Goal: Book appointment/travel/reservation

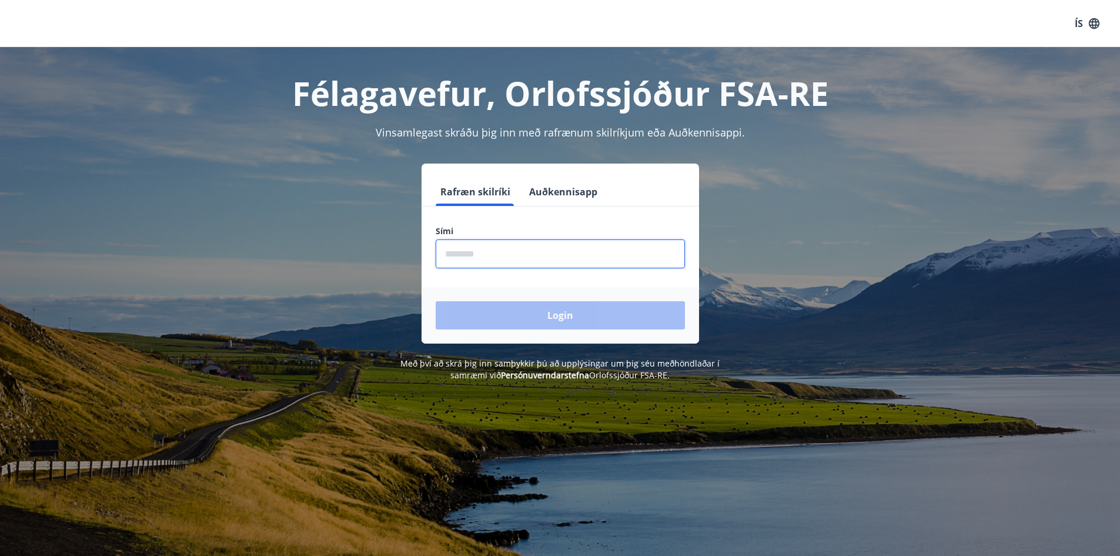
click at [493, 252] on input "phone" at bounding box center [560, 253] width 249 height 29
type input "********"
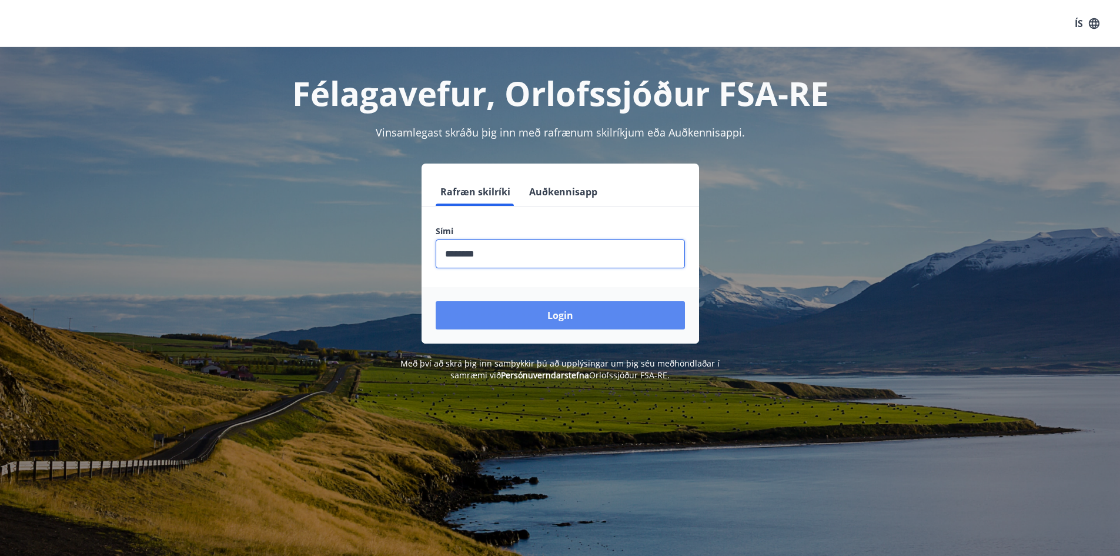
click at [534, 313] on button "Login" at bounding box center [560, 315] width 249 height 28
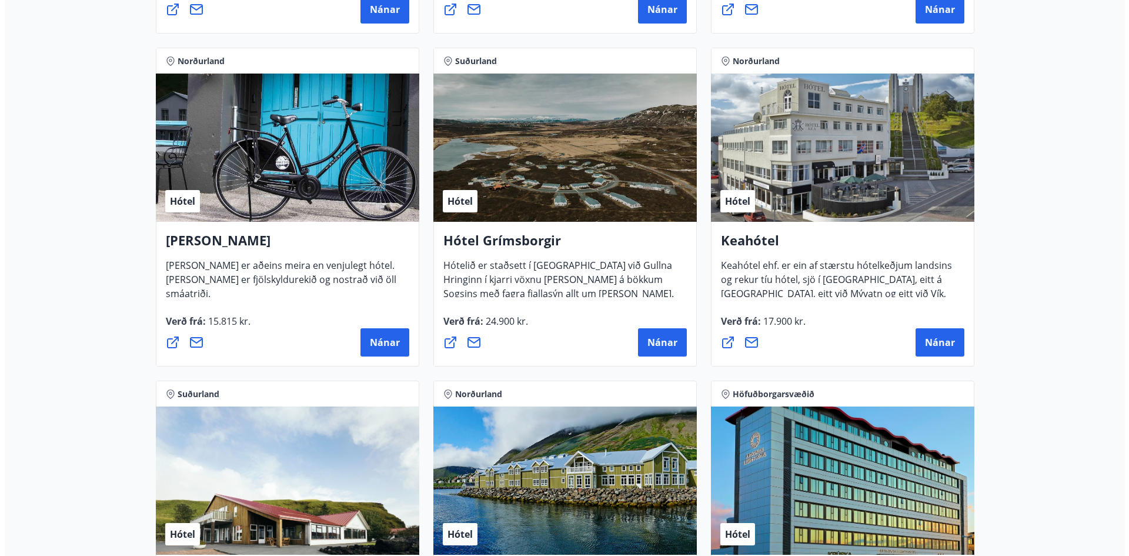
scroll to position [516, 0]
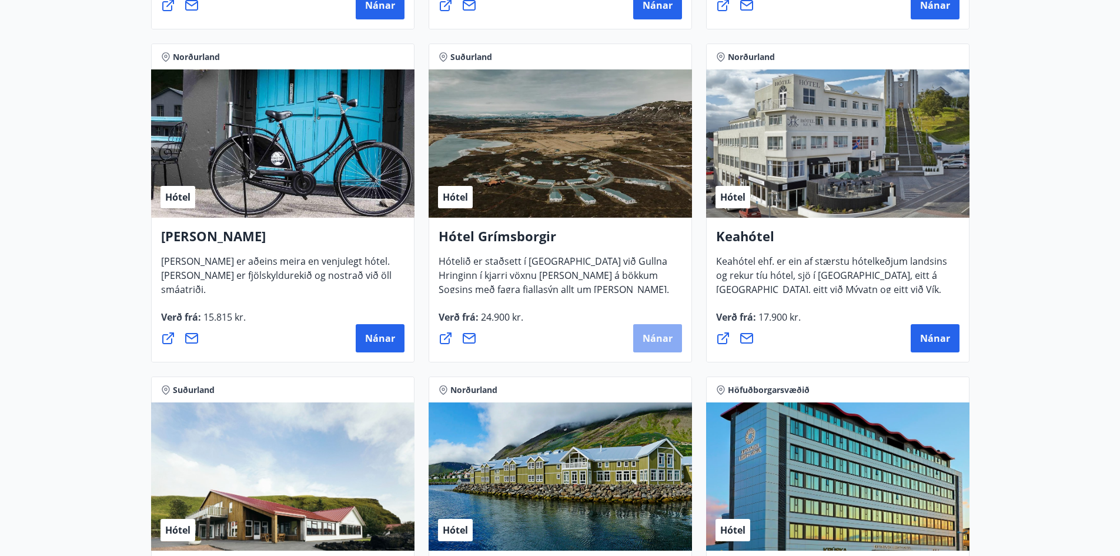
click at [645, 337] on span "Nánar" at bounding box center [658, 338] width 30 height 13
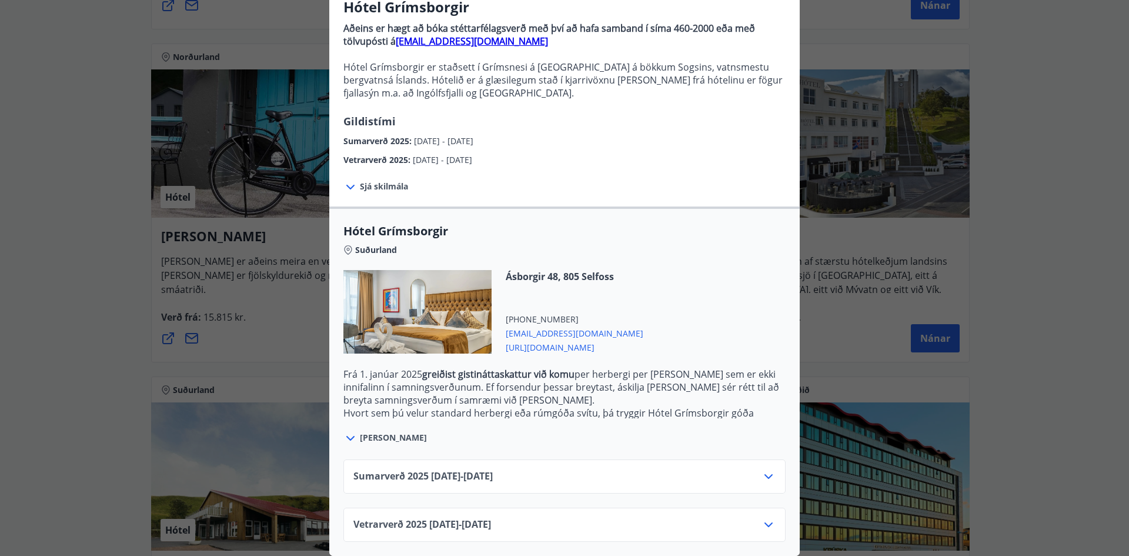
scroll to position [115, 0]
click at [763, 519] on icon at bounding box center [769, 524] width 14 height 14
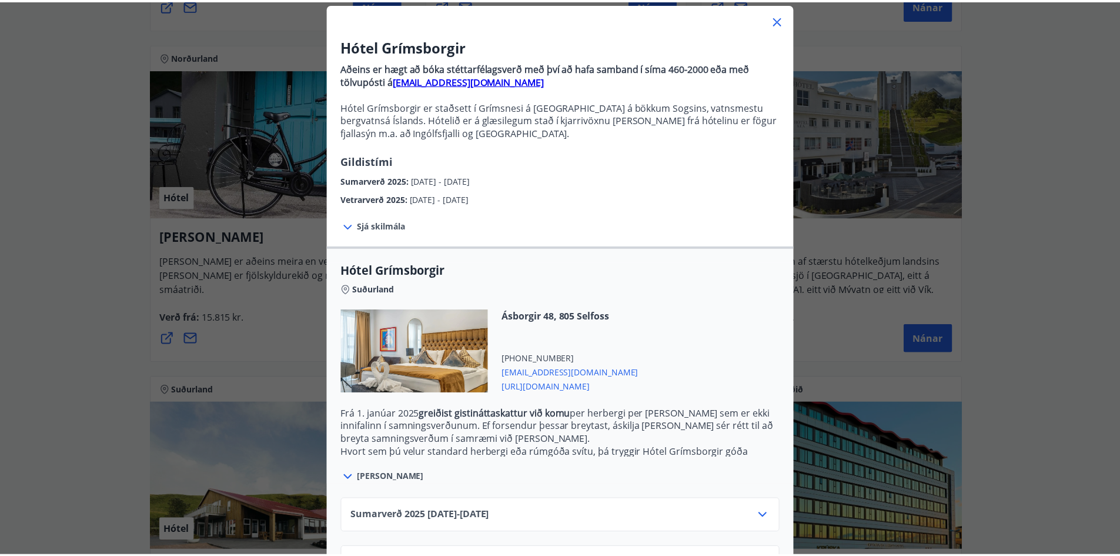
scroll to position [0, 0]
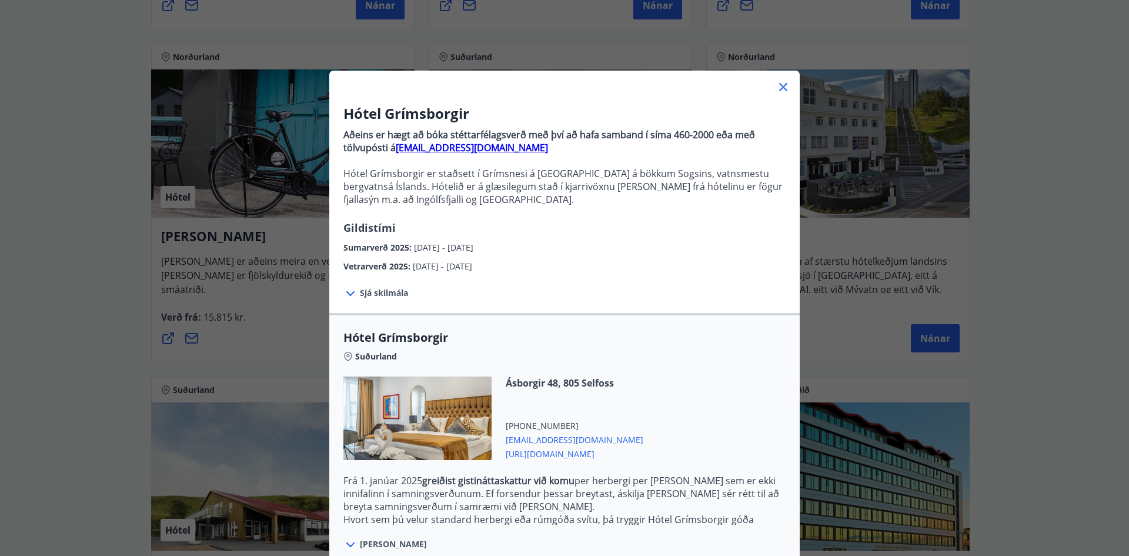
click at [779, 82] on icon at bounding box center [783, 87] width 14 height 14
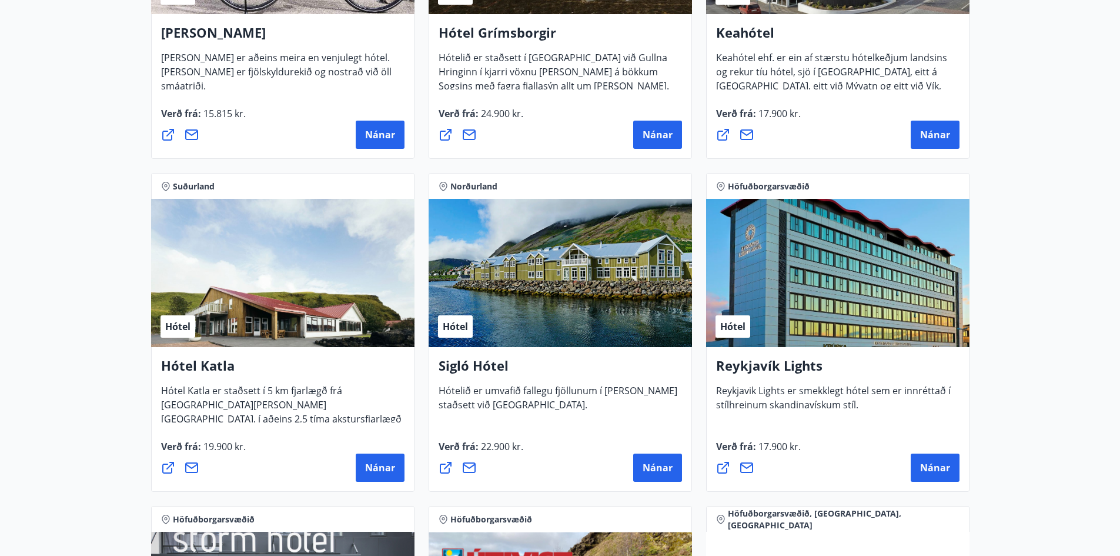
scroll to position [724, 0]
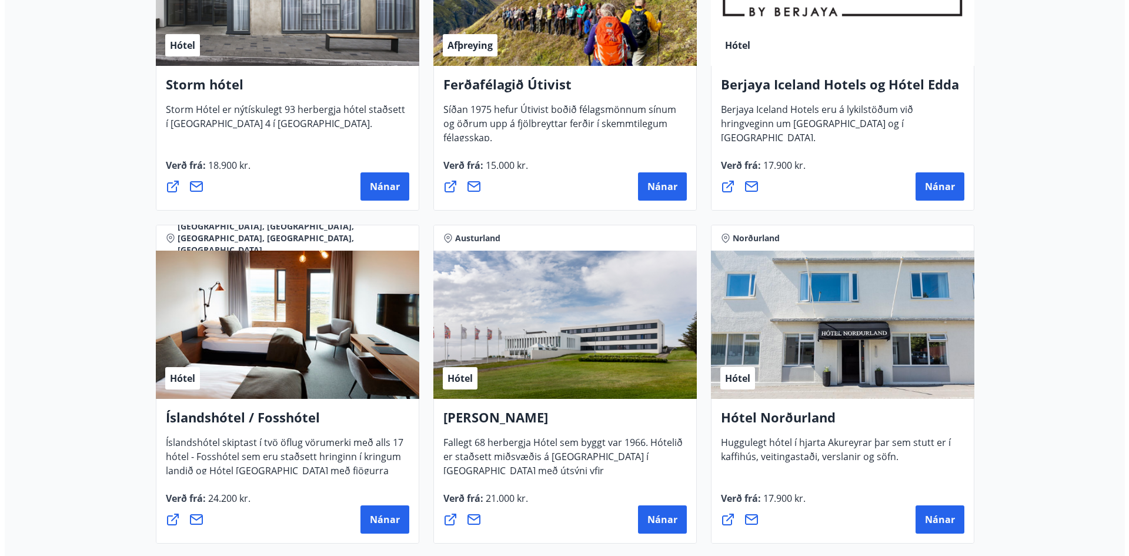
scroll to position [1341, 0]
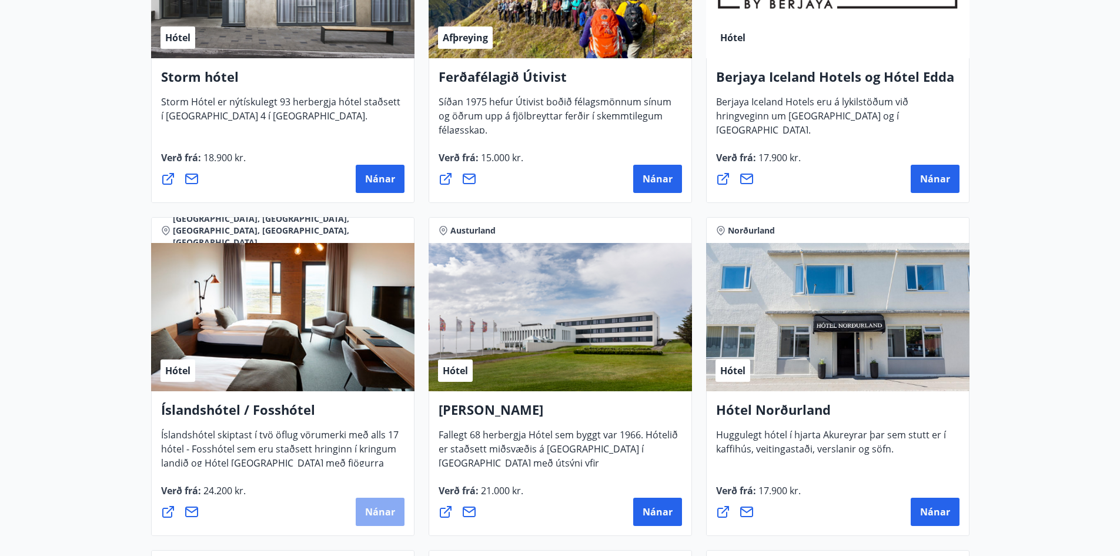
click at [378, 512] on span "Nánar" at bounding box center [380, 511] width 30 height 13
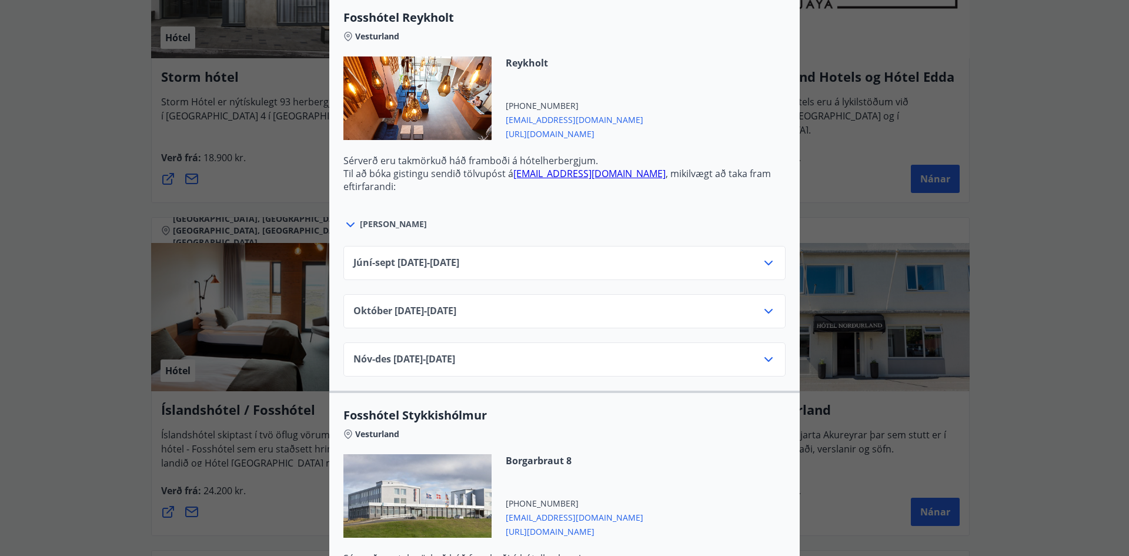
scroll to position [446, 0]
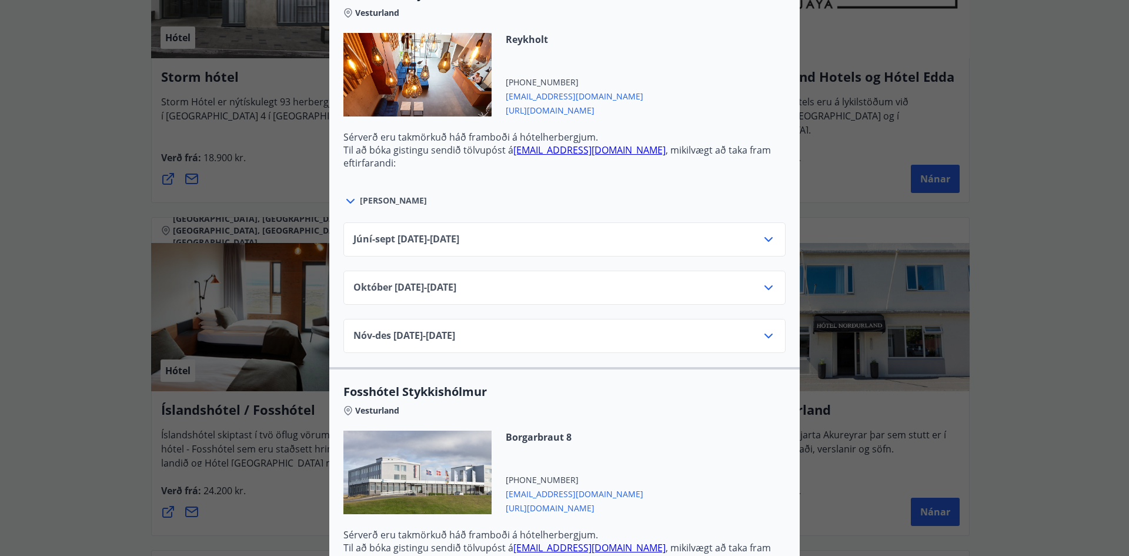
click at [766, 292] on icon at bounding box center [769, 288] width 14 height 14
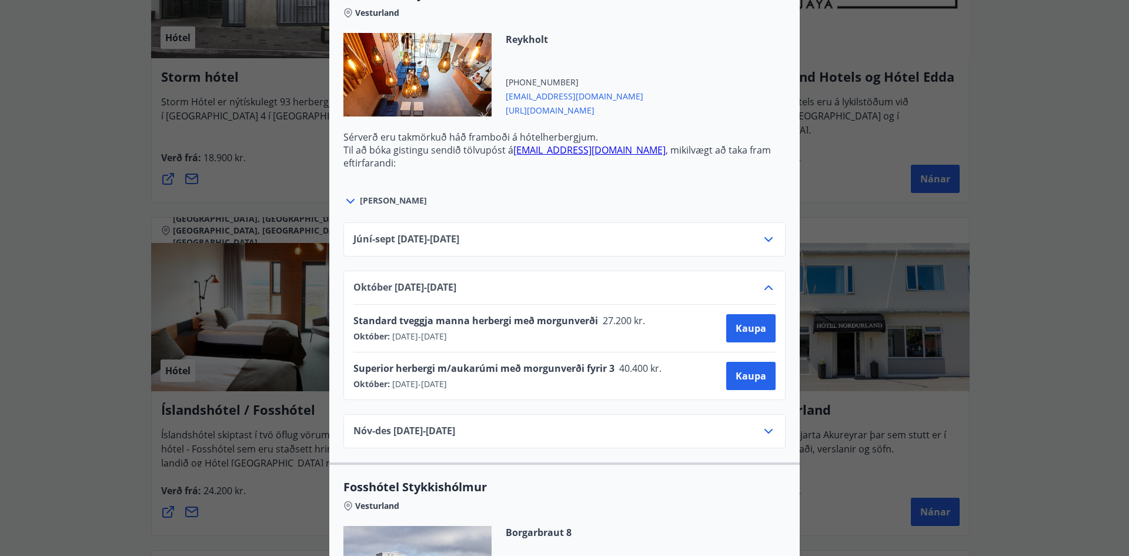
click at [764, 286] on icon at bounding box center [768, 287] width 8 height 5
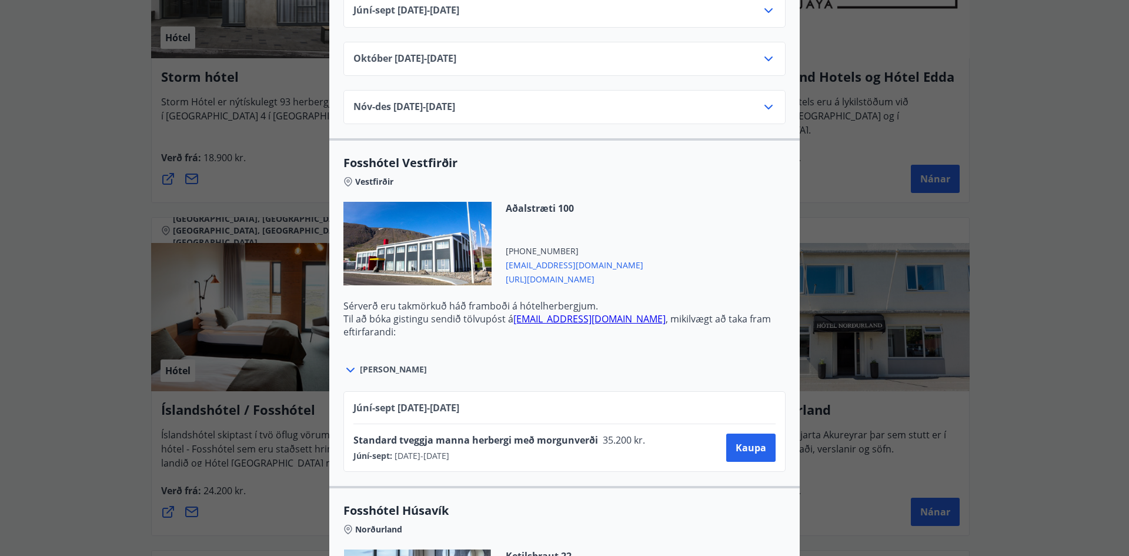
scroll to position [1478, 0]
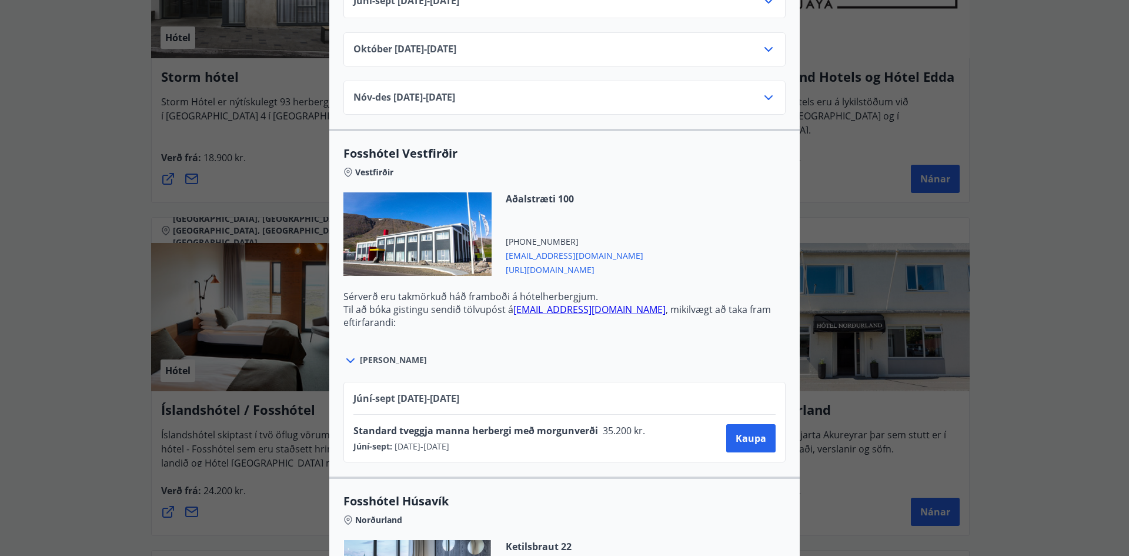
click at [345, 359] on icon at bounding box center [350, 360] width 14 height 14
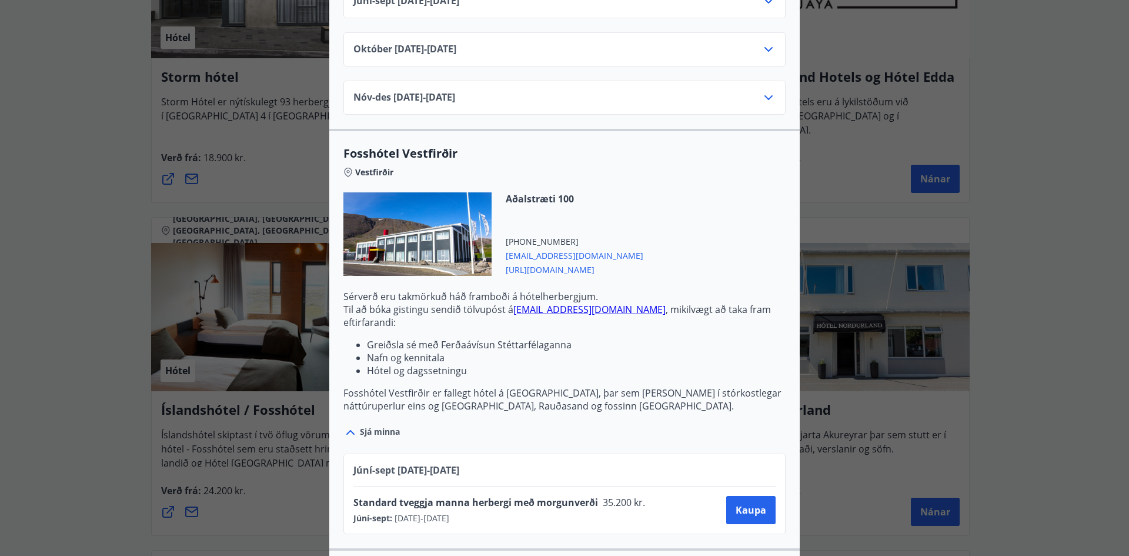
click at [346, 430] on icon at bounding box center [350, 432] width 8 height 5
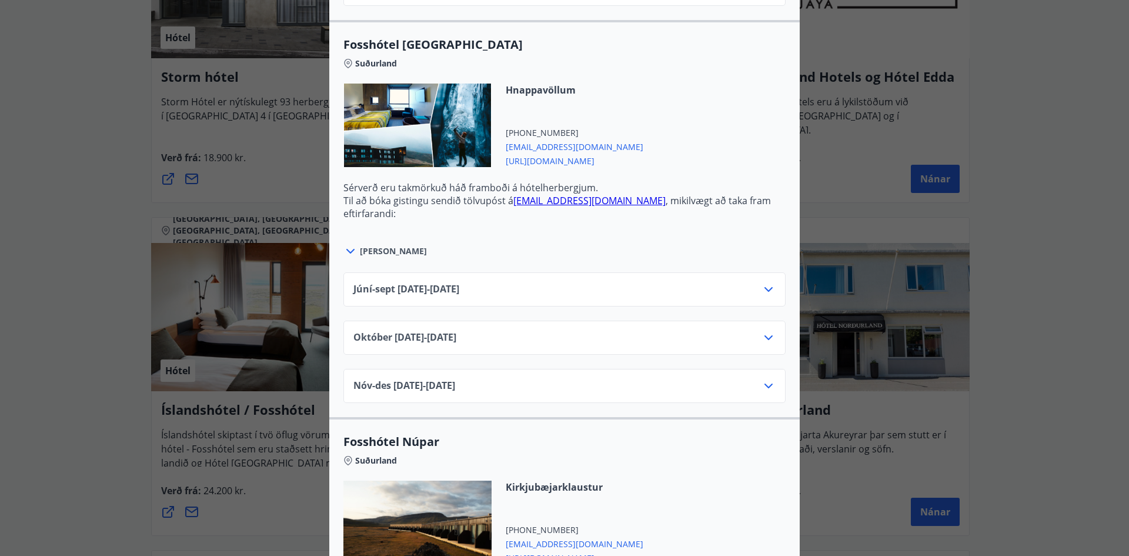
scroll to position [3389, 0]
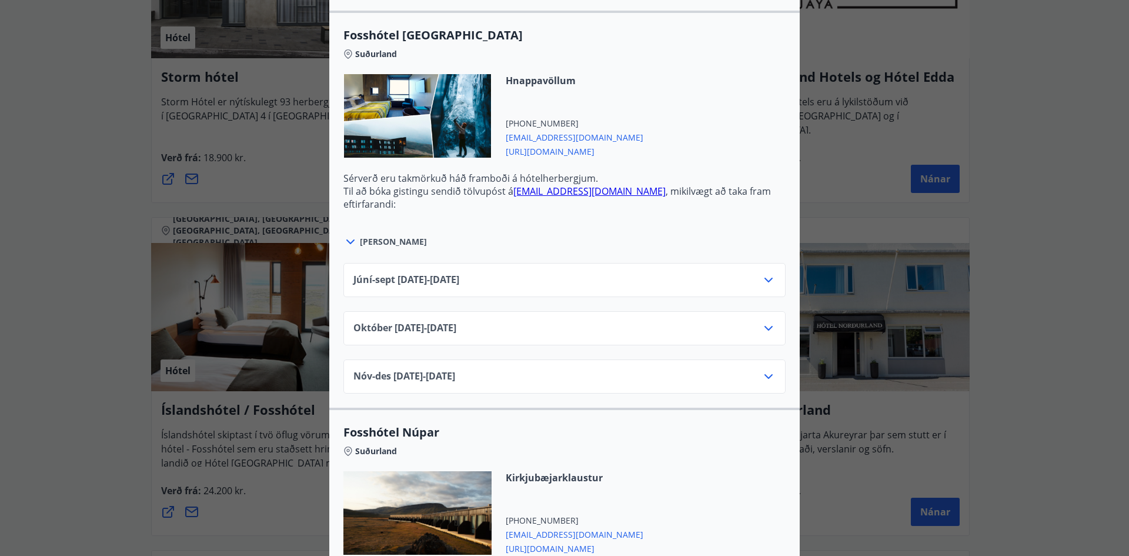
click at [763, 326] on icon at bounding box center [769, 328] width 14 height 14
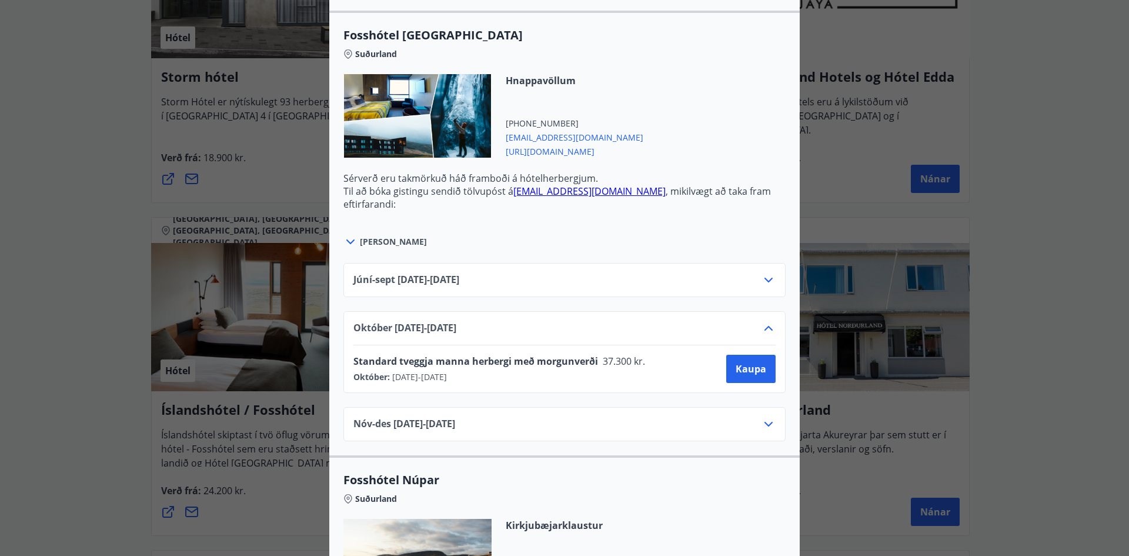
click at [763, 326] on icon at bounding box center [769, 328] width 14 height 14
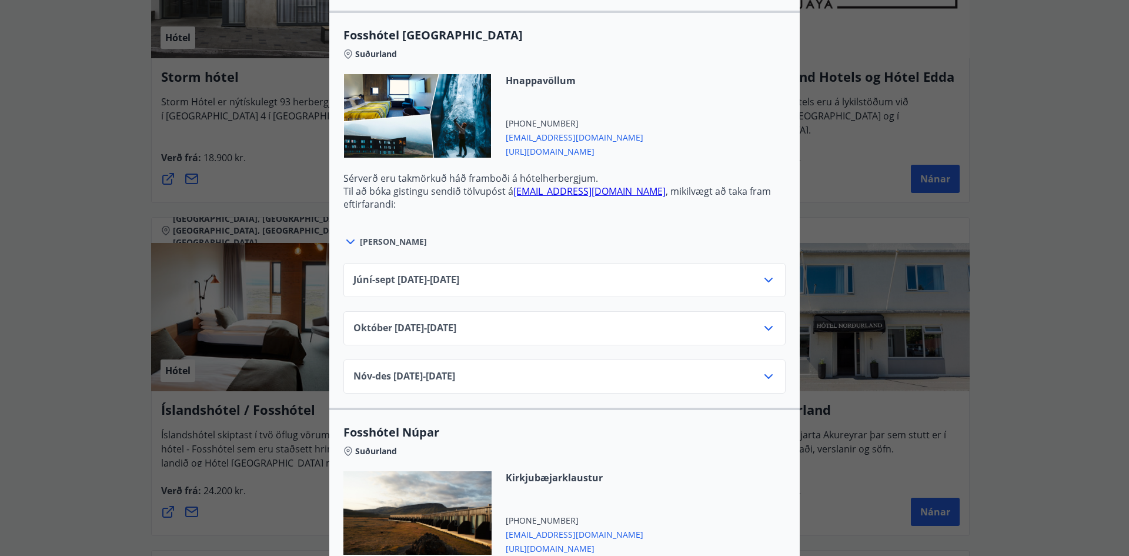
click at [764, 377] on icon at bounding box center [769, 376] width 14 height 14
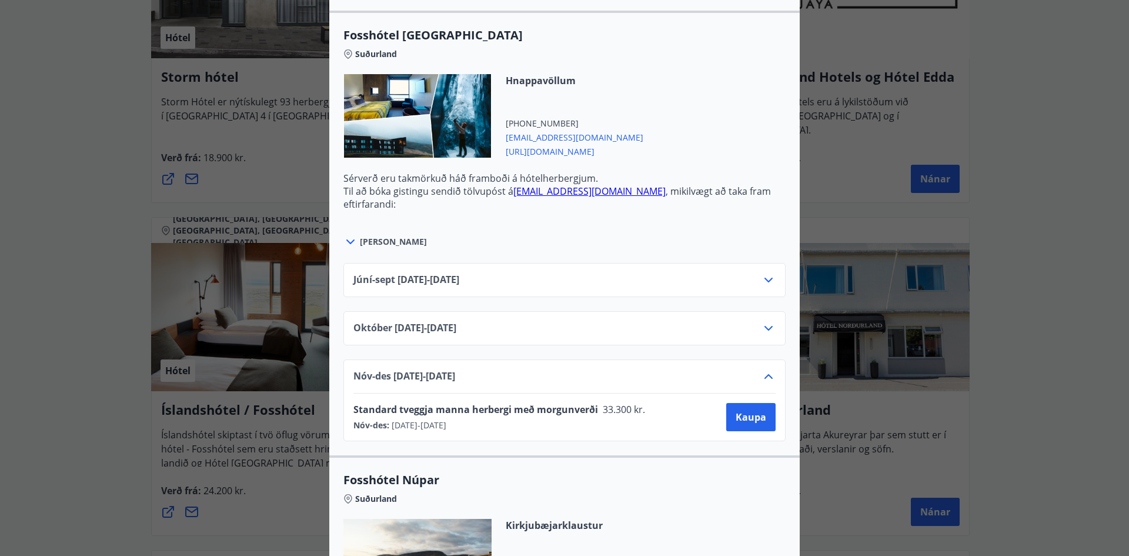
click at [764, 377] on icon at bounding box center [769, 376] width 14 height 14
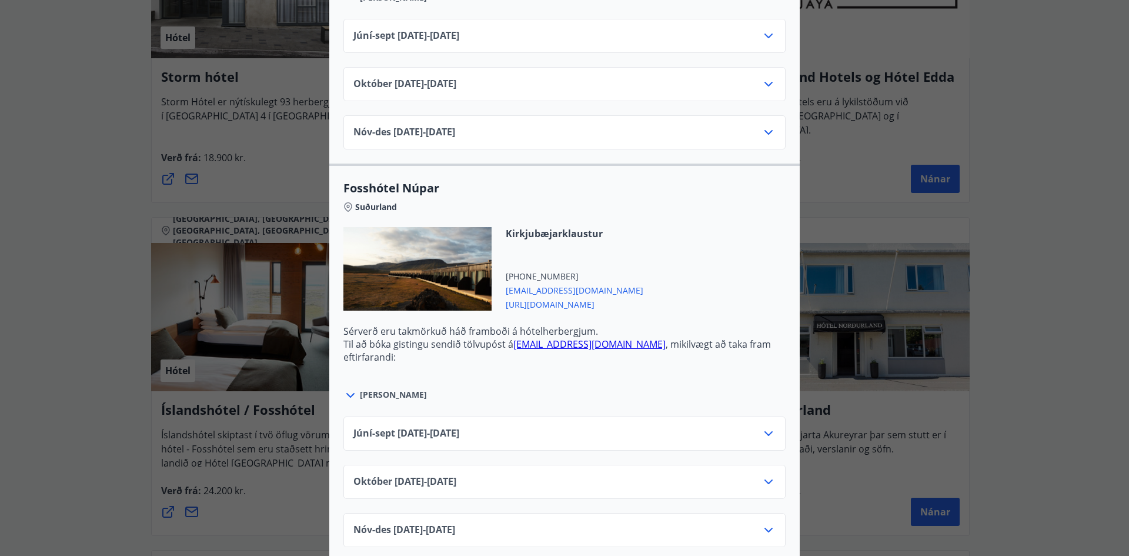
scroll to position [3647, 0]
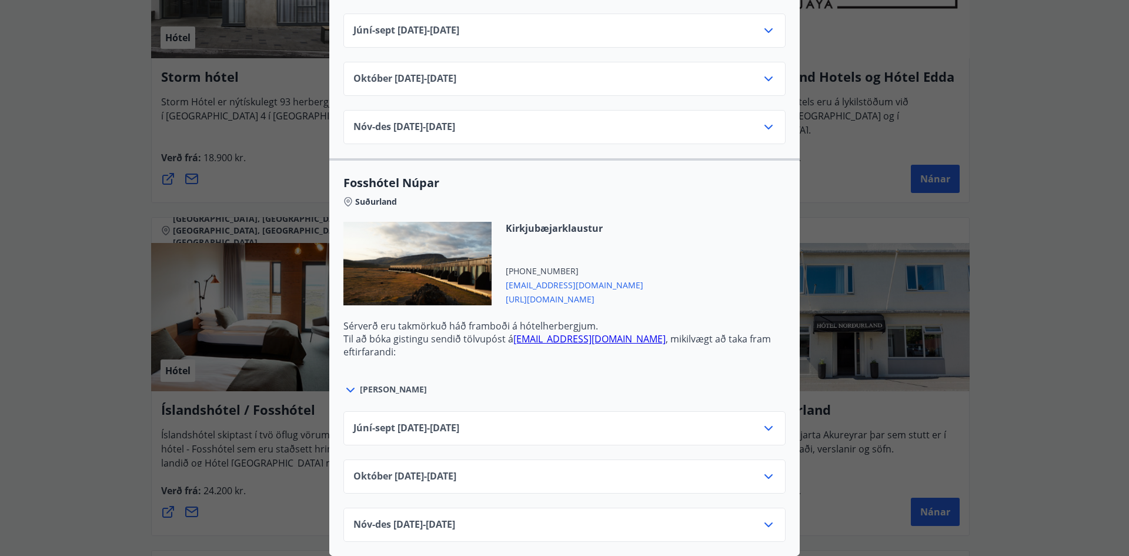
click at [768, 474] on icon at bounding box center [768, 476] width 8 height 5
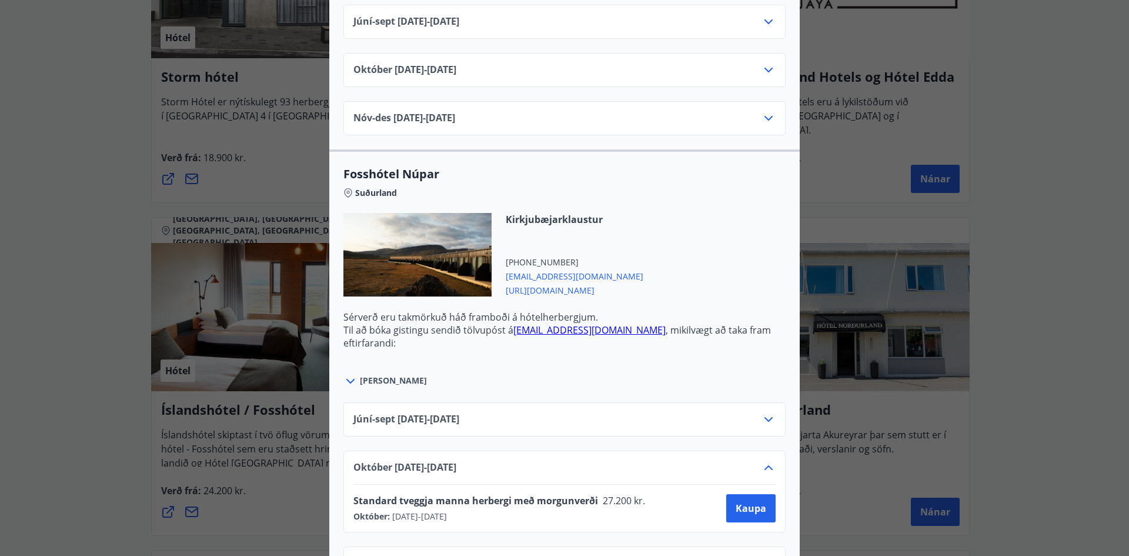
click at [762, 467] on icon at bounding box center [769, 467] width 14 height 14
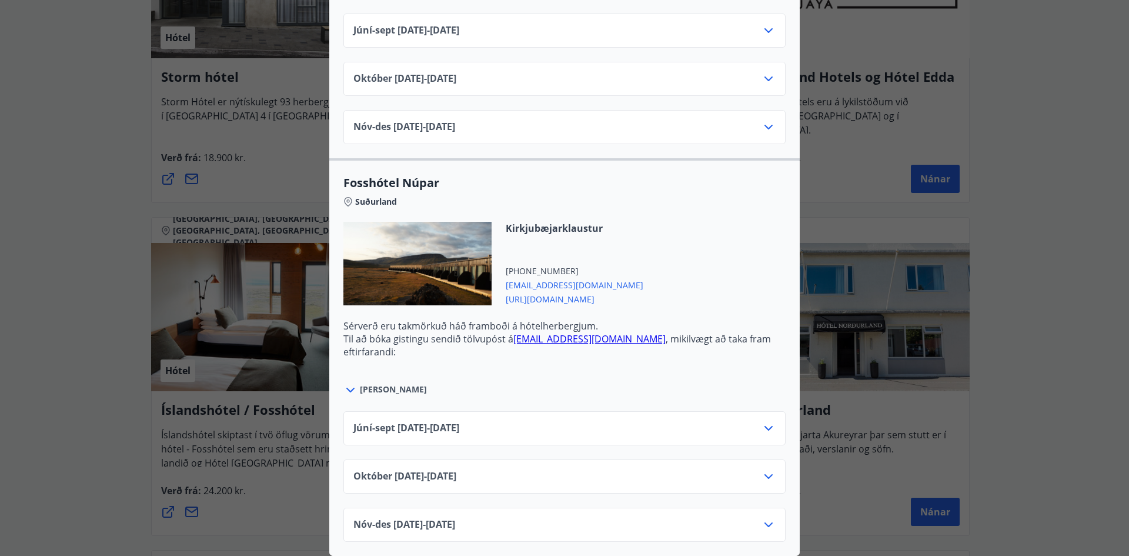
click at [764, 519] on icon at bounding box center [769, 524] width 14 height 14
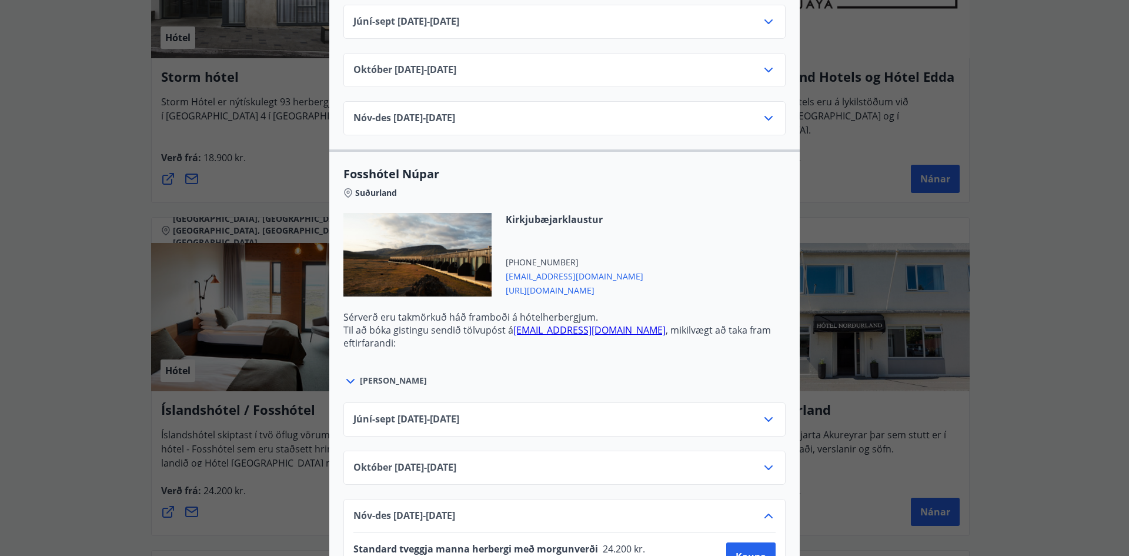
scroll to position [3695, 0]
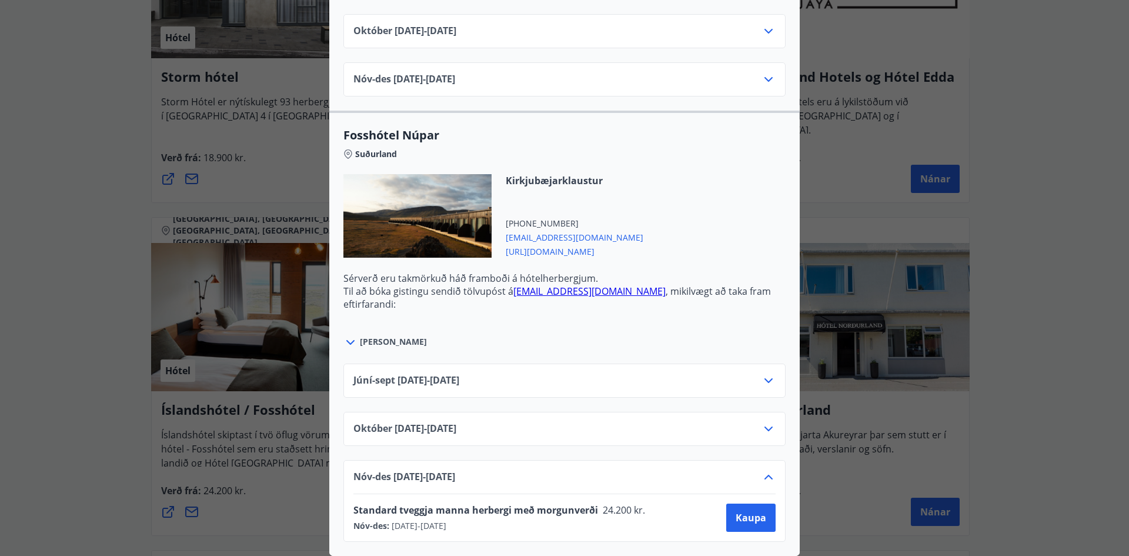
click at [764, 475] on icon at bounding box center [768, 477] width 8 height 5
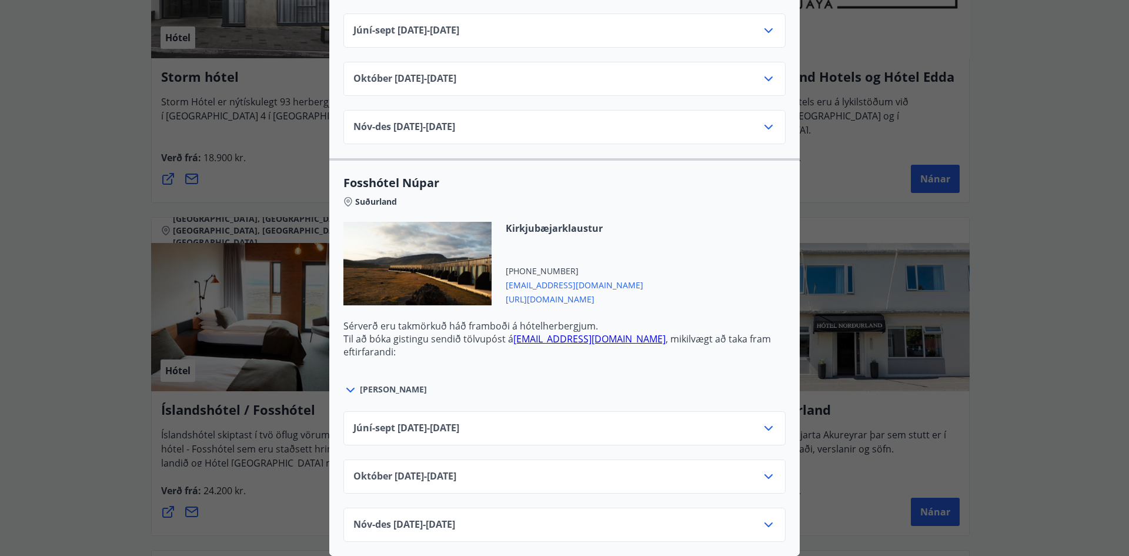
scroll to position [3647, 0]
click at [1051, 235] on div "Íslandshótel / Fosshótel Ekki er hægt að nýta Ferðaávísun fyrir bókanir sem eru…" at bounding box center [564, 278] width 1129 height 556
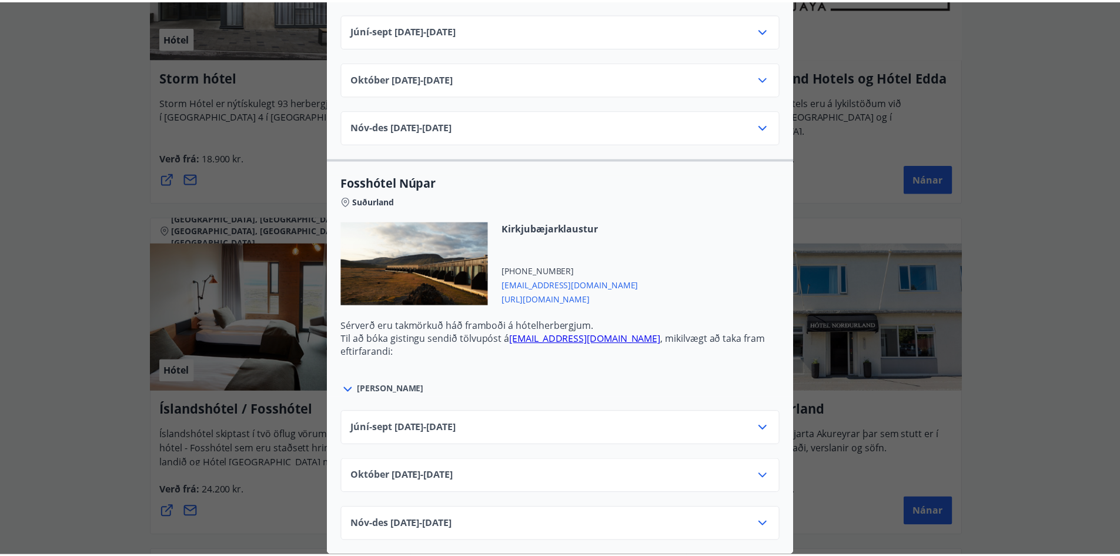
scroll to position [0, 0]
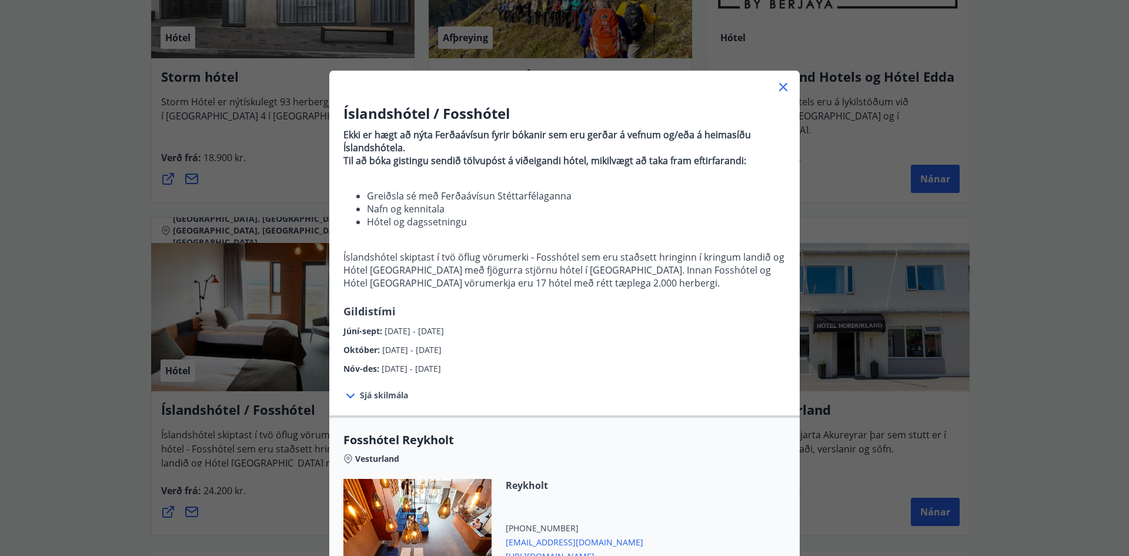
click at [779, 86] on icon at bounding box center [783, 87] width 8 height 8
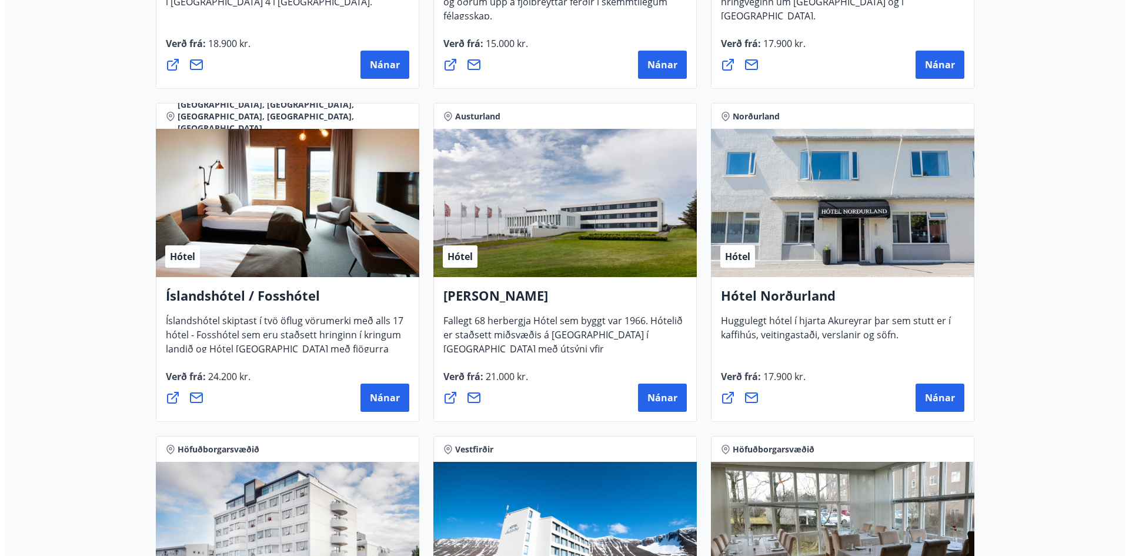
scroll to position [1460, 0]
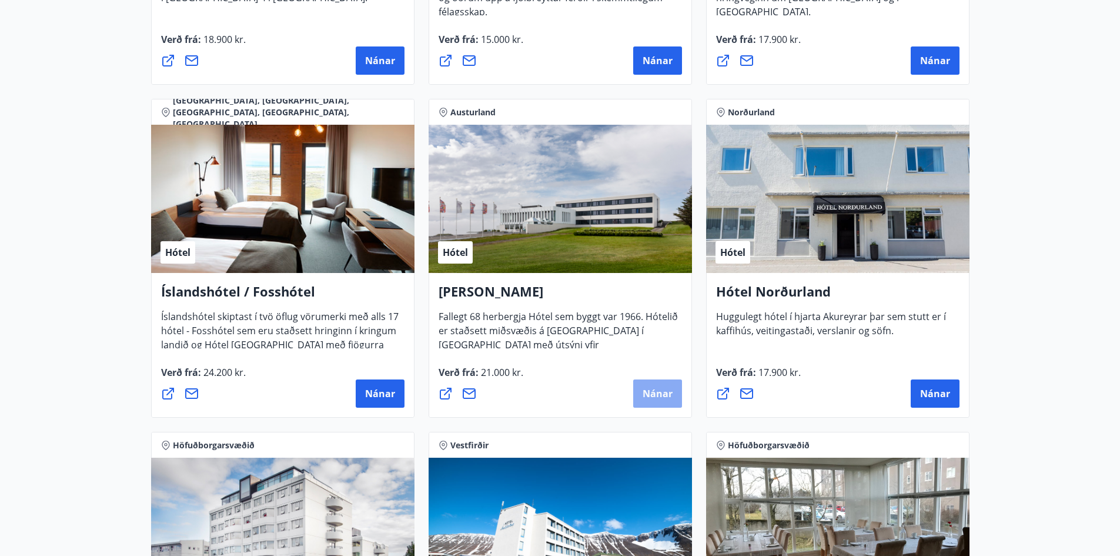
click at [663, 393] on span "Nánar" at bounding box center [658, 393] width 30 height 13
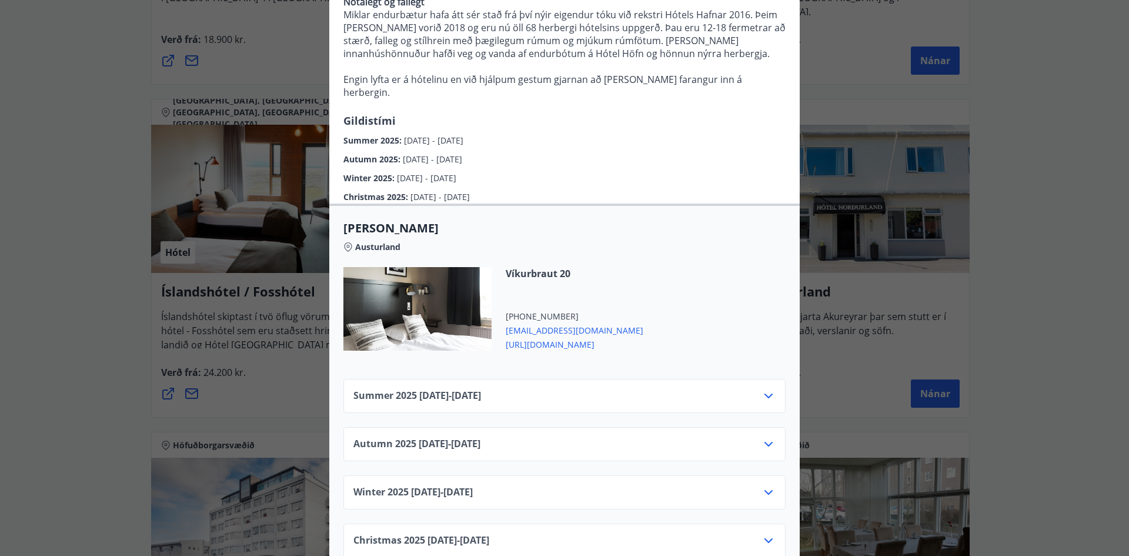
scroll to position [274, 0]
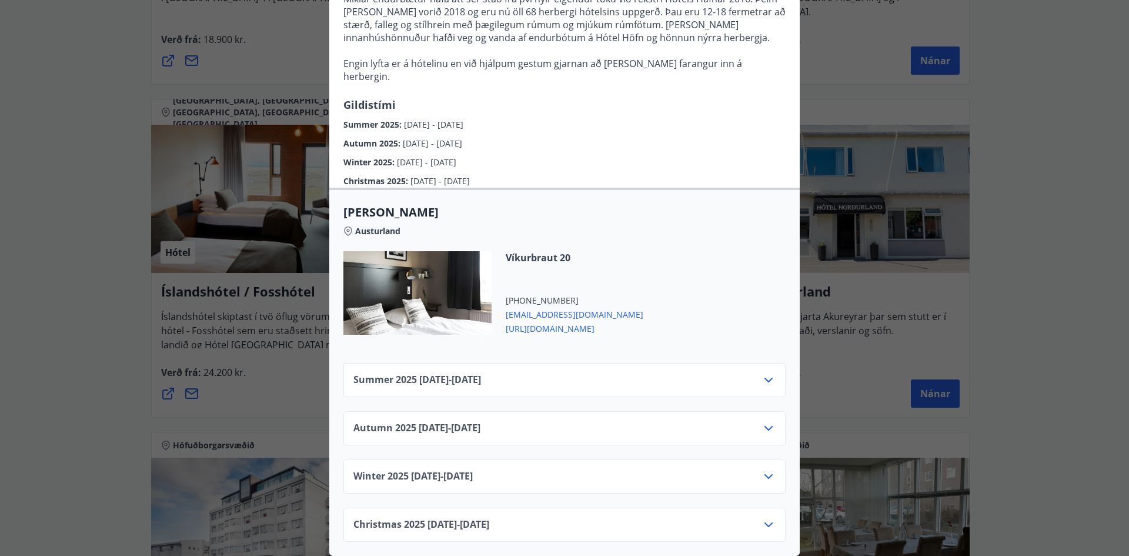
click at [766, 421] on icon at bounding box center [769, 428] width 14 height 14
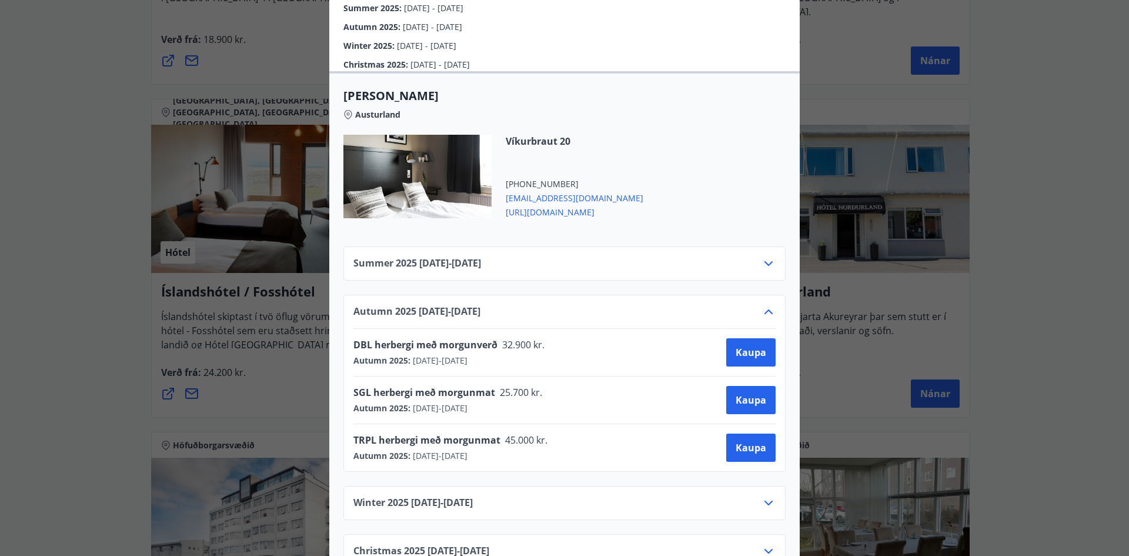
scroll to position [395, 0]
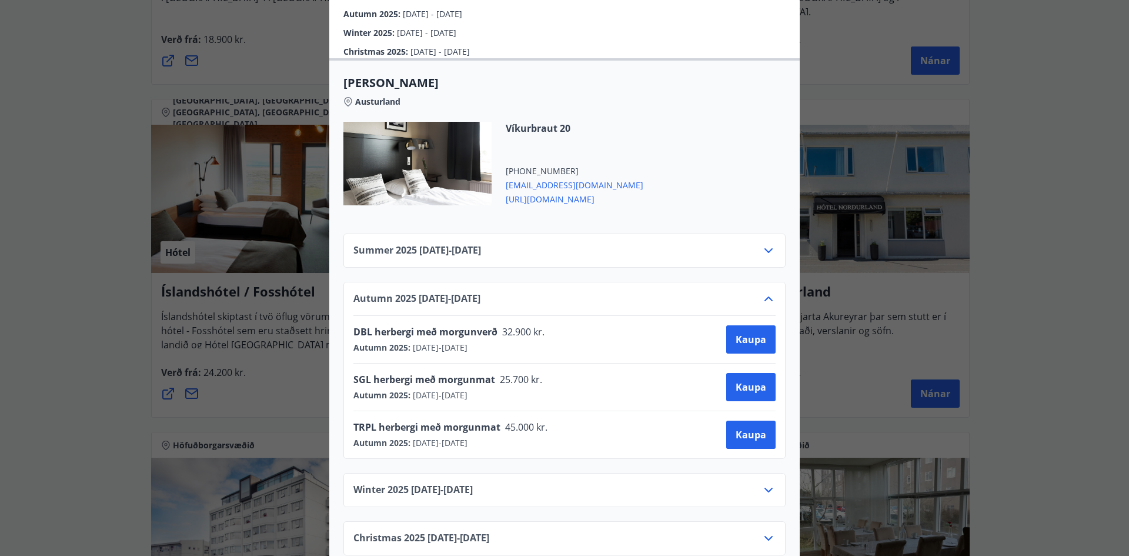
click at [764, 298] on icon at bounding box center [768, 298] width 8 height 5
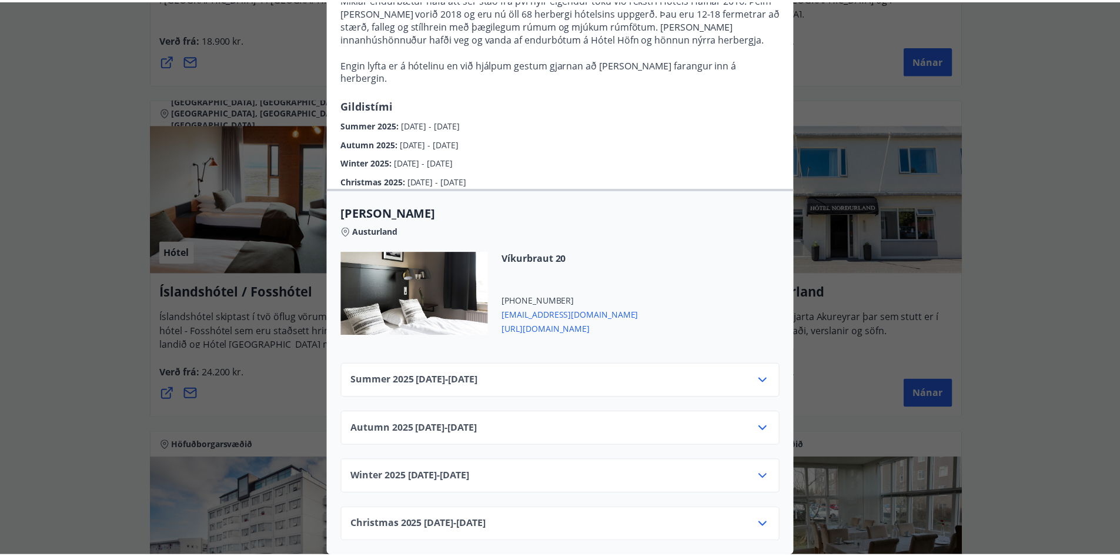
scroll to position [274, 0]
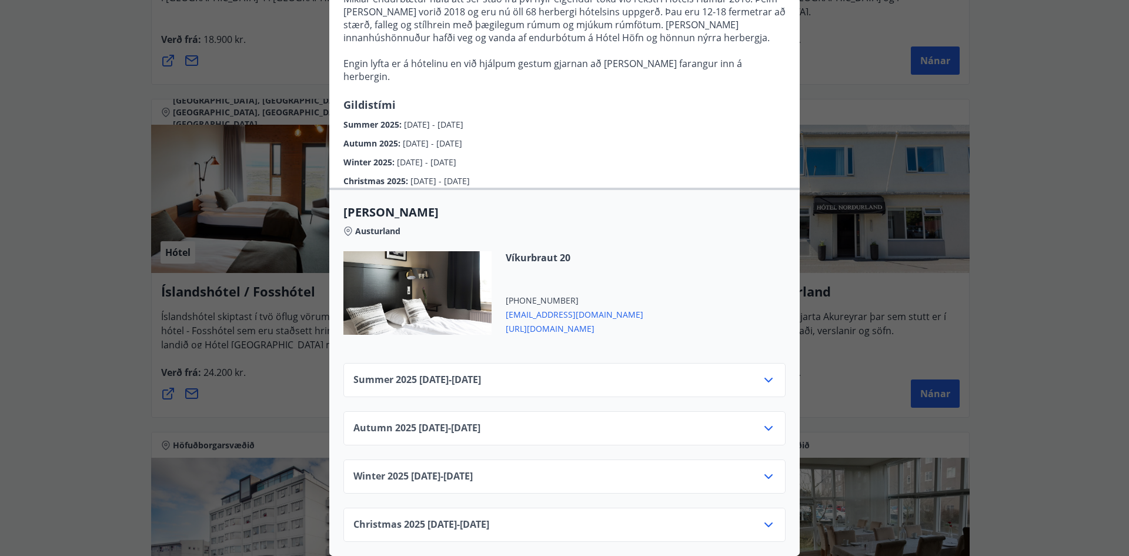
click at [1048, 246] on div "Hótel Höfn Systurnar Svava og Ólöf Sverrisdætur og eiginmenn þeirra, [PERSON_NA…" at bounding box center [564, 13] width 1129 height 556
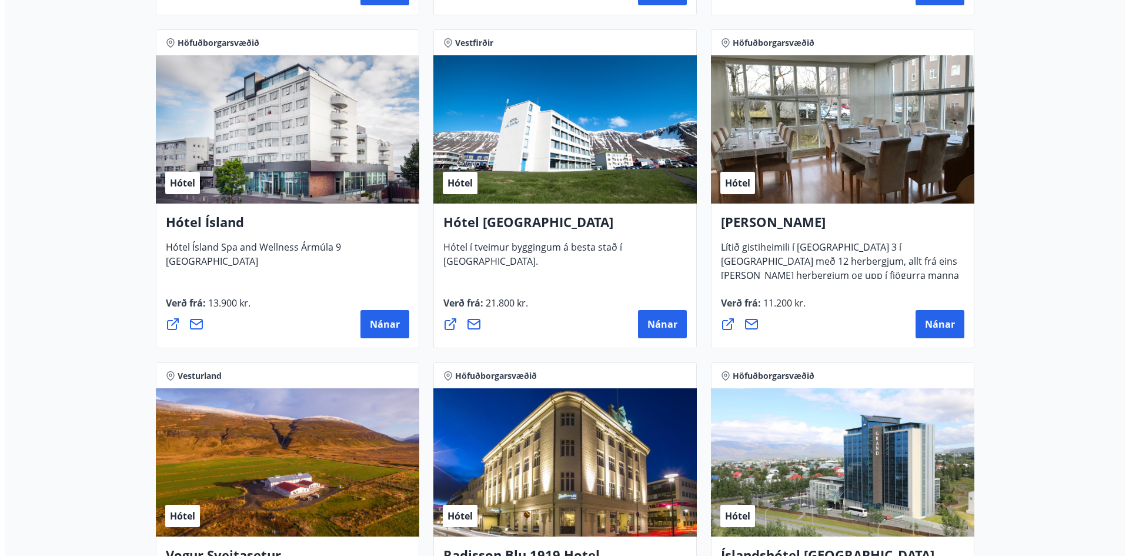
scroll to position [1858, 0]
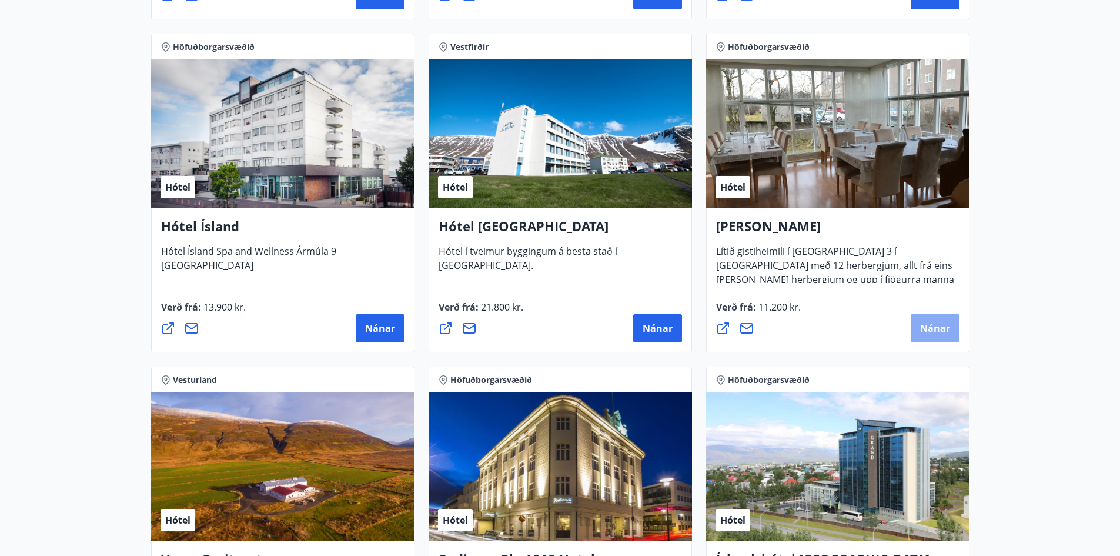
click at [923, 326] on span "Nánar" at bounding box center [935, 328] width 30 height 13
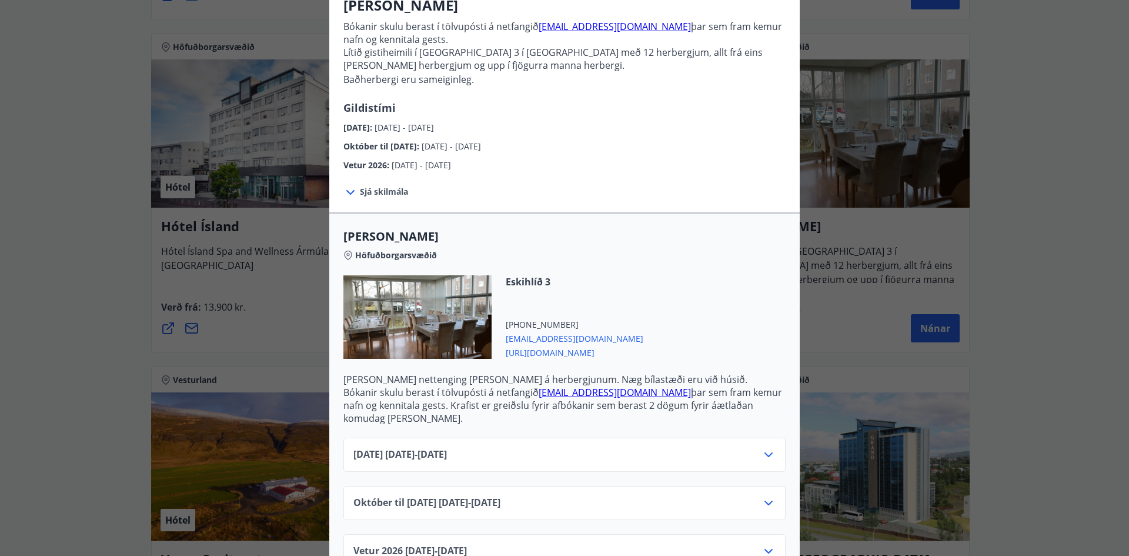
scroll to position [132, 0]
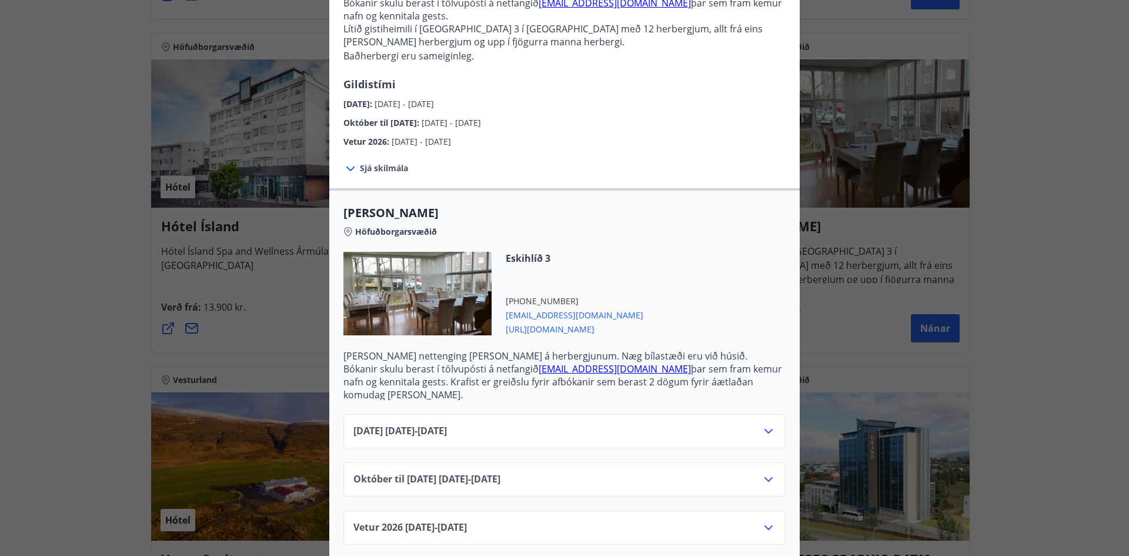
click at [765, 472] on icon at bounding box center [769, 479] width 14 height 14
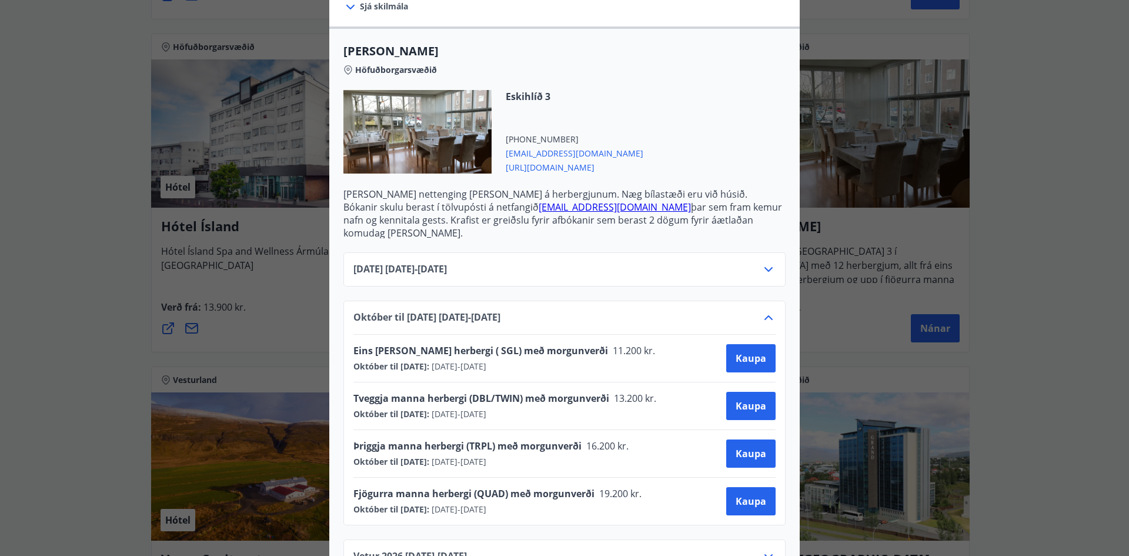
scroll to position [296, 0]
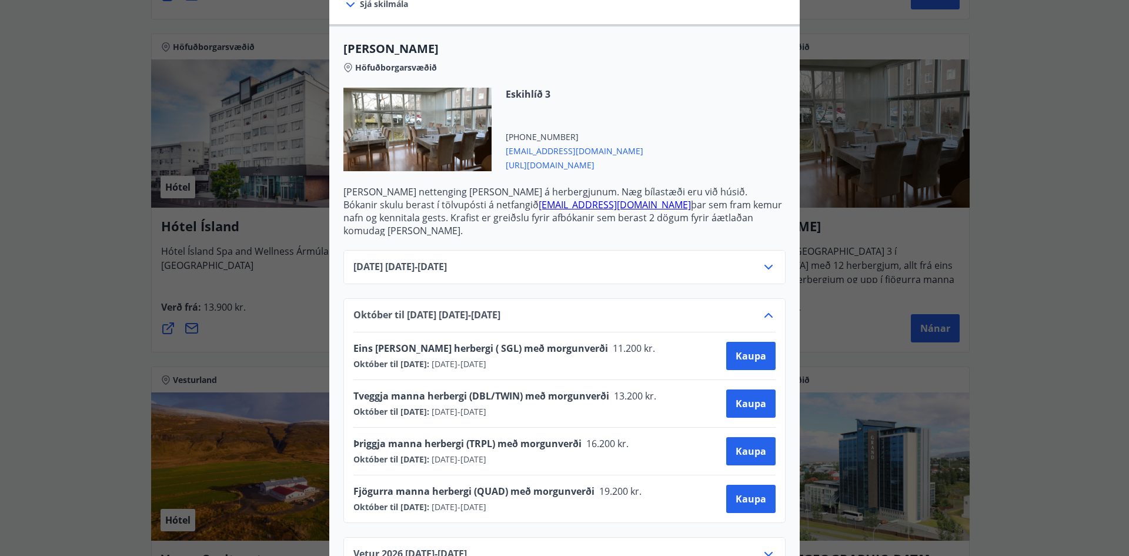
click at [1042, 340] on div "Alba gistiheimili Bókanir skulu berast í tölvupósti á netfangið [EMAIL_ADDRESS]…" at bounding box center [564, 278] width 1129 height 556
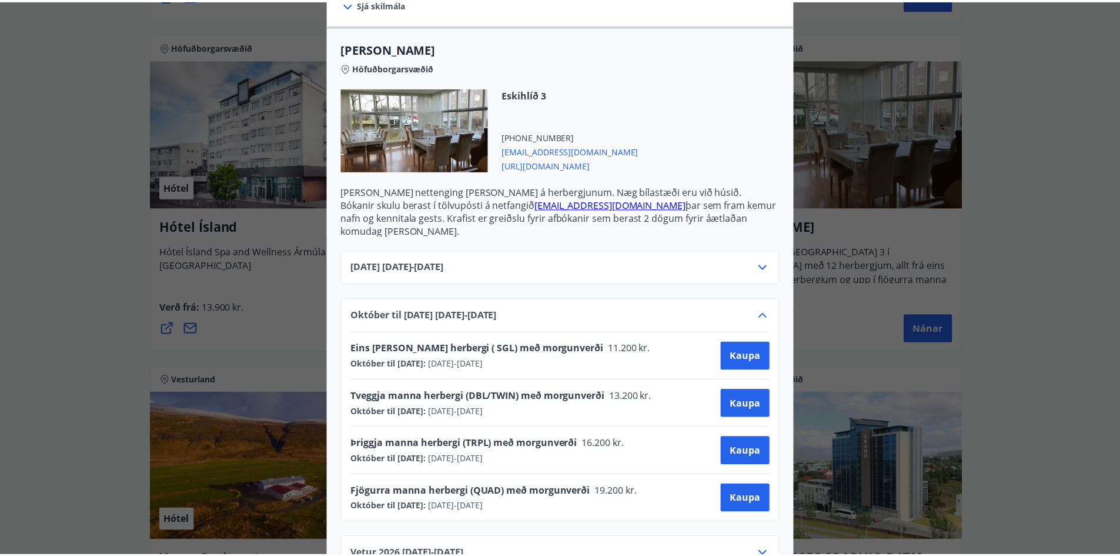
scroll to position [0, 0]
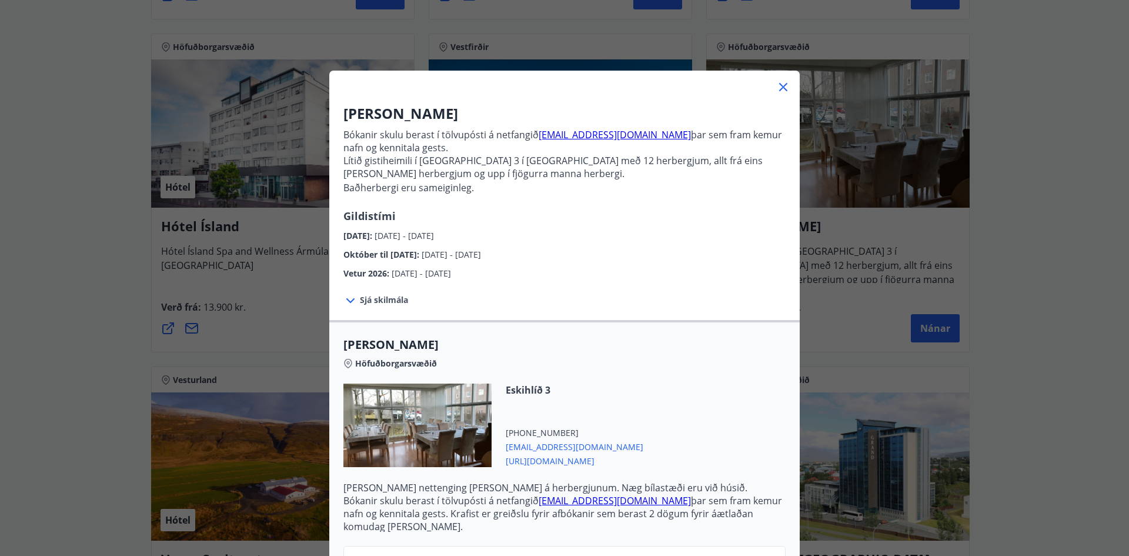
click at [779, 85] on icon at bounding box center [783, 87] width 14 height 14
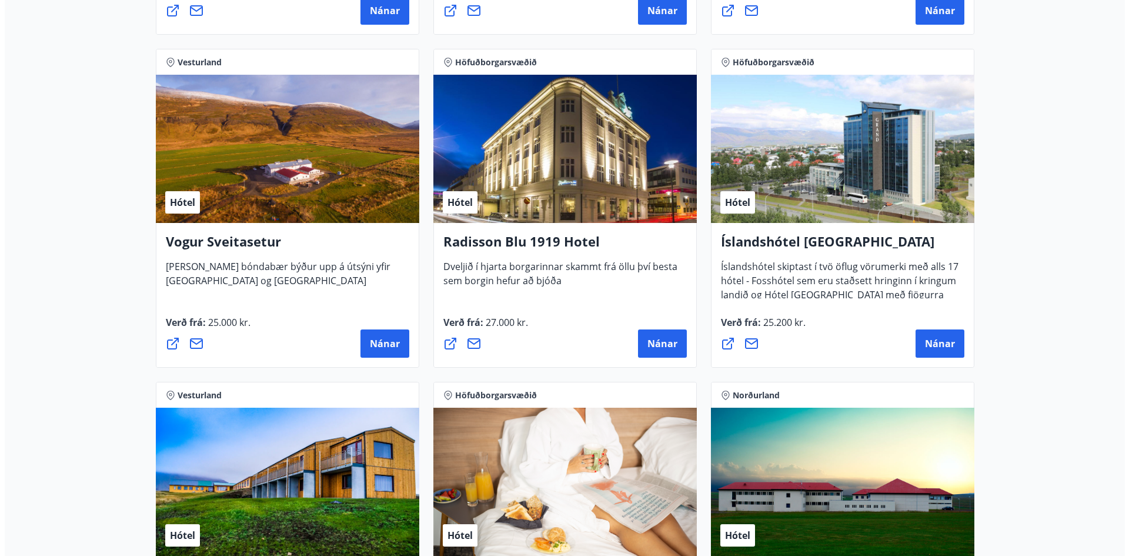
scroll to position [2146, 0]
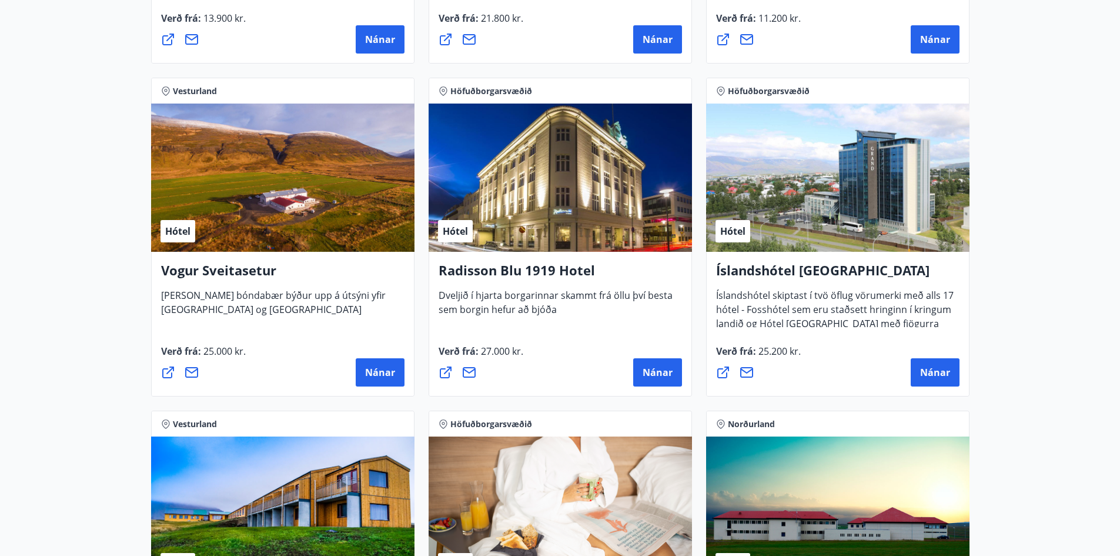
click at [274, 221] on div "Hótel" at bounding box center [282, 177] width 263 height 148
click at [380, 366] on span "Nánar" at bounding box center [380, 372] width 30 height 13
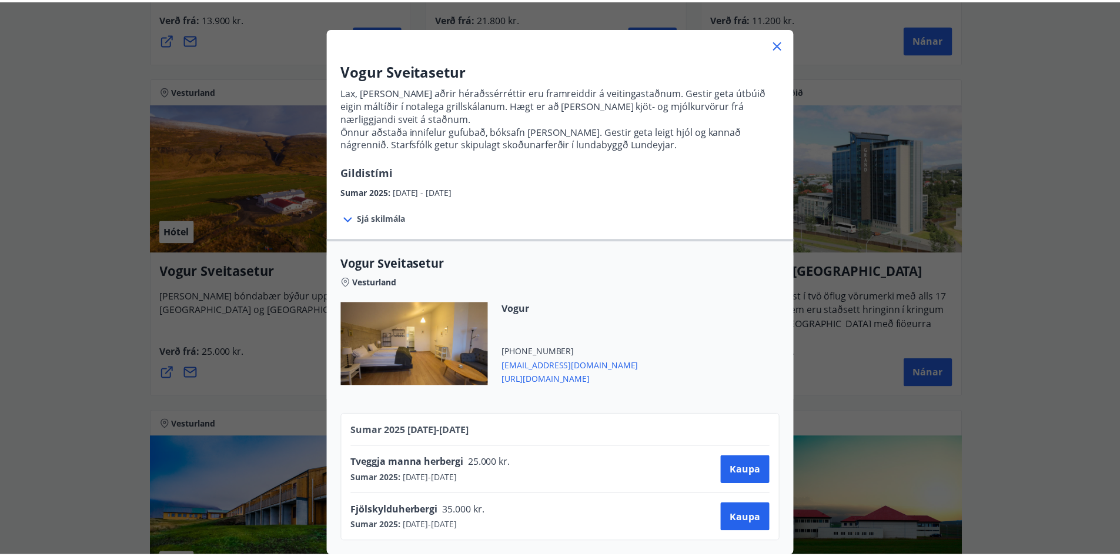
scroll to position [52, 0]
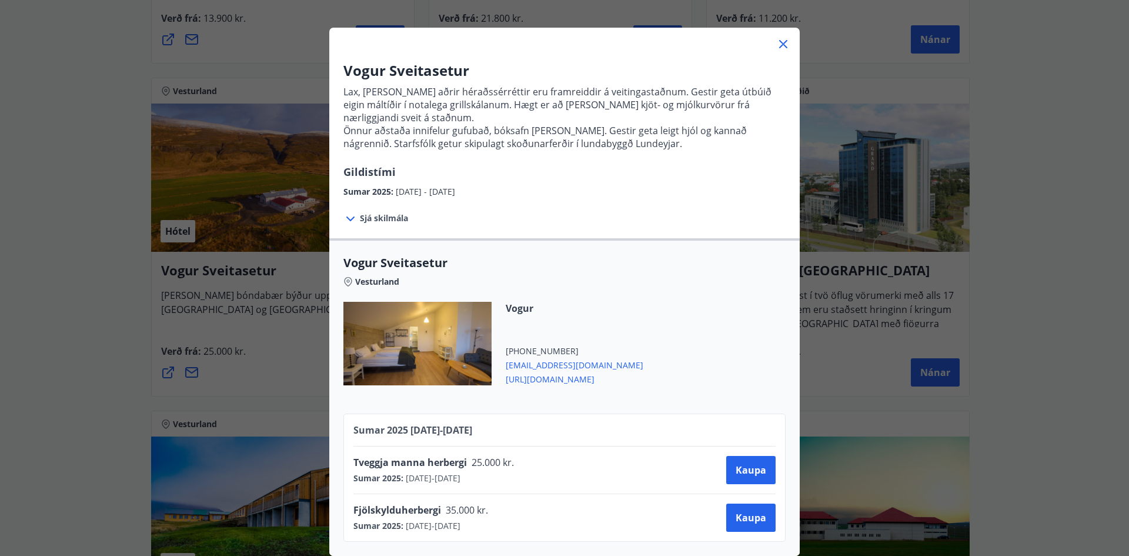
click at [537, 371] on span "[URL][DOMAIN_NAME]" at bounding box center [575, 378] width 138 height 14
click at [539, 372] on span "[URL][DOMAIN_NAME]" at bounding box center [575, 378] width 138 height 14
click at [777, 39] on icon at bounding box center [783, 44] width 14 height 14
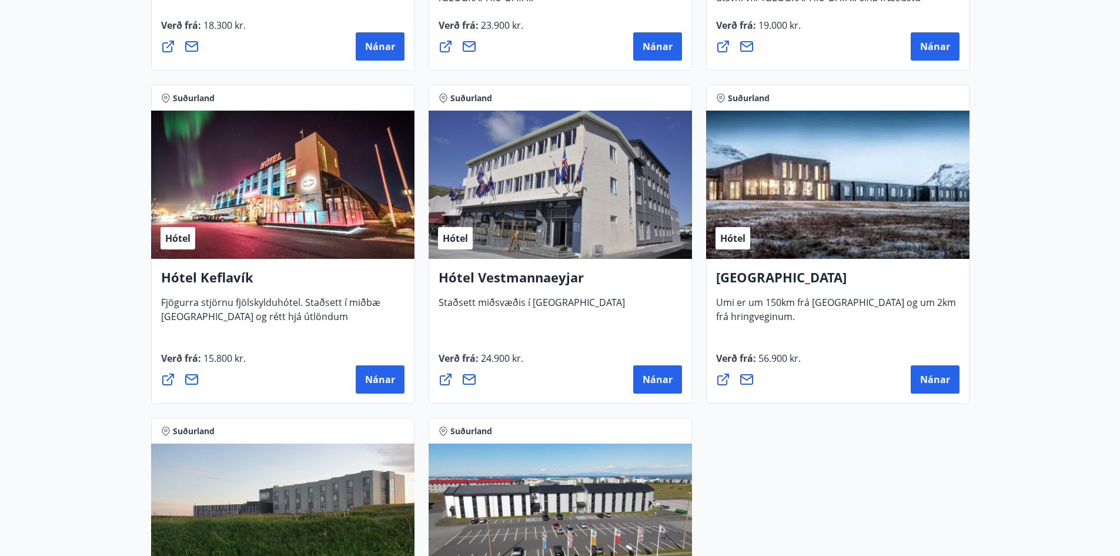
scroll to position [2793, 0]
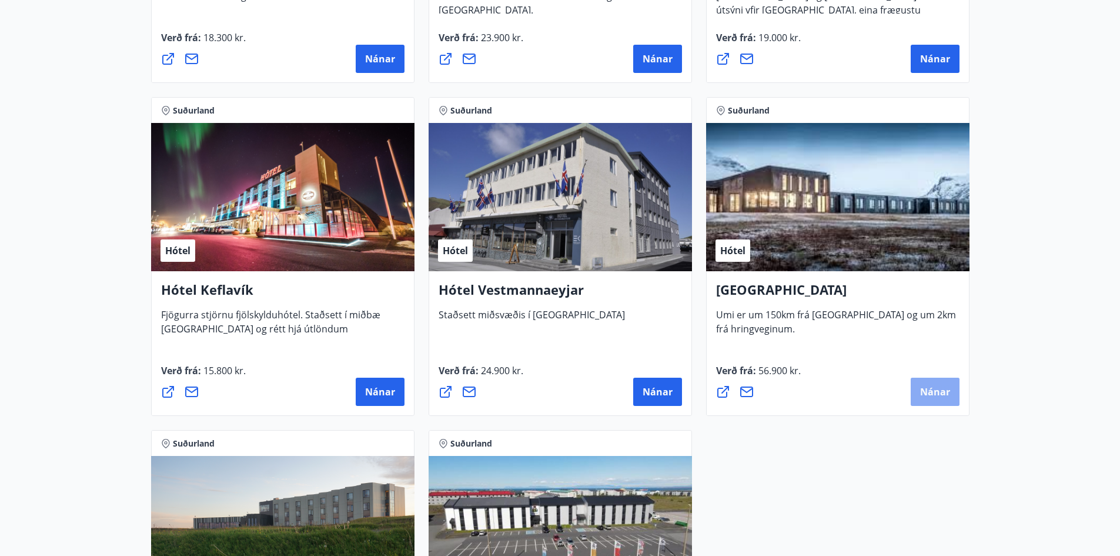
click at [926, 389] on span "Nánar" at bounding box center [935, 391] width 30 height 13
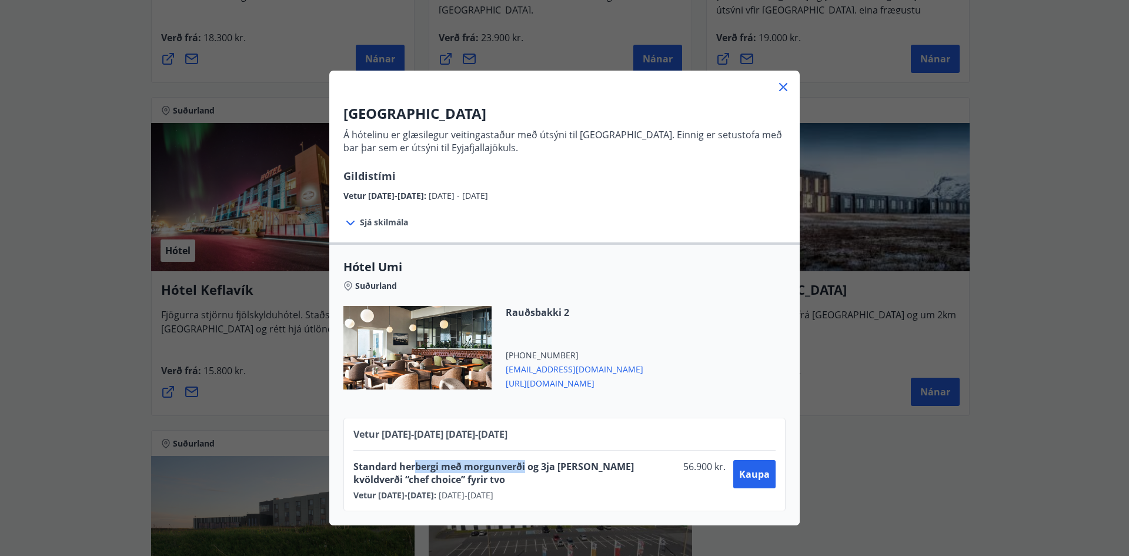
drag, startPoint x: 520, startPoint y: 465, endPoint x: 409, endPoint y: 471, distance: 110.7
click at [409, 471] on span "Standard herbergi með morgunverði og 3ja [PERSON_NAME] kvöldverði “chef choice”…" at bounding box center [515, 473] width 325 height 26
drag, startPoint x: 628, startPoint y: 467, endPoint x: 538, endPoint y: 467, distance: 90.0
click at [538, 467] on span "Standard herbergi með morgunverði og 3ja [PERSON_NAME] kvöldverði “chef choice”…" at bounding box center [515, 473] width 325 height 26
click at [537, 385] on span "[URL][DOMAIN_NAME]" at bounding box center [575, 382] width 138 height 14
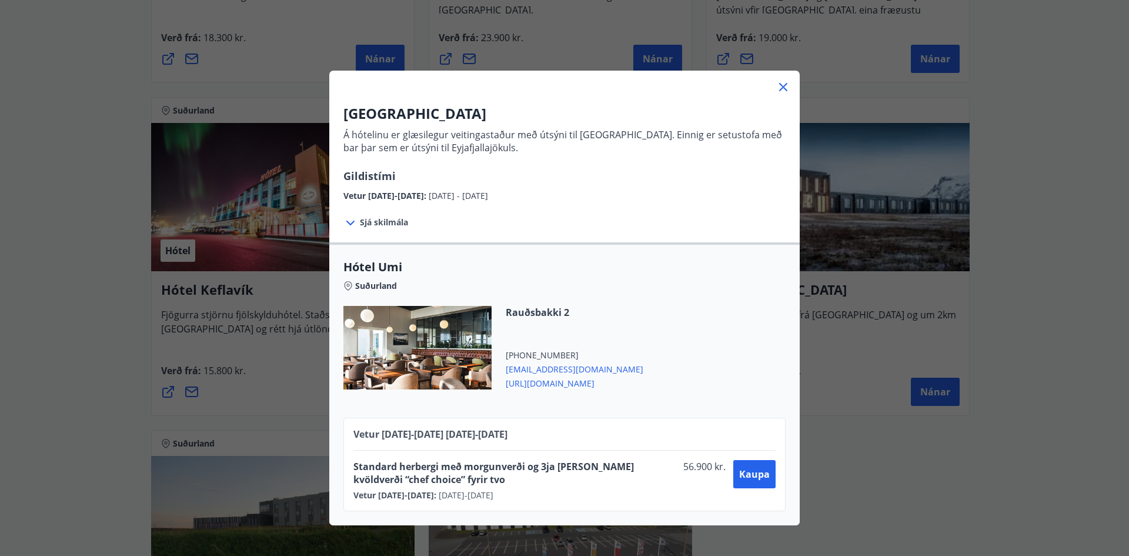
click at [779, 85] on icon at bounding box center [783, 87] width 8 height 8
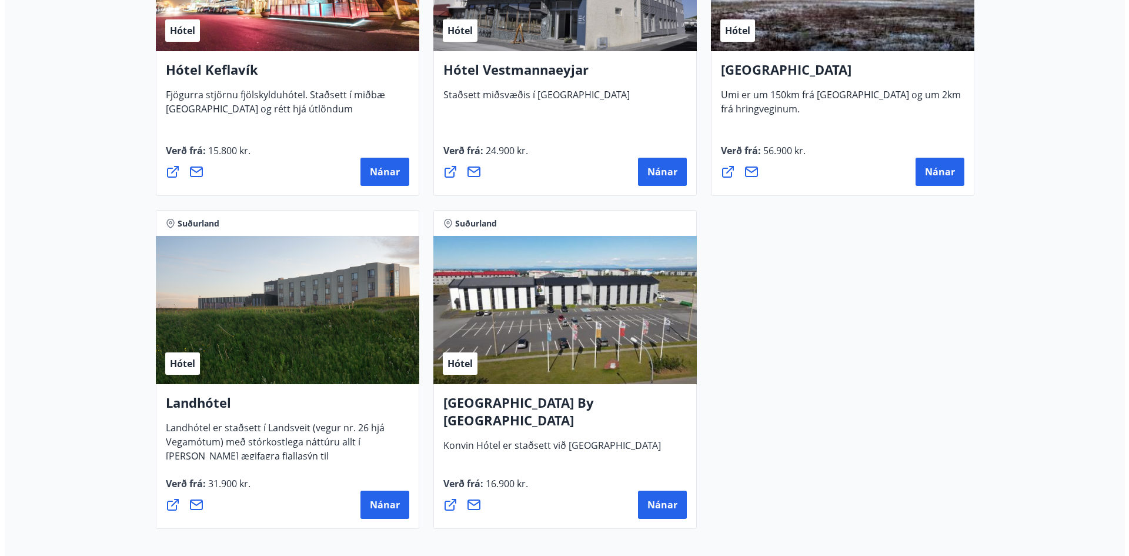
scroll to position [3009, 0]
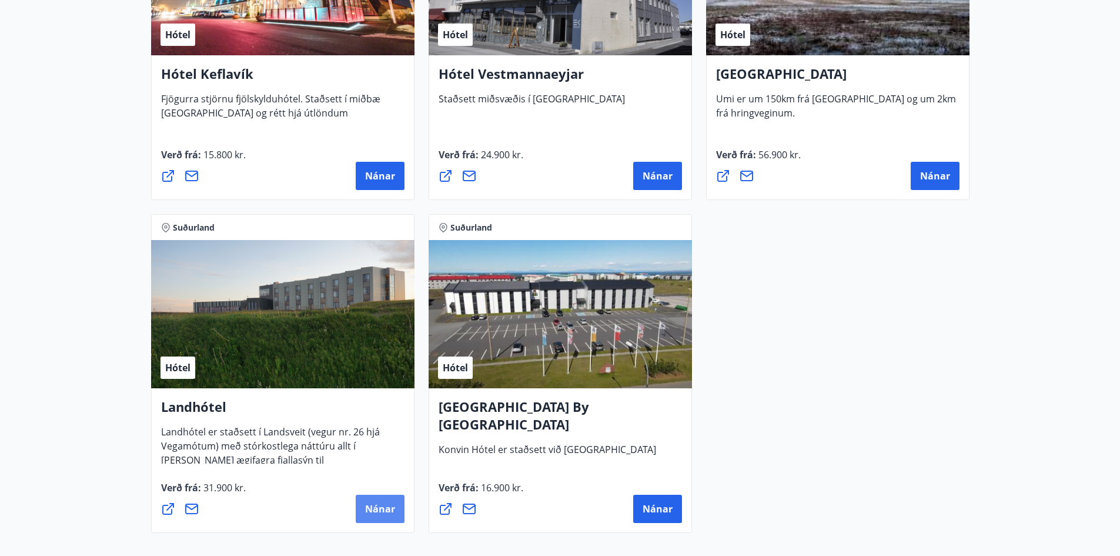
click at [381, 502] on span "Nánar" at bounding box center [380, 508] width 30 height 13
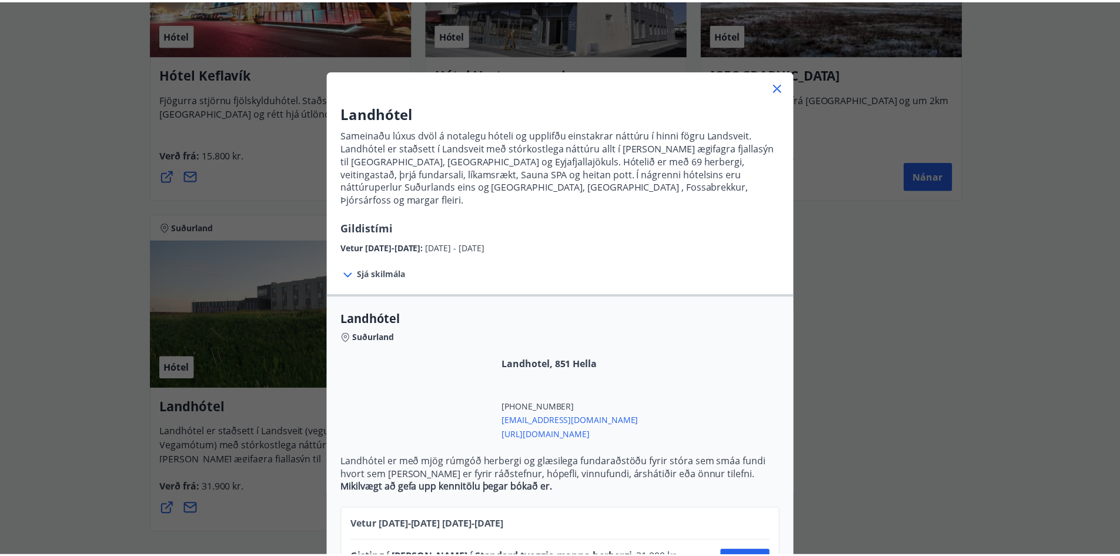
scroll to position [43, 0]
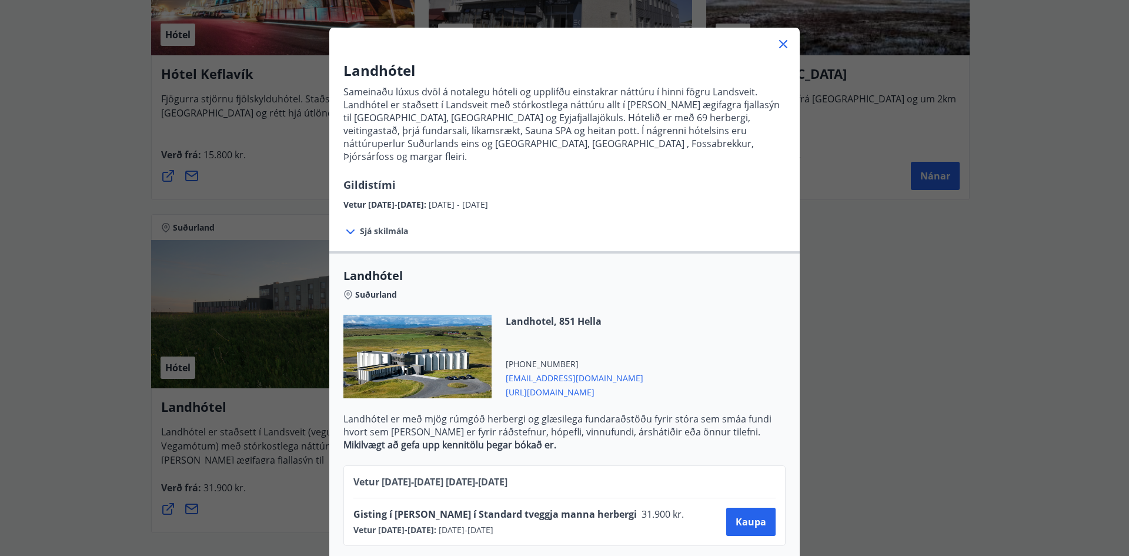
click at [776, 46] on icon at bounding box center [783, 44] width 14 height 14
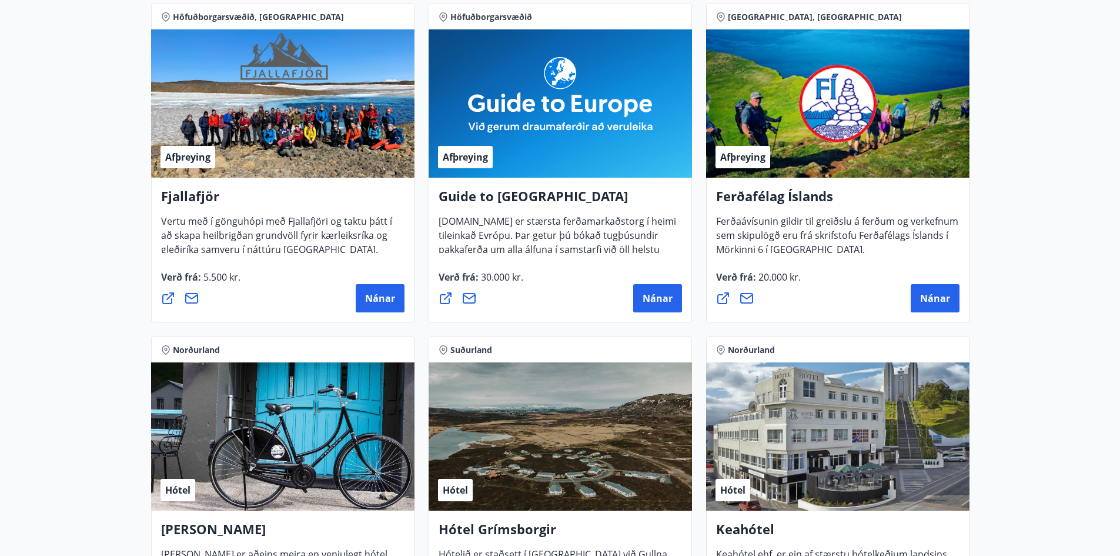
scroll to position [0, 0]
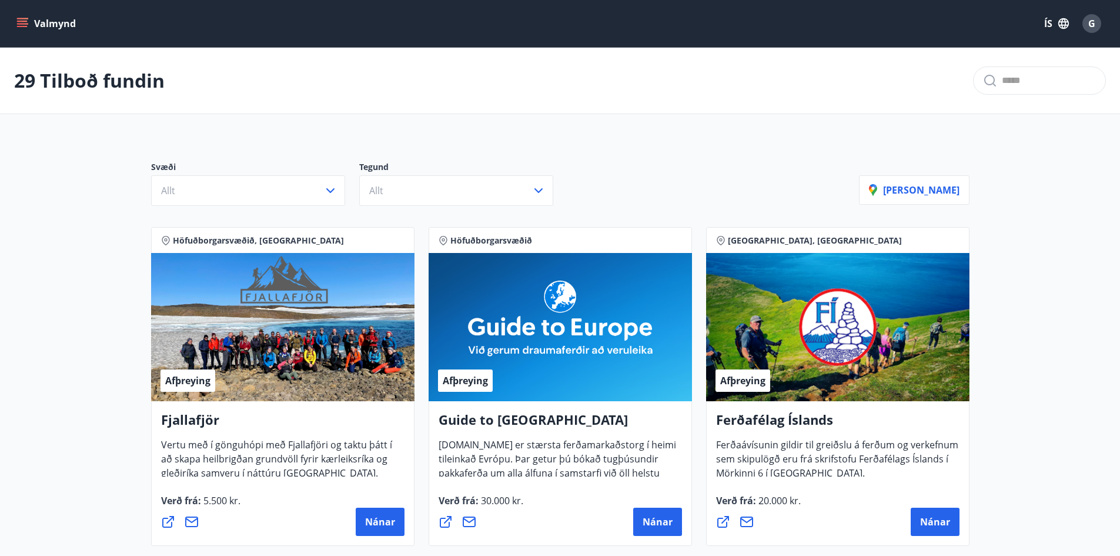
click at [22, 20] on icon "menu" at bounding box center [22, 24] width 12 height 12
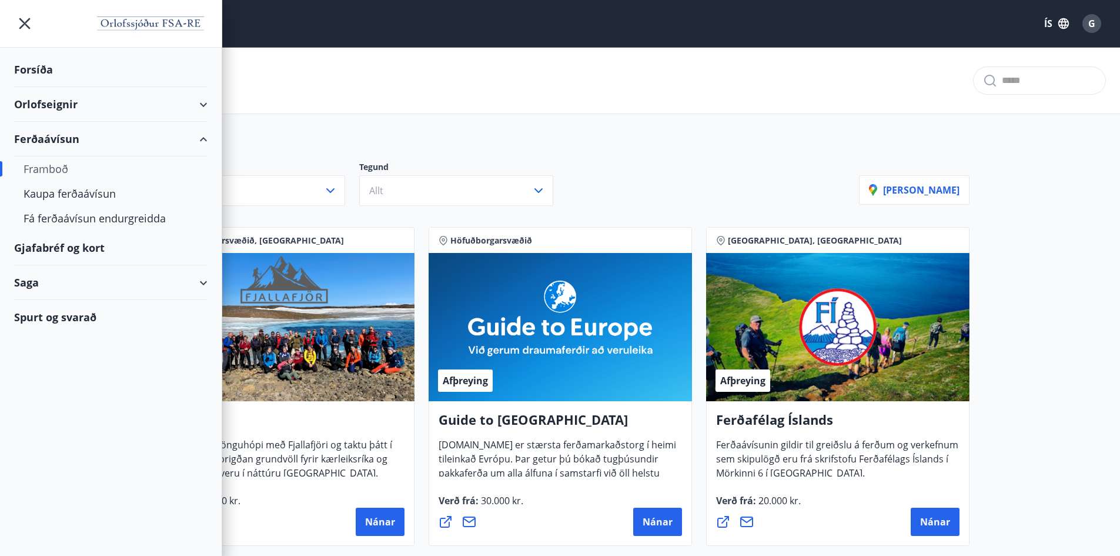
click at [45, 101] on div "Orlofseignir" at bounding box center [110, 104] width 193 height 35
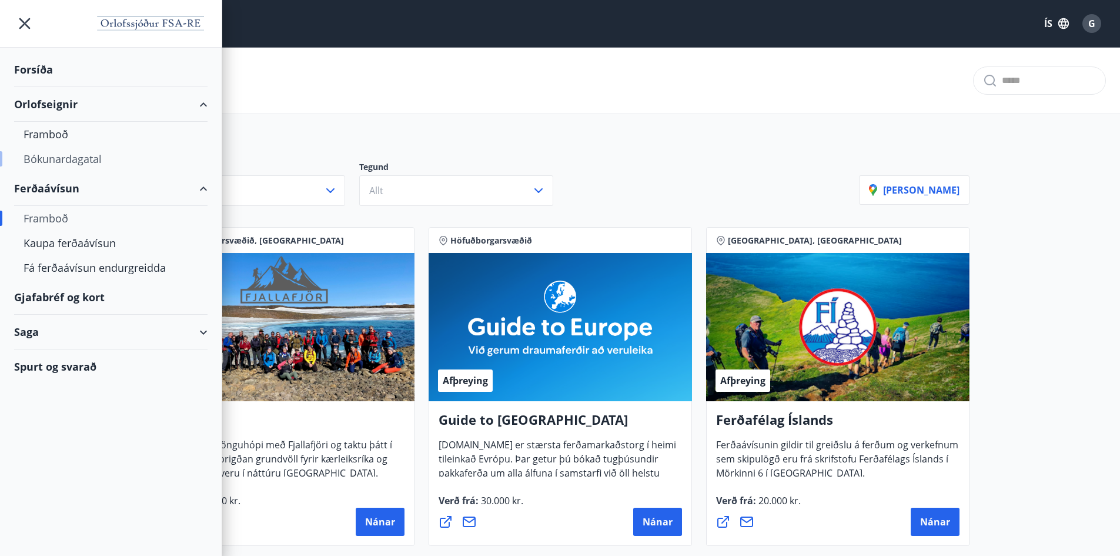
click at [51, 158] on div "Bókunardagatal" at bounding box center [111, 158] width 175 height 25
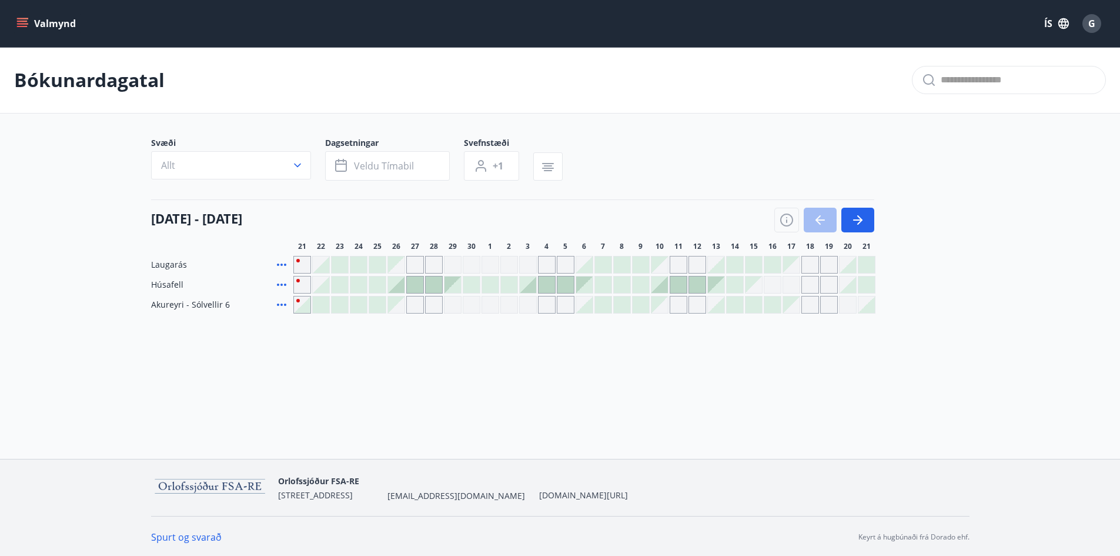
click at [357, 263] on div at bounding box center [358, 264] width 16 height 16
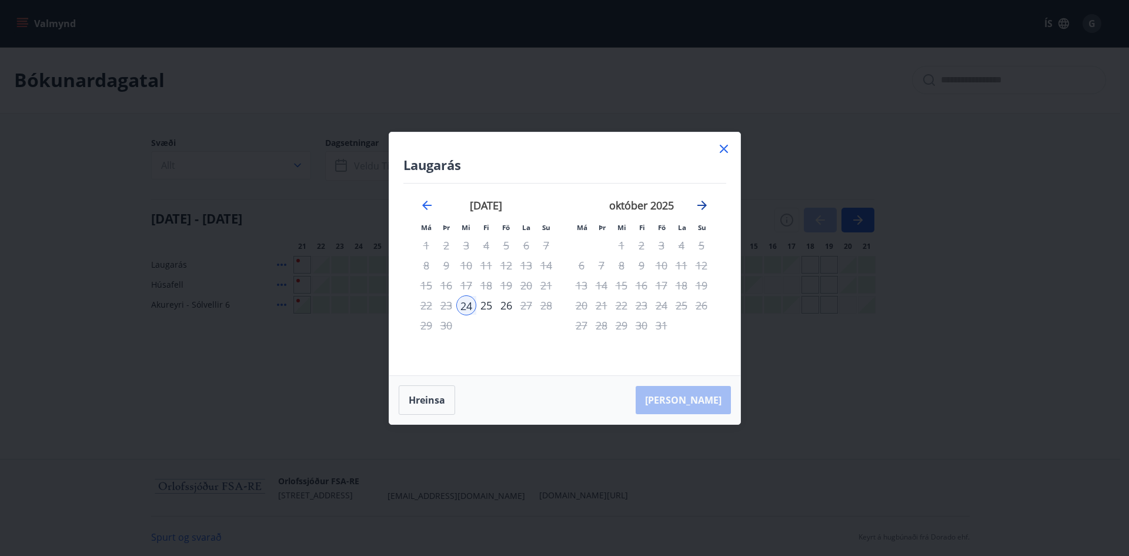
click at [701, 200] on icon "Move forward to switch to the next month." at bounding box center [702, 205] width 14 height 14
click at [423, 396] on button "Hreinsa" at bounding box center [427, 399] width 56 height 29
click at [425, 204] on icon "Move backward to switch to the previous month." at bounding box center [427, 205] width 14 height 14
click at [428, 396] on button "Hreinsa" at bounding box center [427, 399] width 56 height 29
click at [702, 203] on icon "Move forward to switch to the next month." at bounding box center [702, 205] width 14 height 14
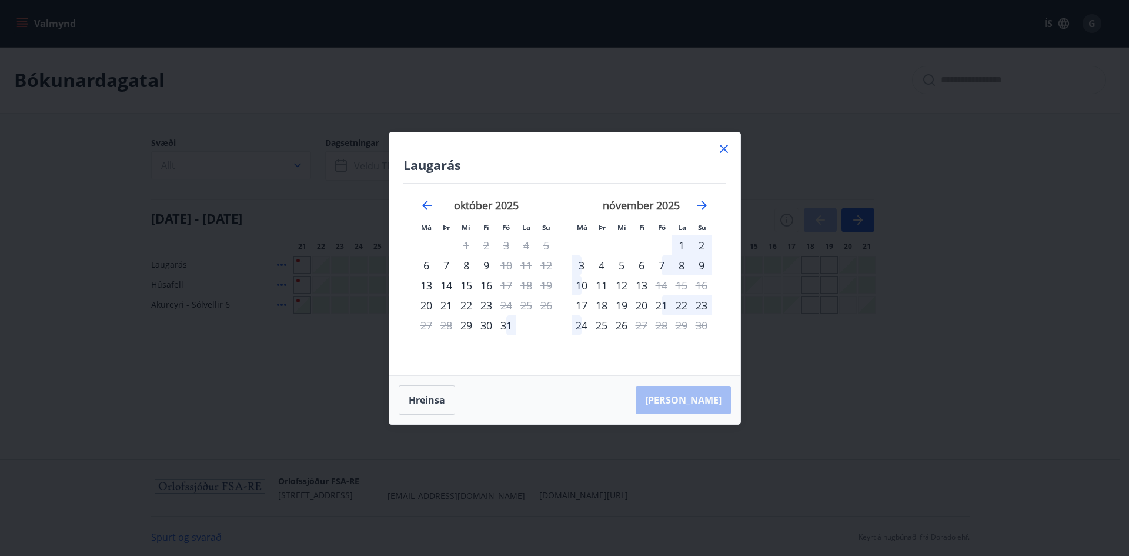
click at [722, 146] on icon at bounding box center [724, 149] width 8 height 8
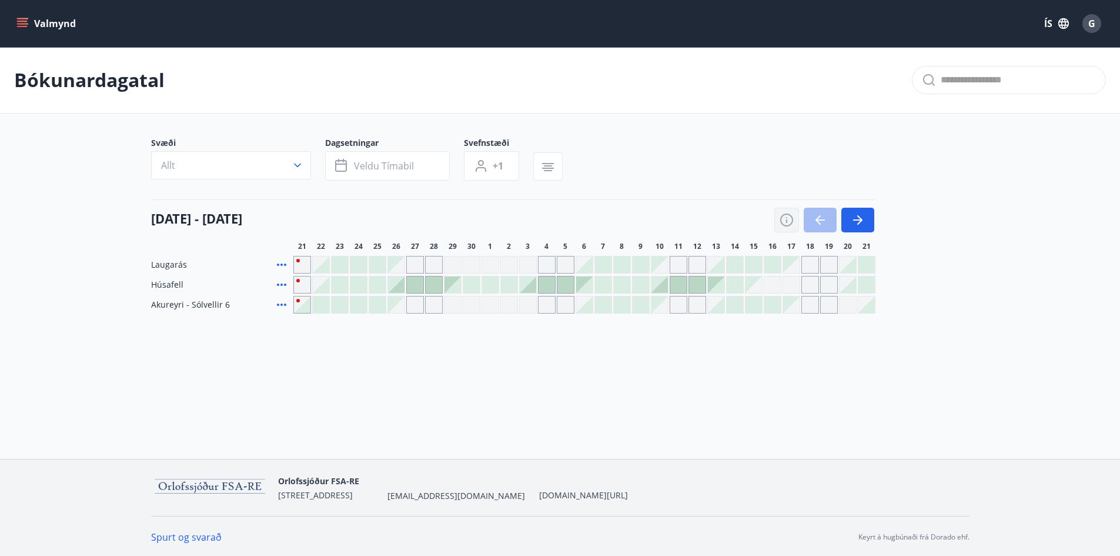
click at [787, 220] on icon "button" at bounding box center [787, 220] width 14 height 14
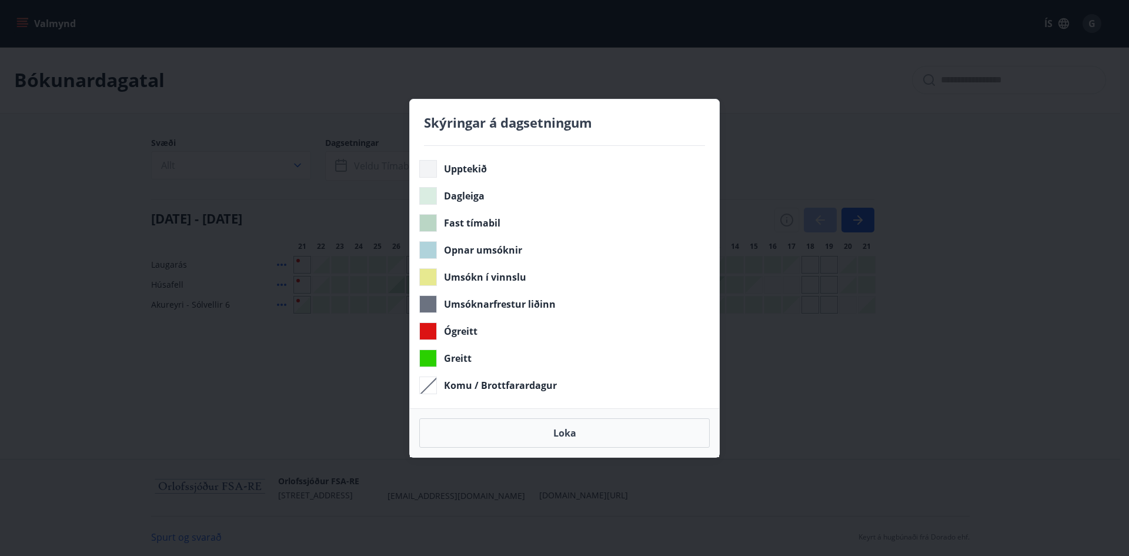
click at [926, 322] on div "Skýringar á dagsetningum Upptekið Dagleiga Fast tímabil Opnar umsóknir Umsókn í…" at bounding box center [564, 278] width 1129 height 556
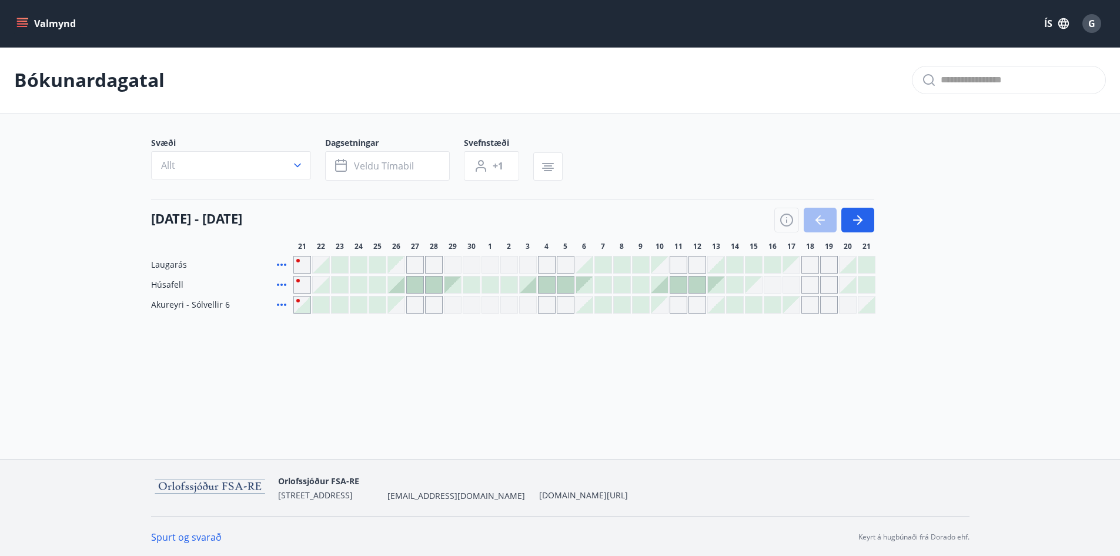
click at [415, 283] on div at bounding box center [415, 284] width 16 height 16
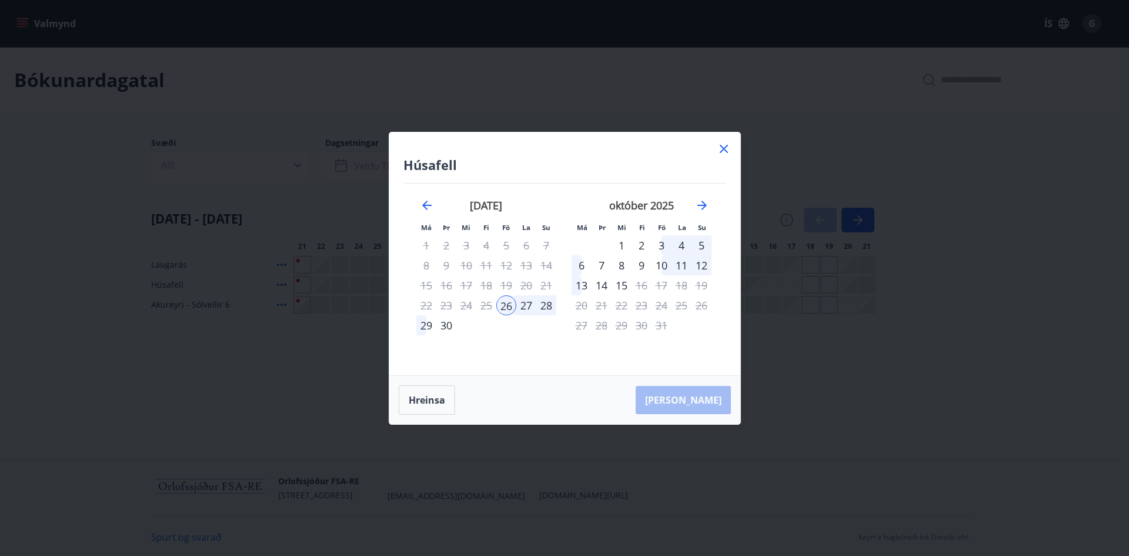
click at [727, 149] on icon at bounding box center [724, 149] width 14 height 14
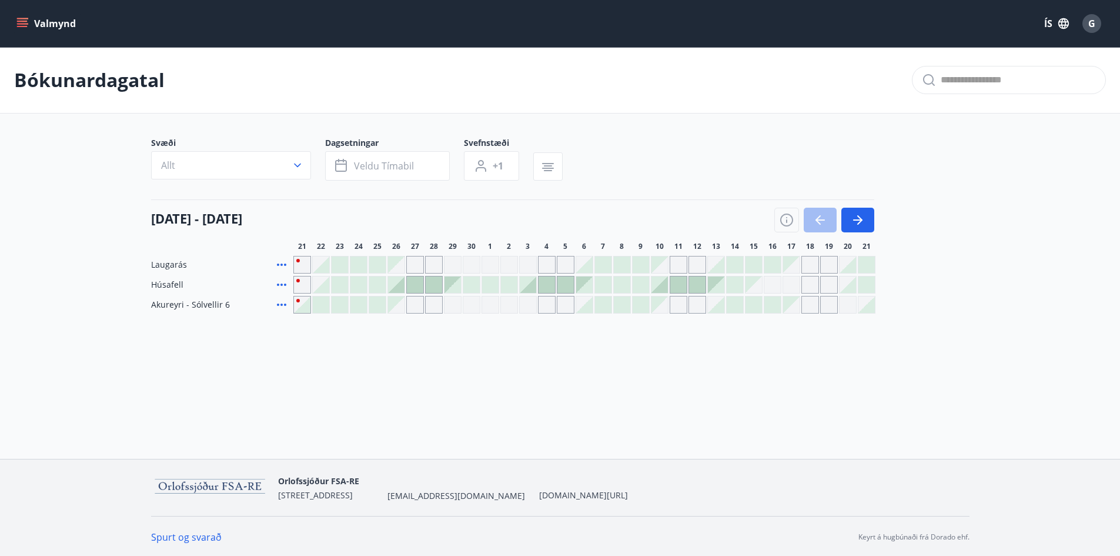
click at [49, 18] on button "Valmynd" at bounding box center [47, 23] width 66 height 21
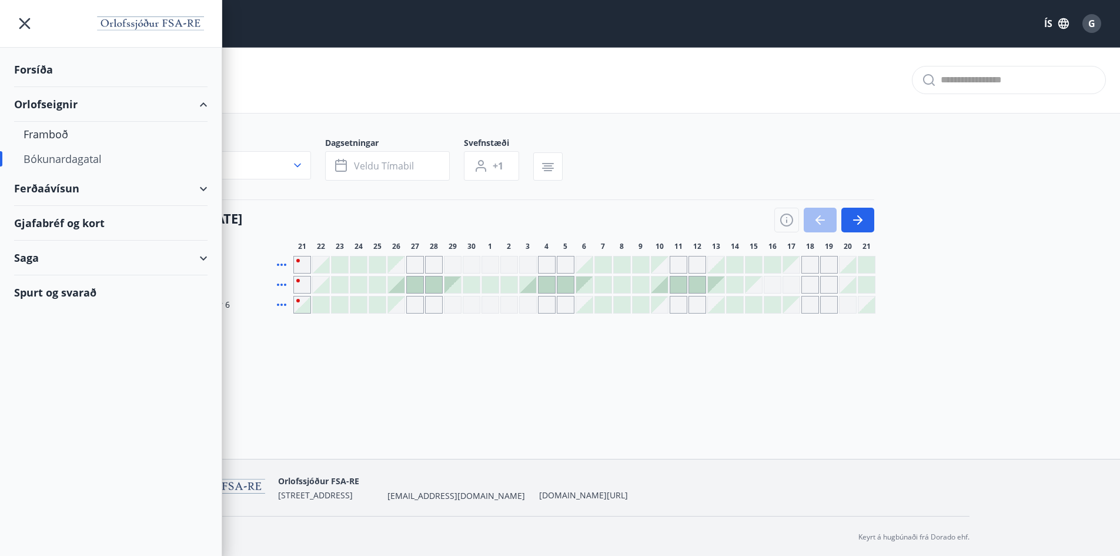
click at [149, 19] on img at bounding box center [151, 25] width 114 height 24
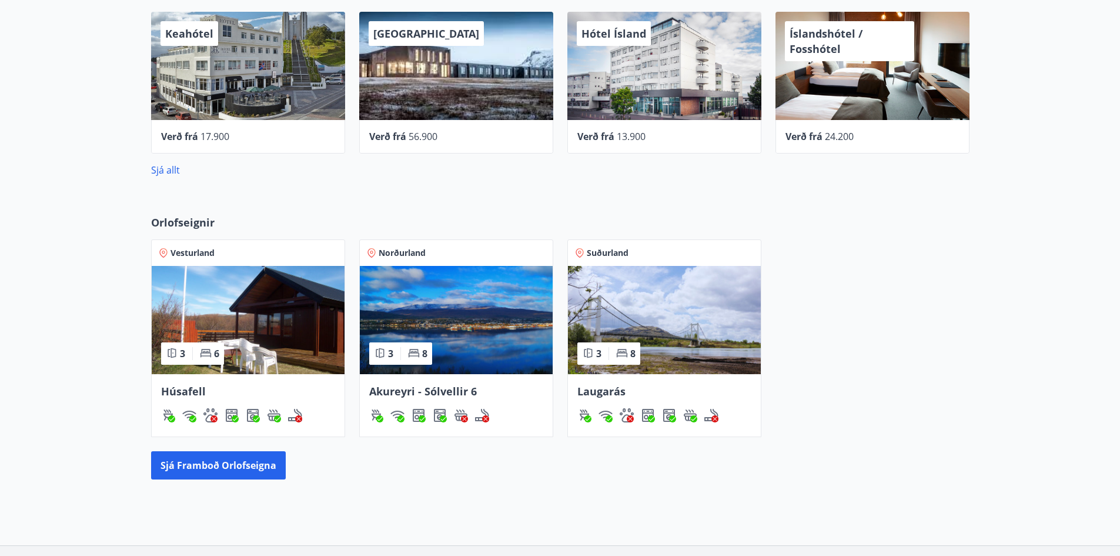
scroll to position [642, 0]
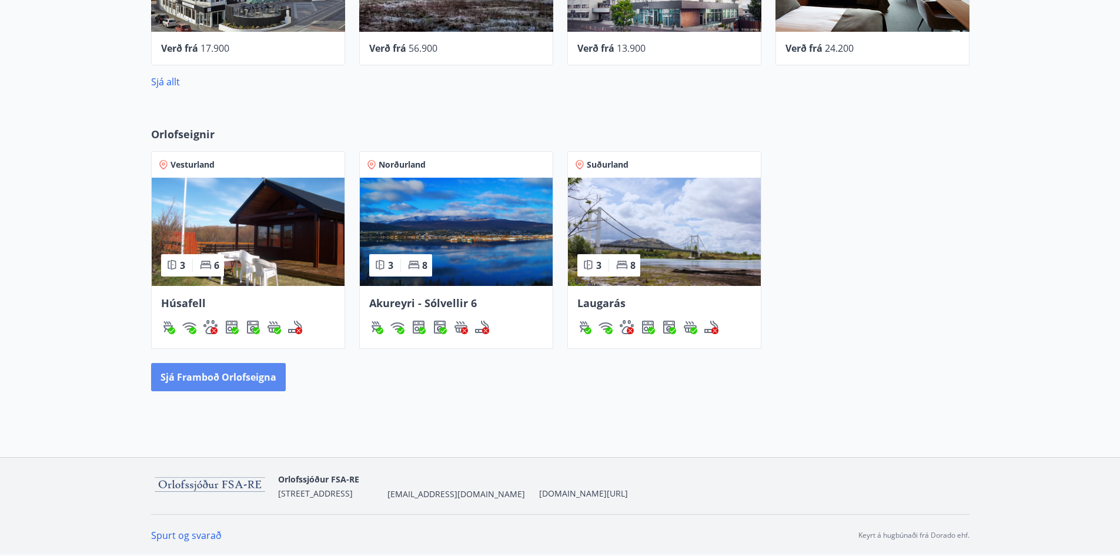
click at [239, 378] on button "Sjá framboð orlofseigna" at bounding box center [218, 377] width 135 height 28
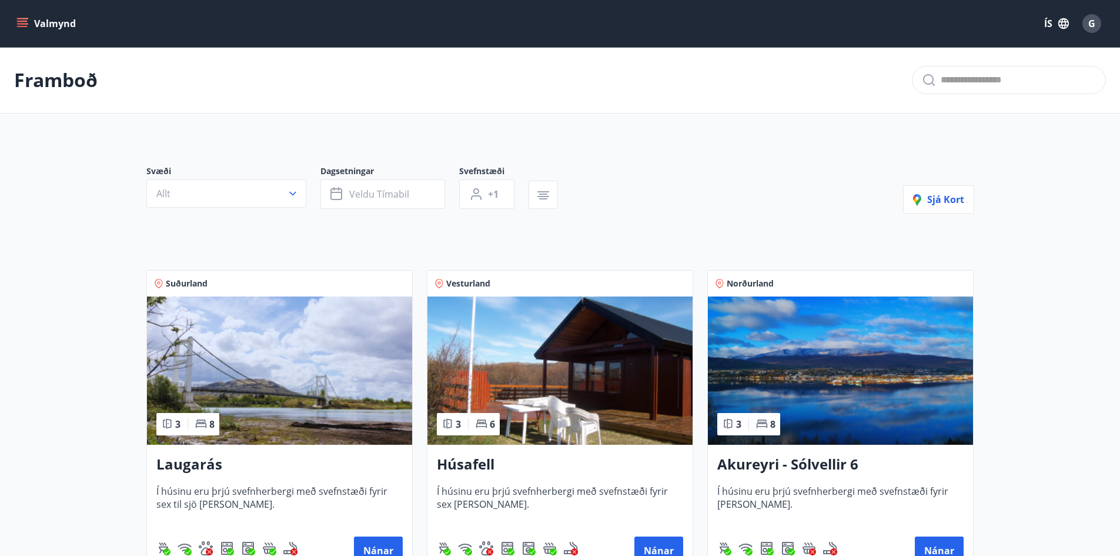
click at [49, 21] on button "Valmynd" at bounding box center [47, 23] width 66 height 21
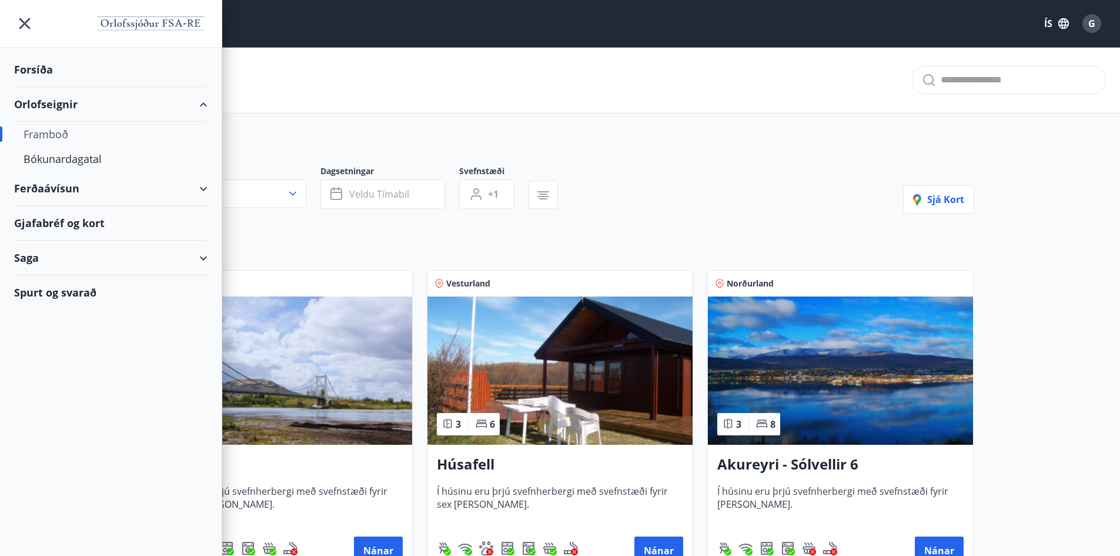
click at [39, 69] on div "Forsíða" at bounding box center [110, 69] width 193 height 35
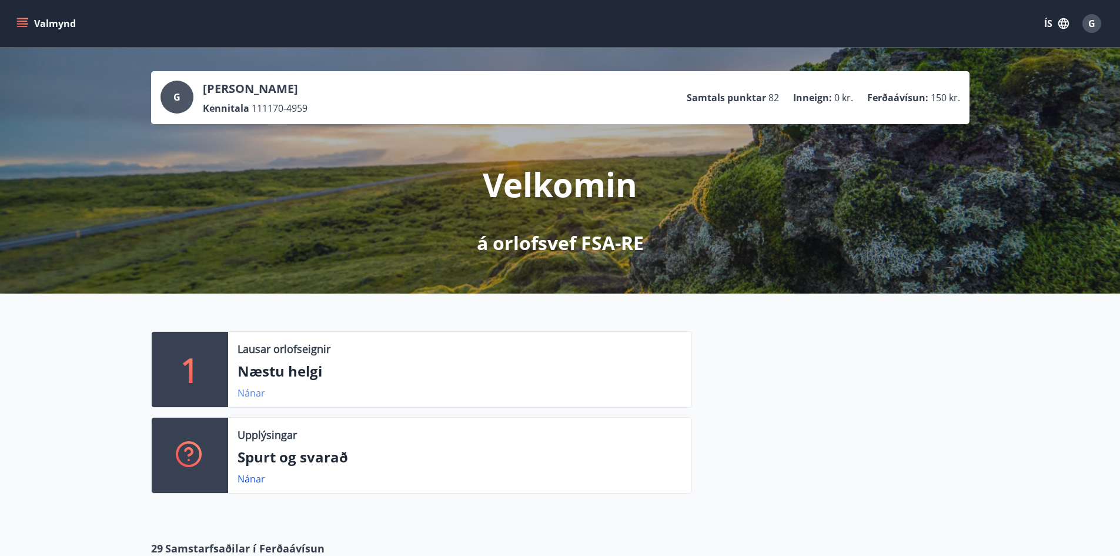
click at [253, 393] on link "Nánar" at bounding box center [252, 392] width 28 height 13
click at [251, 479] on link "Nánar" at bounding box center [252, 478] width 28 height 13
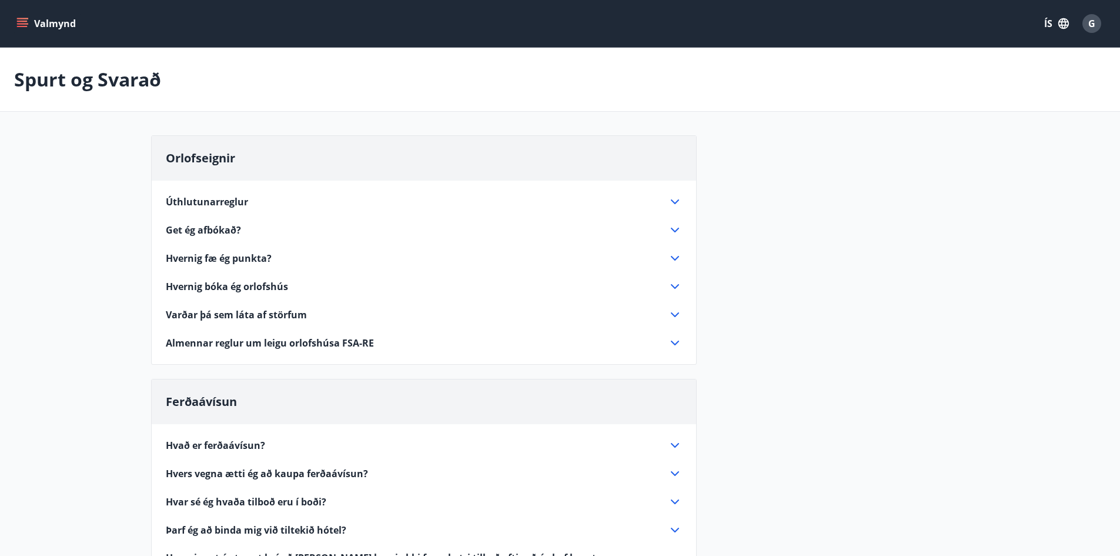
click at [675, 205] on icon at bounding box center [675, 202] width 14 height 14
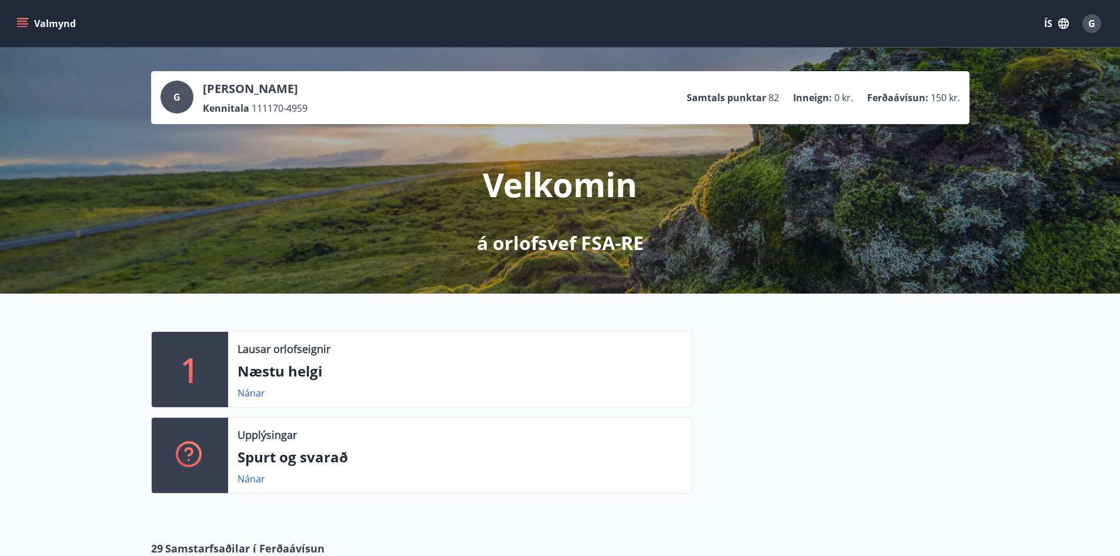
click at [15, 15] on button "Valmynd" at bounding box center [47, 23] width 66 height 21
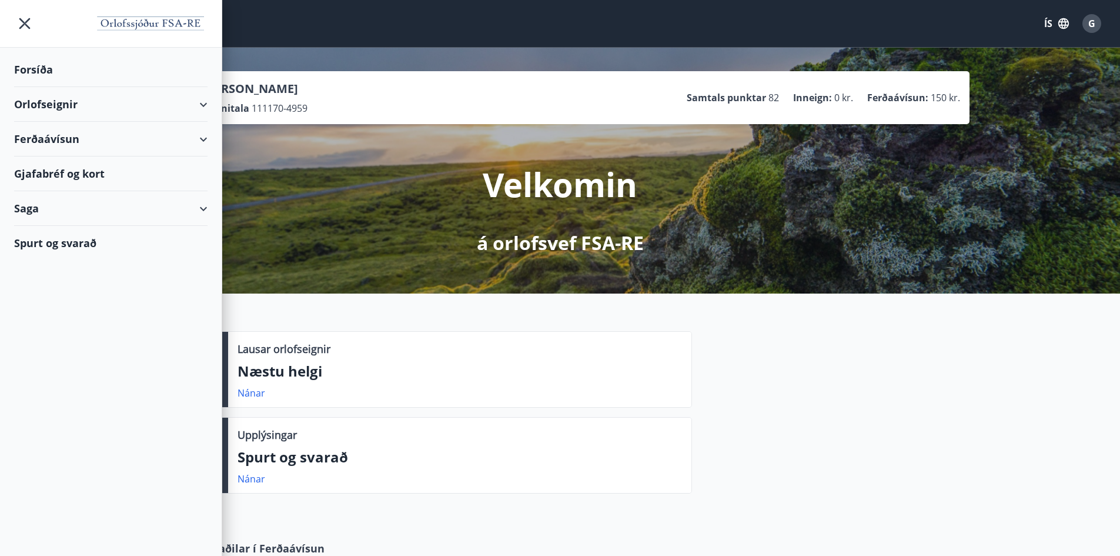
click at [201, 103] on div "Orlofseignir" at bounding box center [110, 104] width 193 height 35
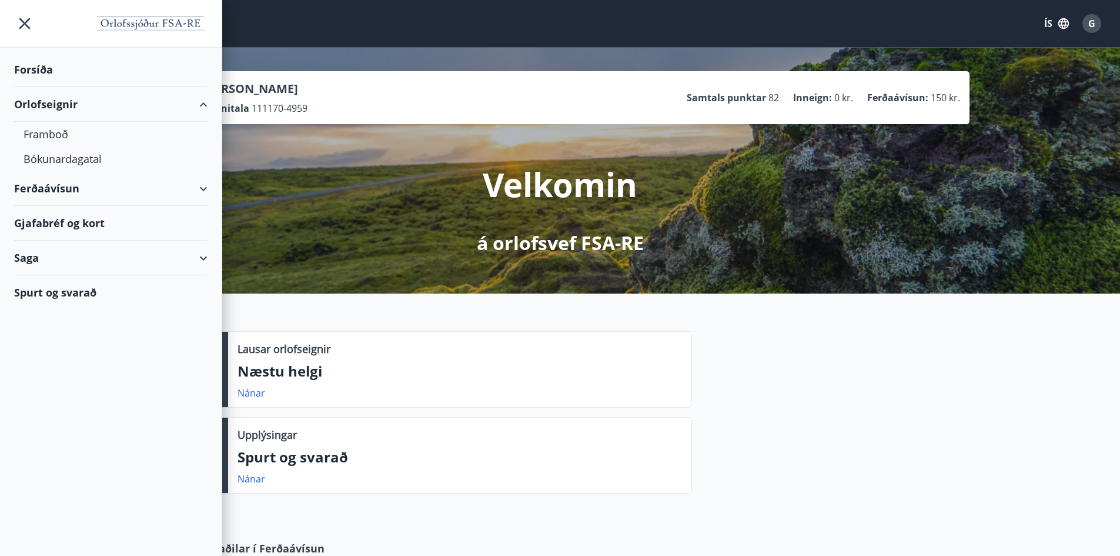
click at [52, 223] on div "Gjafabréf og kort" at bounding box center [110, 223] width 193 height 35
click at [206, 253] on div "Saga" at bounding box center [110, 258] width 193 height 35
click at [40, 312] on div "Bókanir" at bounding box center [111, 312] width 175 height 25
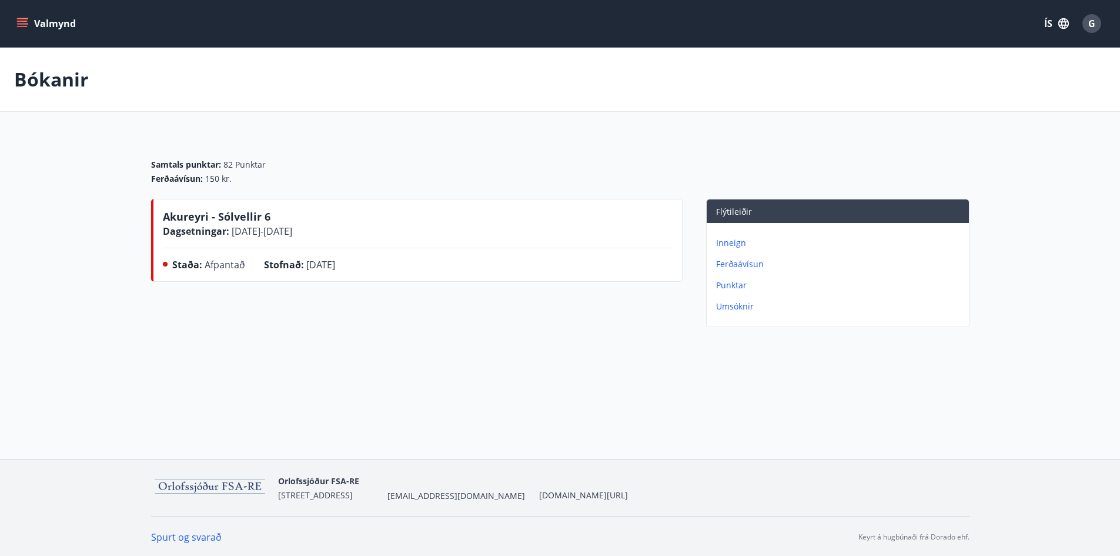
click at [24, 24] on icon "menu" at bounding box center [23, 23] width 13 height 1
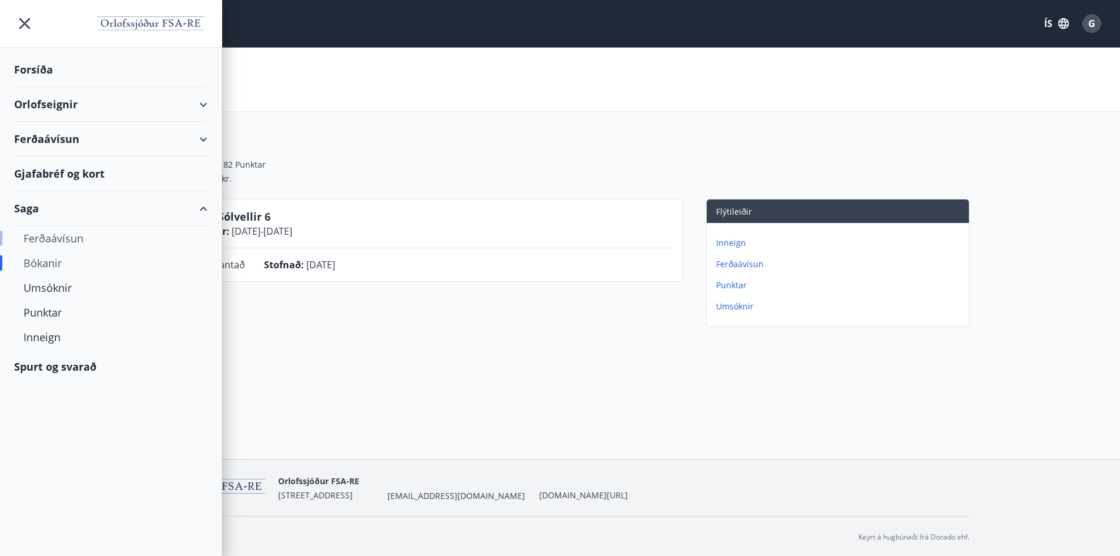
click at [39, 240] on div "Ferðaávísun" at bounding box center [111, 238] width 175 height 25
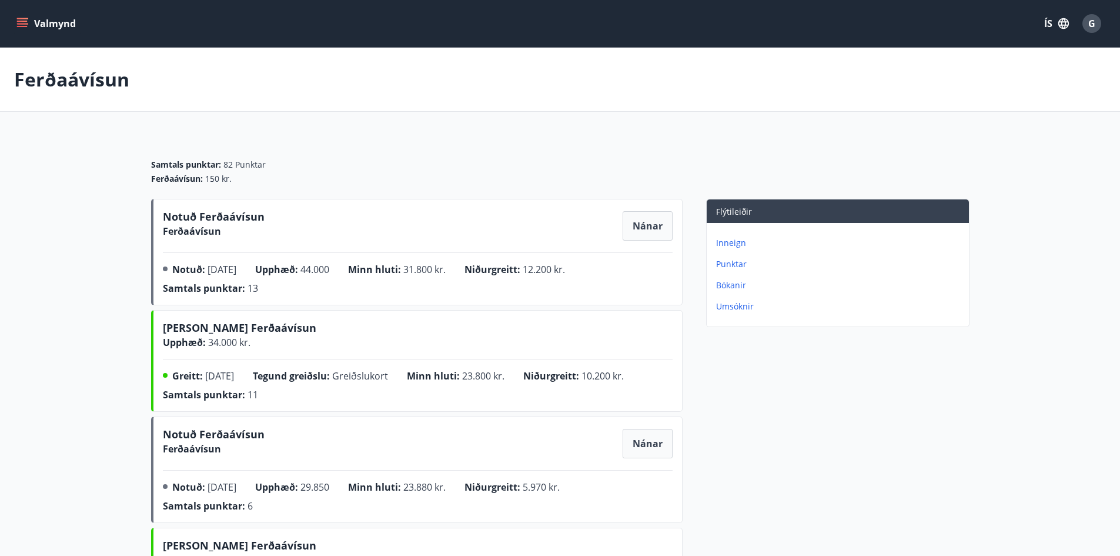
click at [20, 22] on icon "menu" at bounding box center [22, 24] width 12 height 12
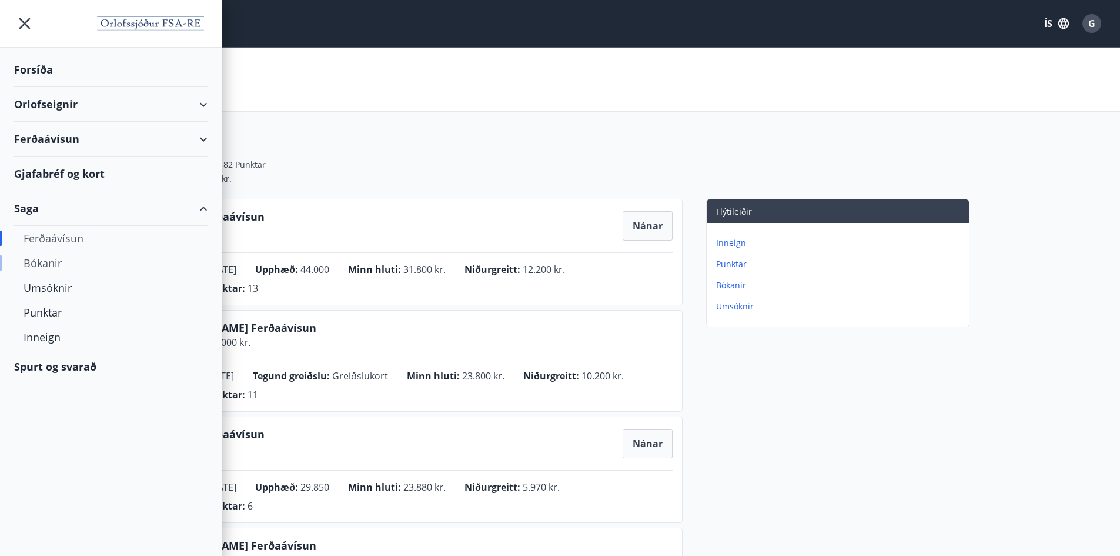
click at [38, 264] on div "Bókanir" at bounding box center [111, 263] width 175 height 25
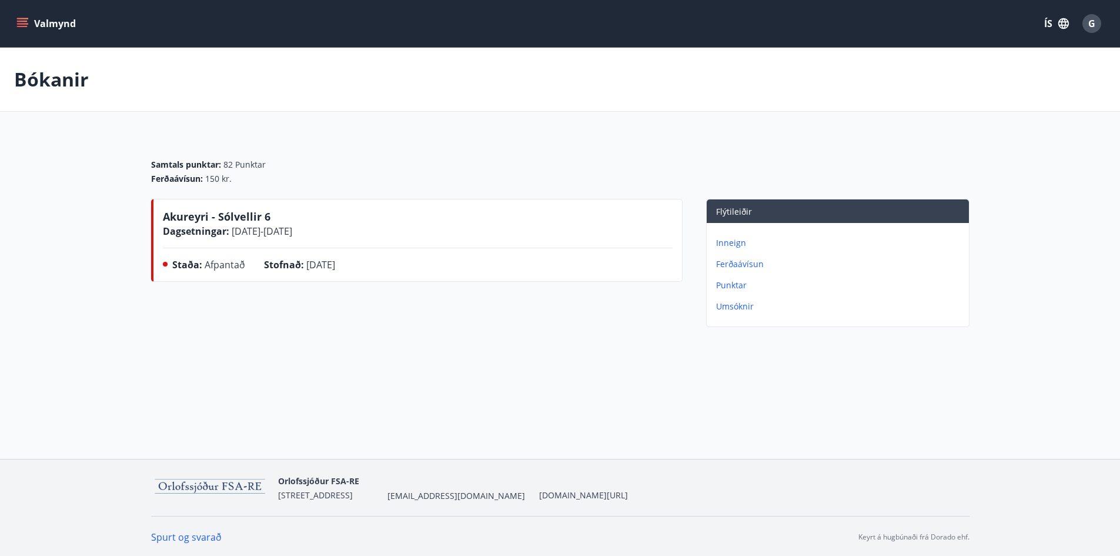
click at [16, 15] on button "Valmynd" at bounding box center [47, 23] width 66 height 21
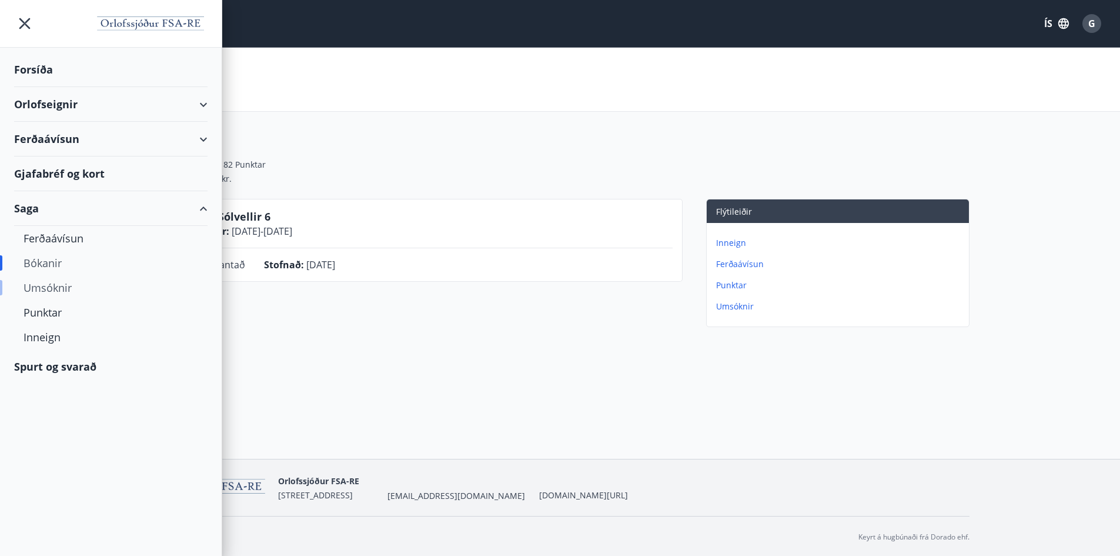
click at [46, 289] on div "Umsóknir" at bounding box center [111, 287] width 175 height 25
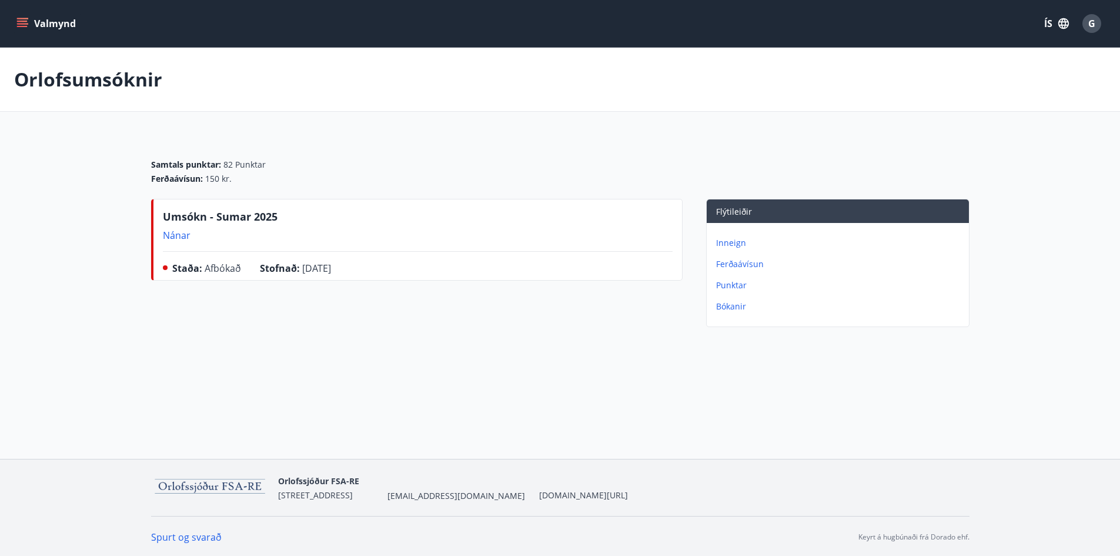
click at [171, 235] on p "Nánar" at bounding box center [220, 235] width 115 height 13
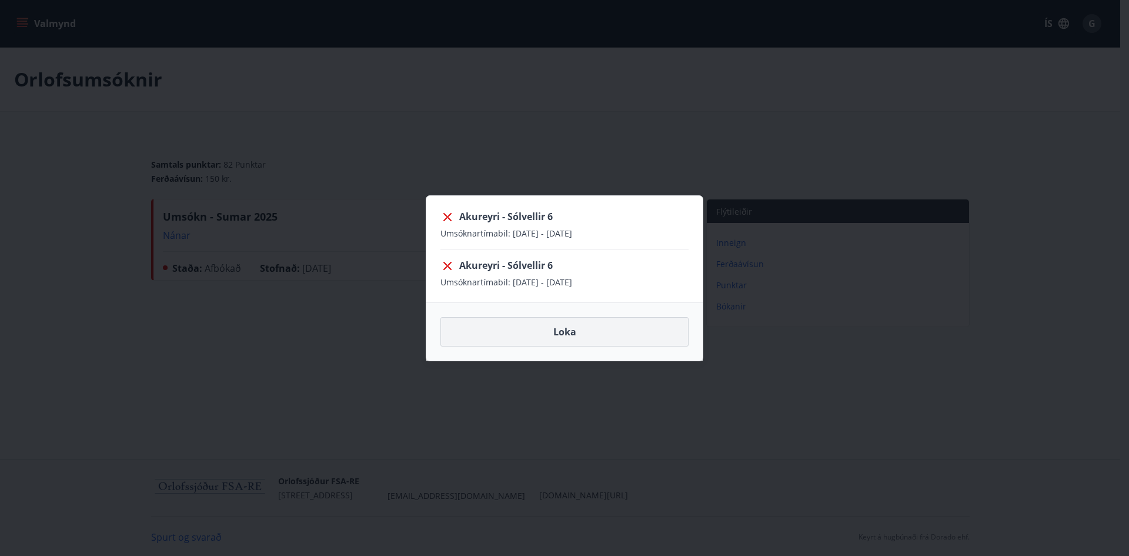
click at [559, 338] on button "Loka" at bounding box center [564, 331] width 248 height 29
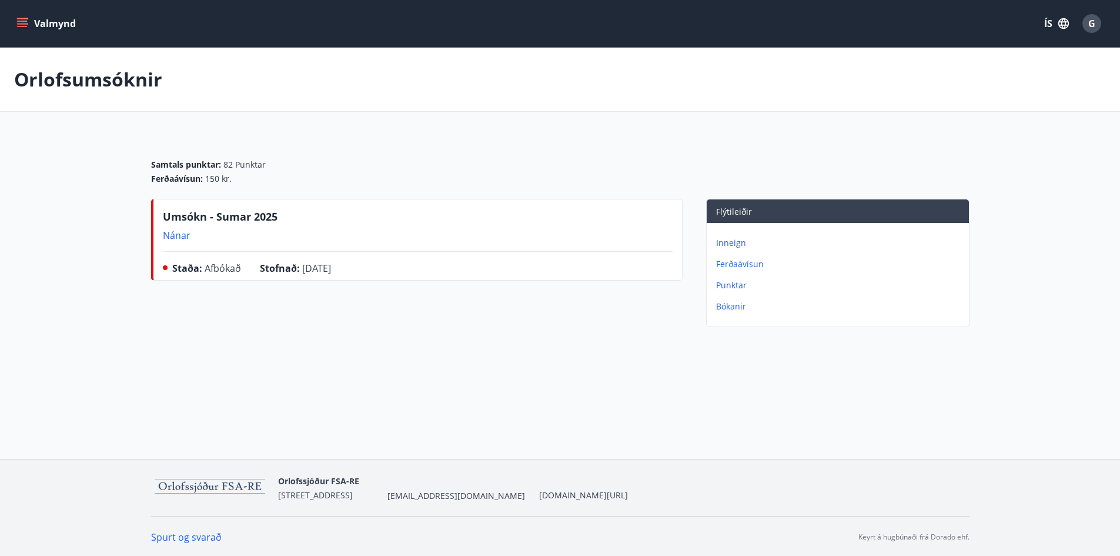
click at [23, 23] on icon "menu" at bounding box center [22, 24] width 12 height 12
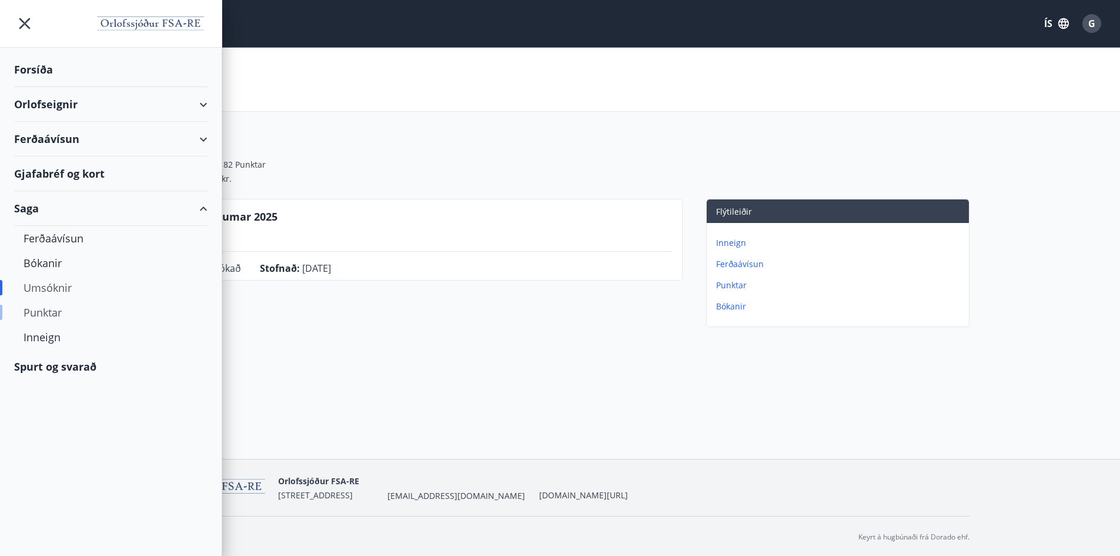
click at [47, 313] on div "Punktar" at bounding box center [111, 312] width 175 height 25
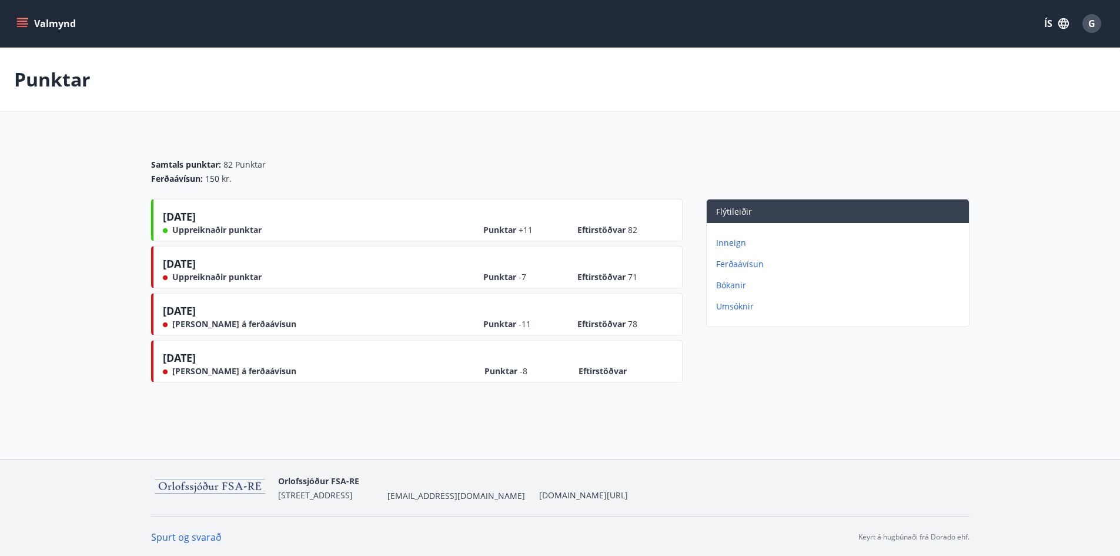
click at [22, 19] on icon "menu" at bounding box center [23, 18] width 13 height 1
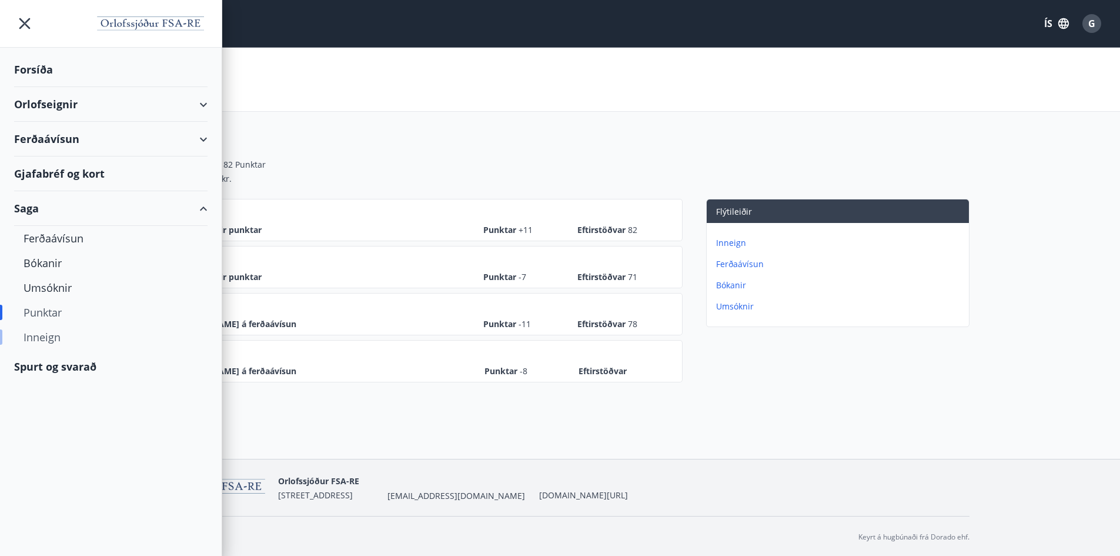
click at [42, 337] on div "Inneign" at bounding box center [111, 337] width 175 height 25
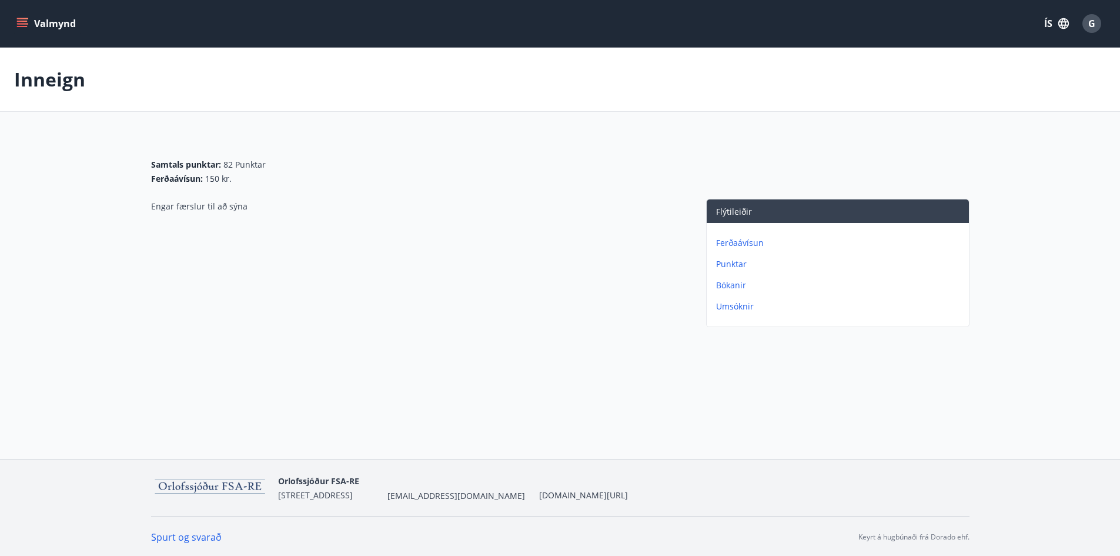
click at [22, 23] on icon "menu" at bounding box center [22, 24] width 12 height 12
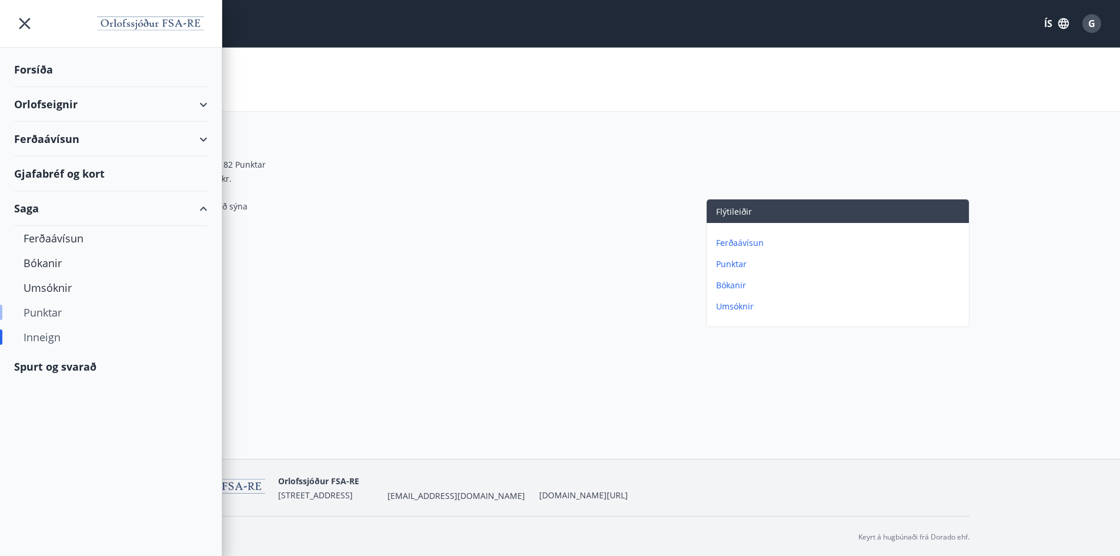
click at [38, 316] on div "Punktar" at bounding box center [111, 312] width 175 height 25
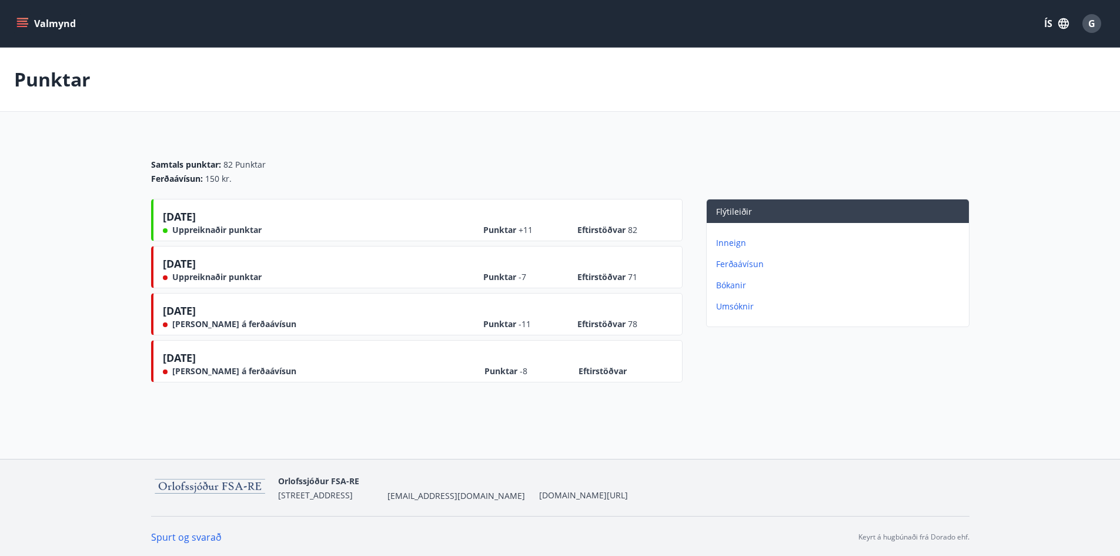
click at [25, 19] on icon "menu" at bounding box center [22, 24] width 12 height 12
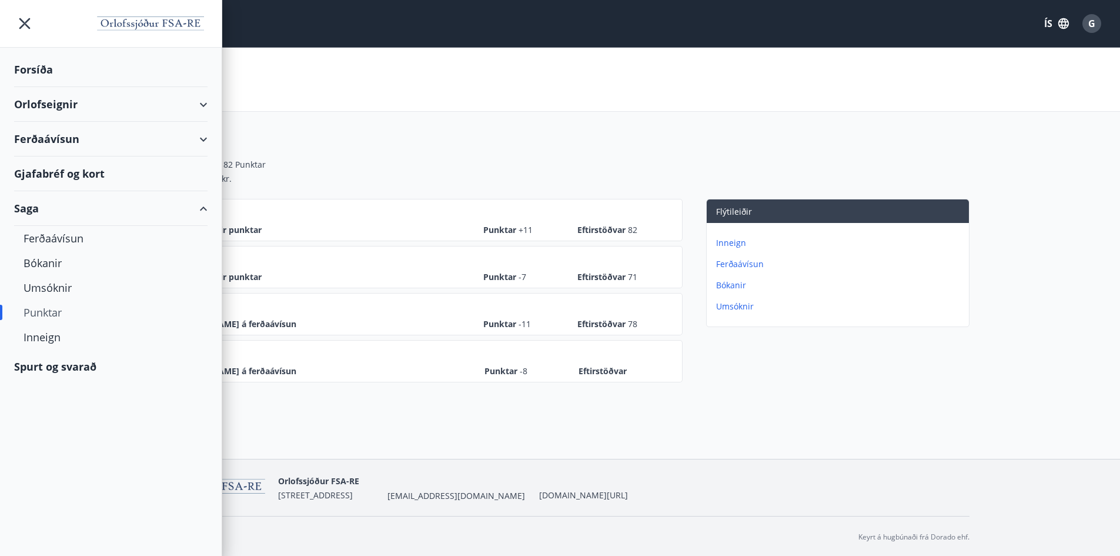
click at [203, 137] on div "Ferðaávísun" at bounding box center [110, 139] width 193 height 35
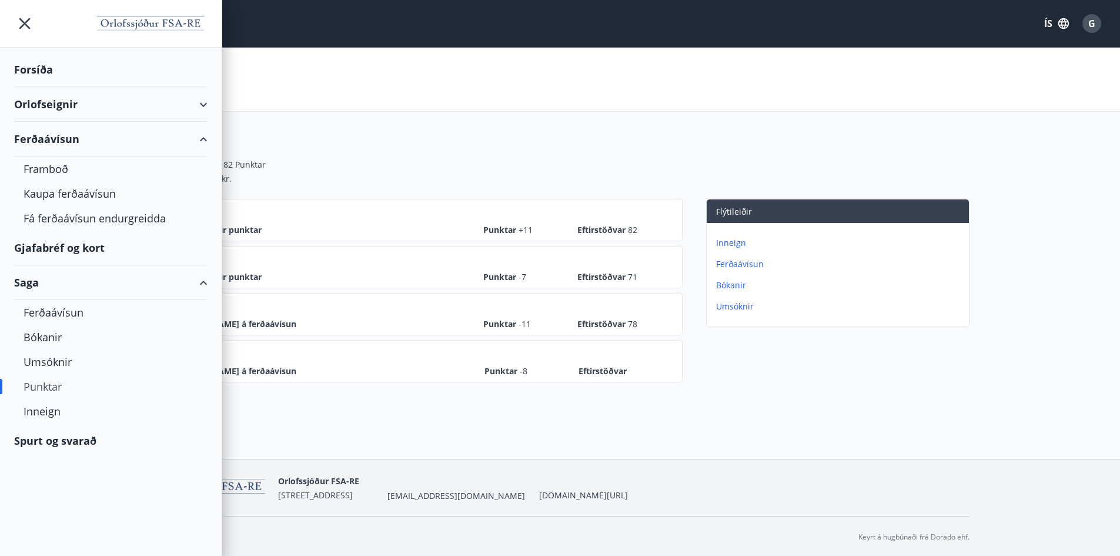
click at [203, 105] on div "Orlofseignir" at bounding box center [110, 104] width 193 height 35
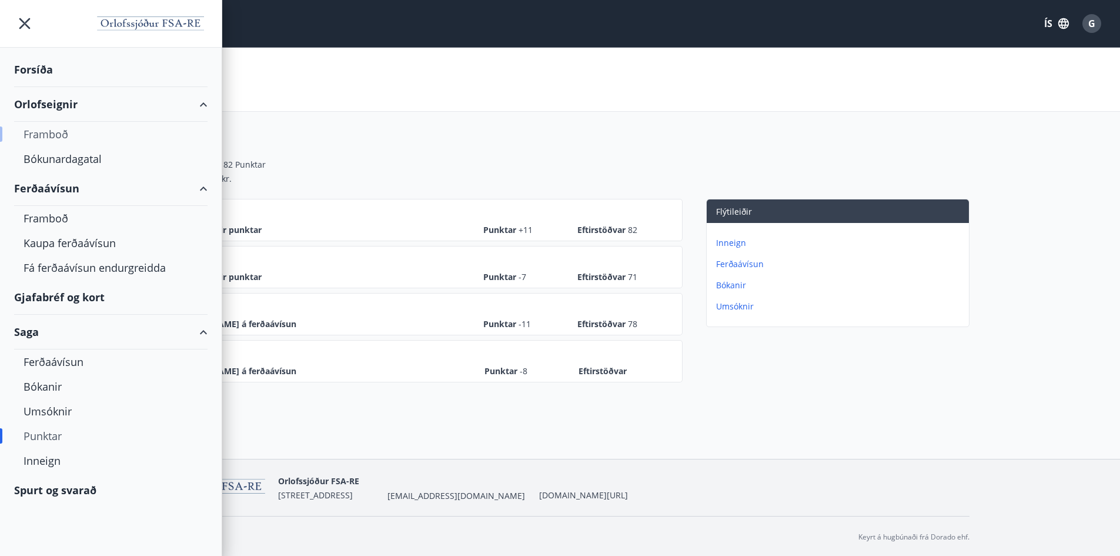
click at [50, 134] on div "Framboð" at bounding box center [111, 134] width 175 height 25
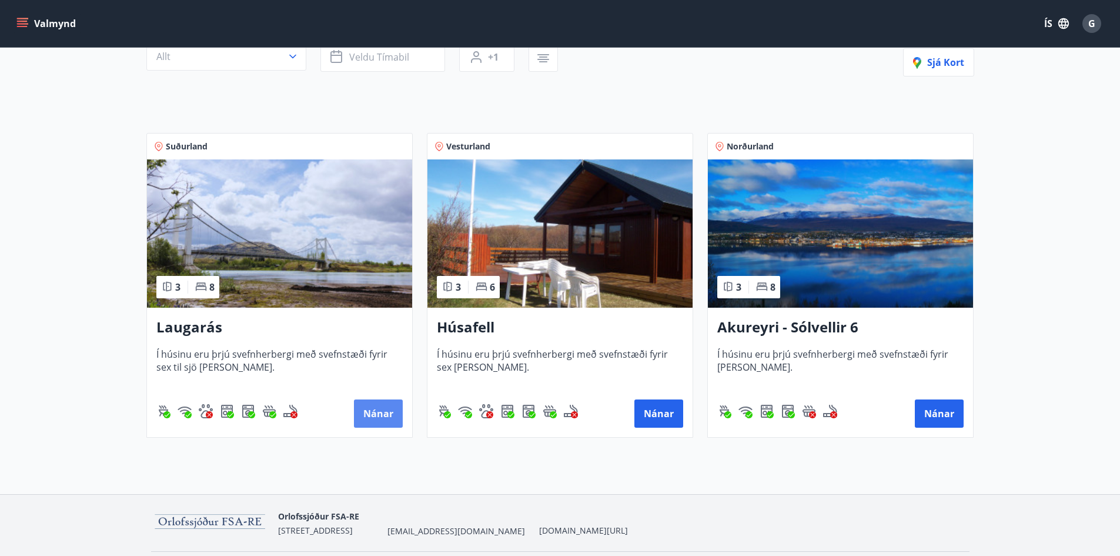
click at [377, 406] on button "Nánar" at bounding box center [378, 413] width 49 height 28
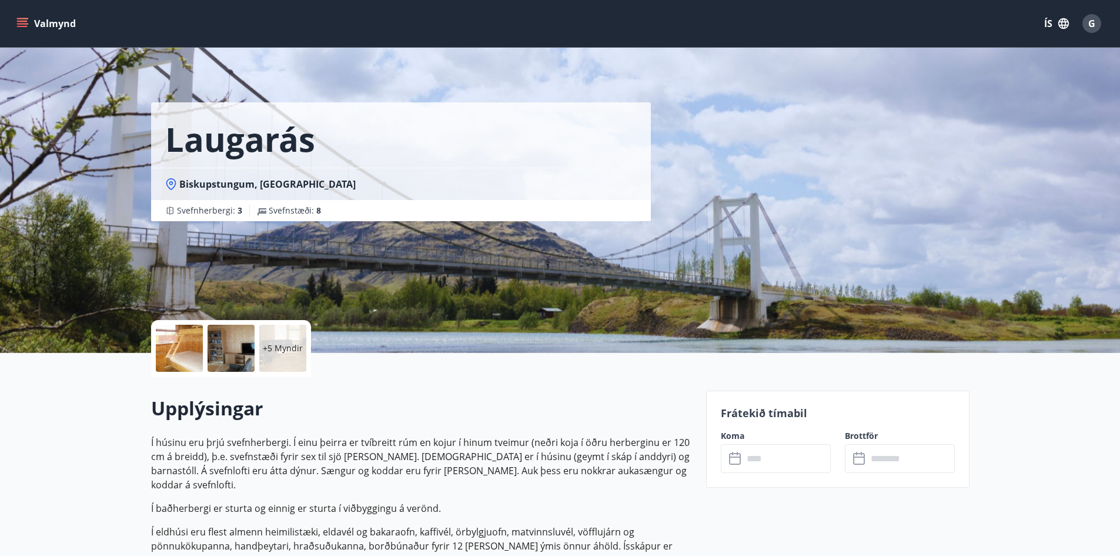
click at [281, 353] on p "+5 Myndir" at bounding box center [283, 348] width 40 height 12
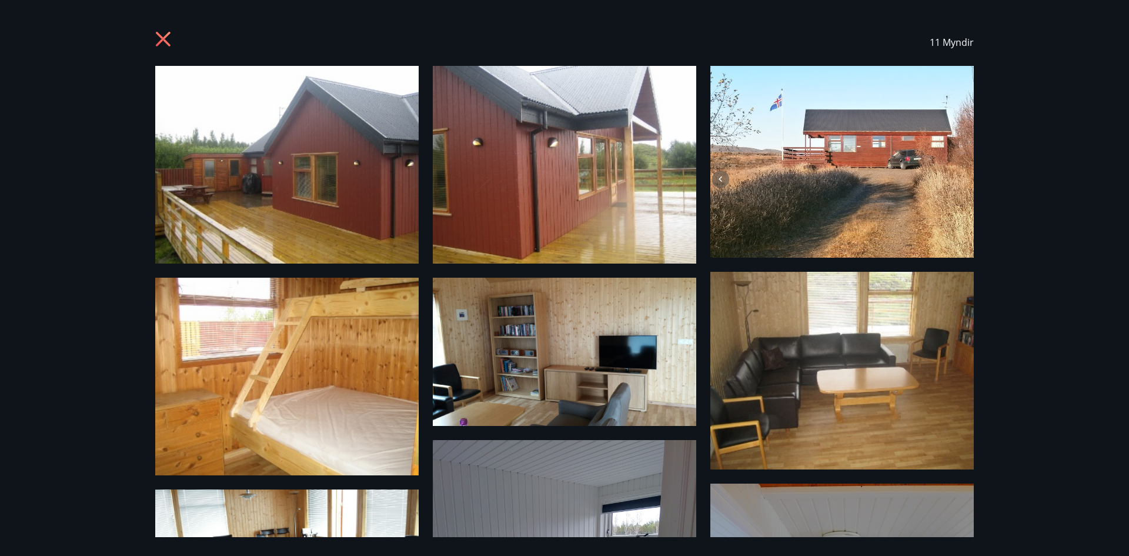
click at [266, 178] on img at bounding box center [286, 165] width 263 height 198
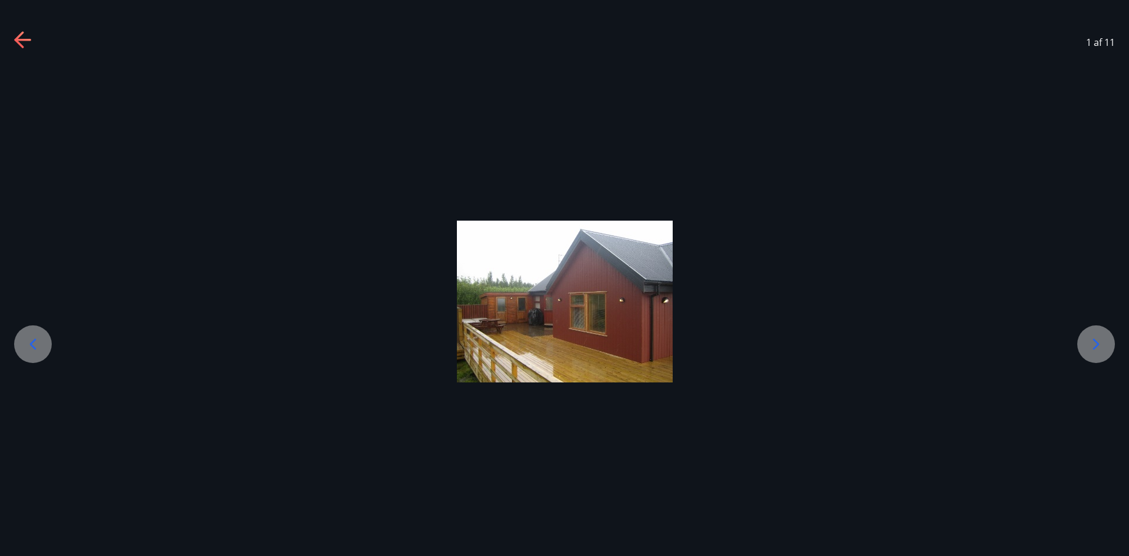
click at [1093, 340] on icon at bounding box center [1096, 344] width 19 height 19
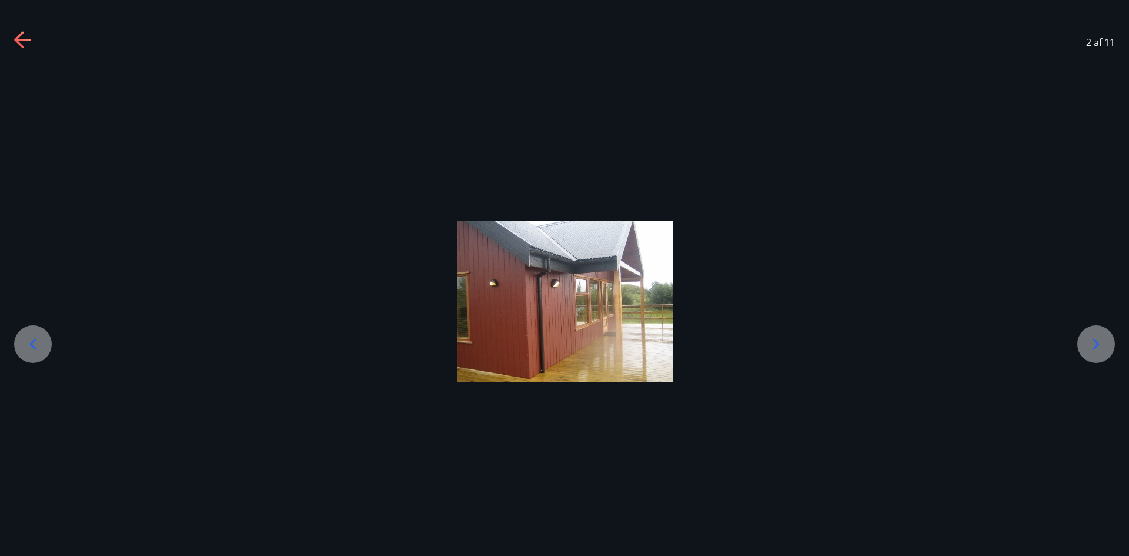
click at [1093, 340] on icon at bounding box center [1096, 344] width 19 height 19
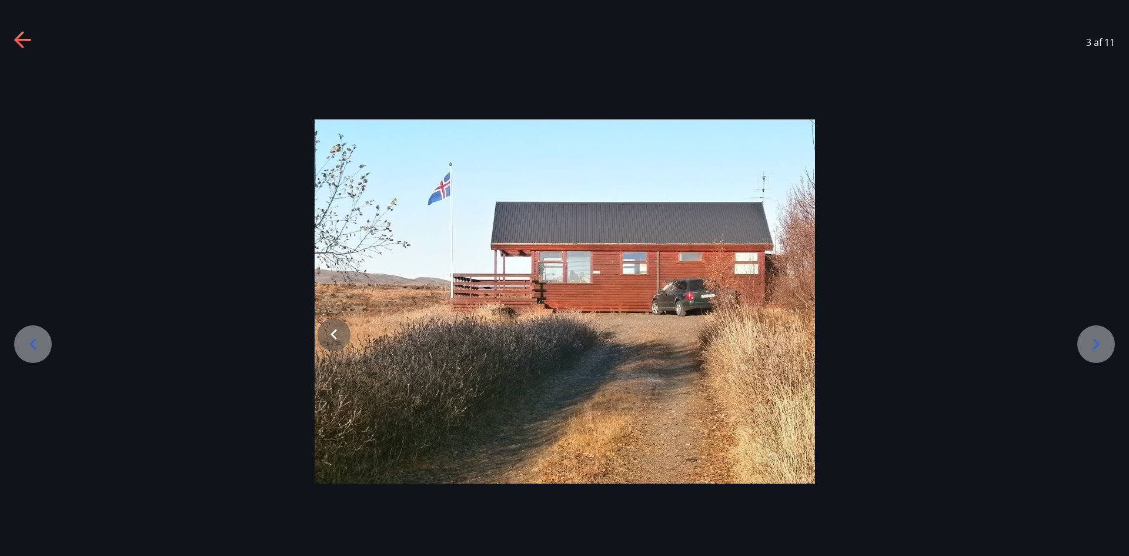
click at [1093, 340] on icon at bounding box center [1096, 344] width 19 height 19
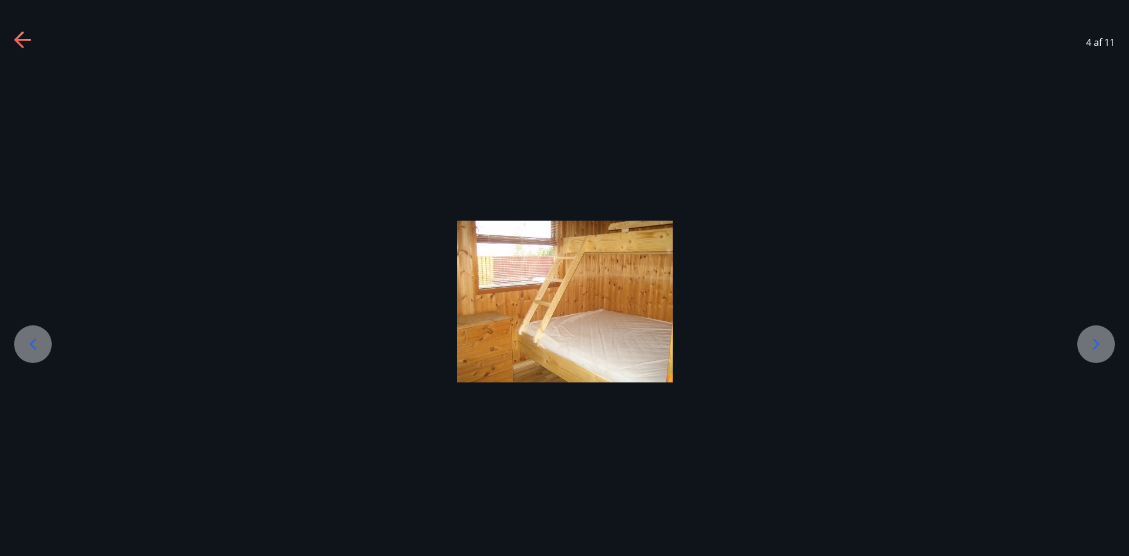
click at [1093, 340] on icon at bounding box center [1096, 344] width 19 height 19
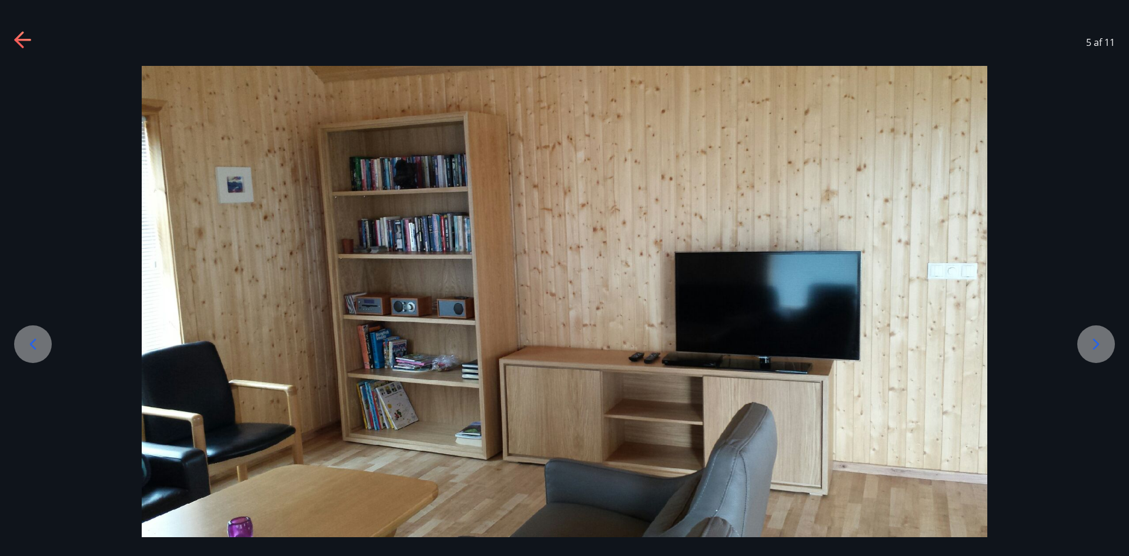
click at [1093, 340] on icon at bounding box center [1096, 344] width 19 height 19
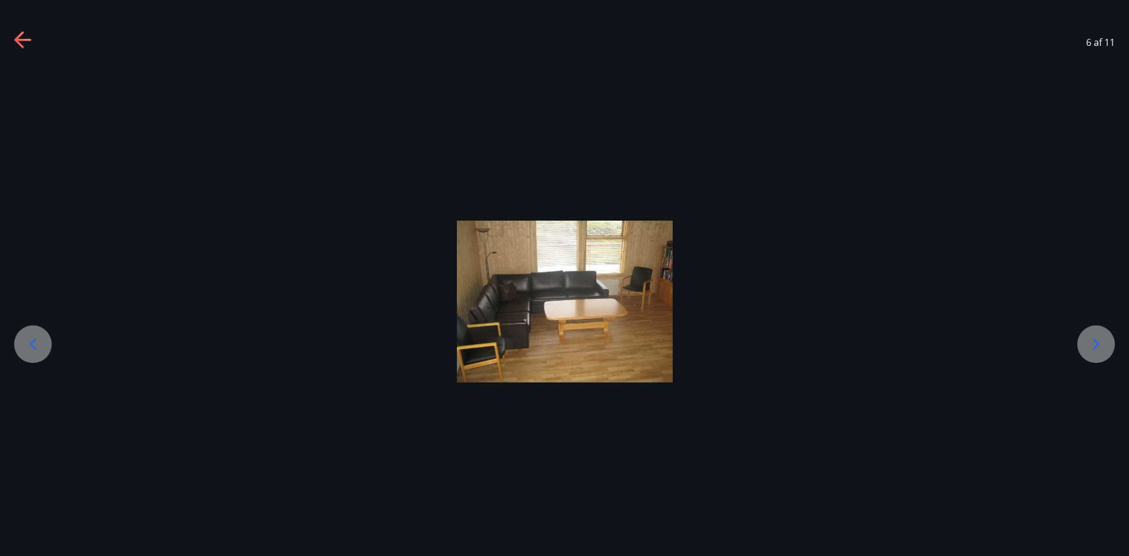
click at [1093, 340] on icon at bounding box center [1096, 344] width 19 height 19
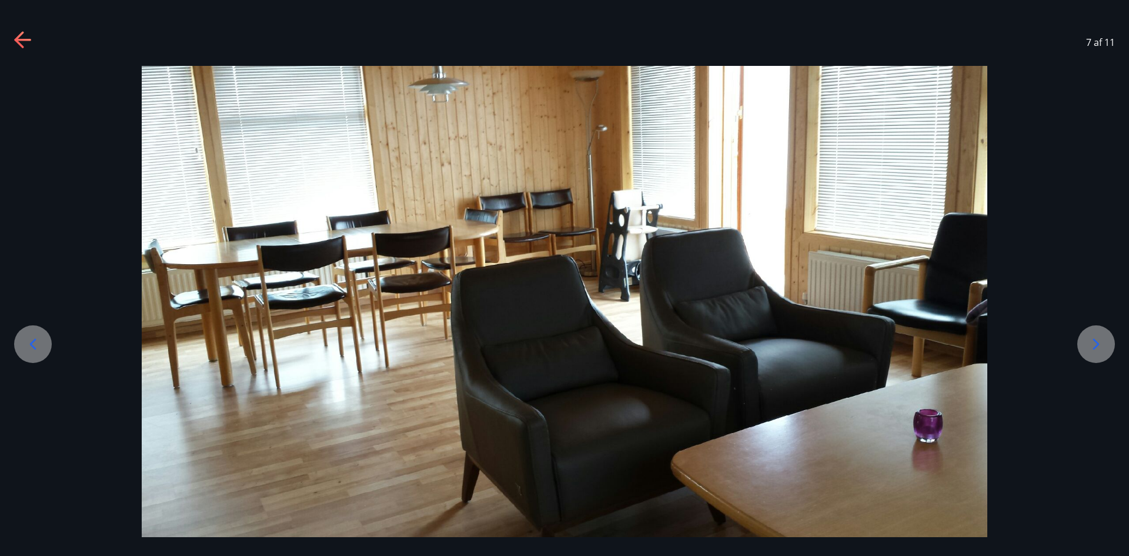
click at [1093, 340] on icon at bounding box center [1096, 344] width 19 height 19
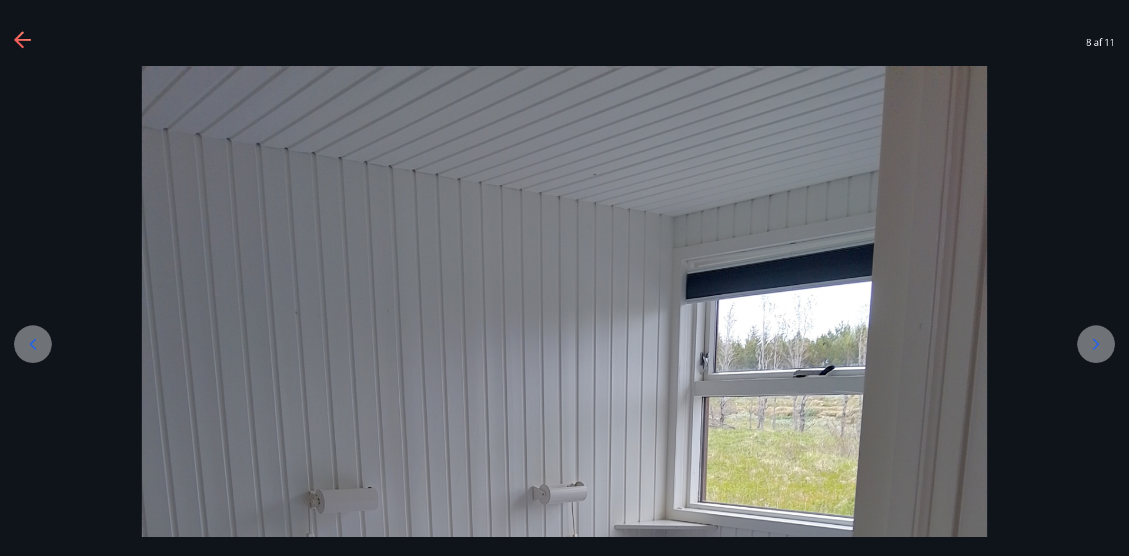
click at [1093, 340] on icon at bounding box center [1096, 344] width 19 height 19
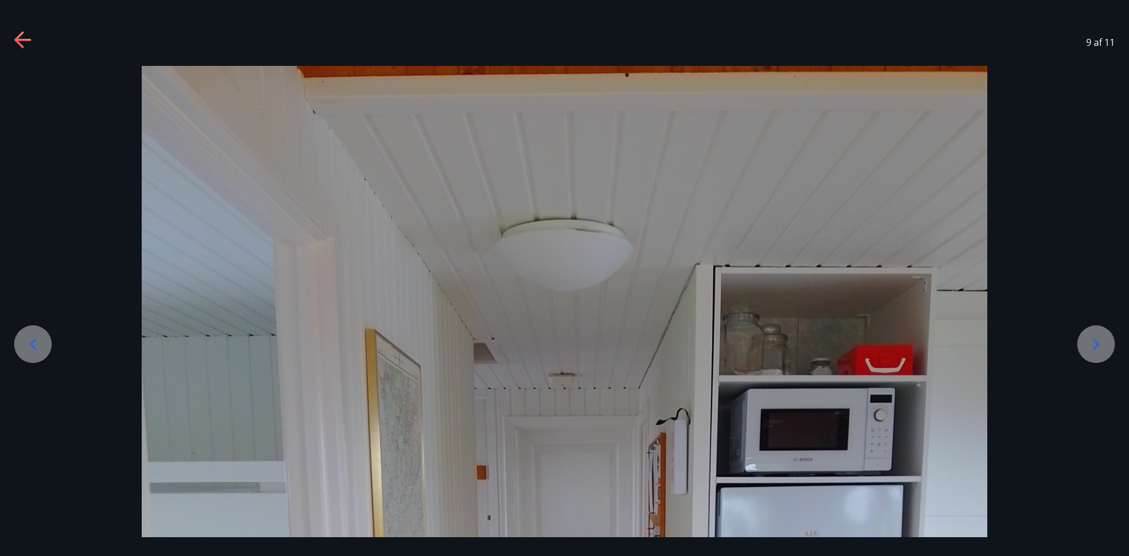
click at [1093, 340] on icon at bounding box center [1096, 344] width 19 height 19
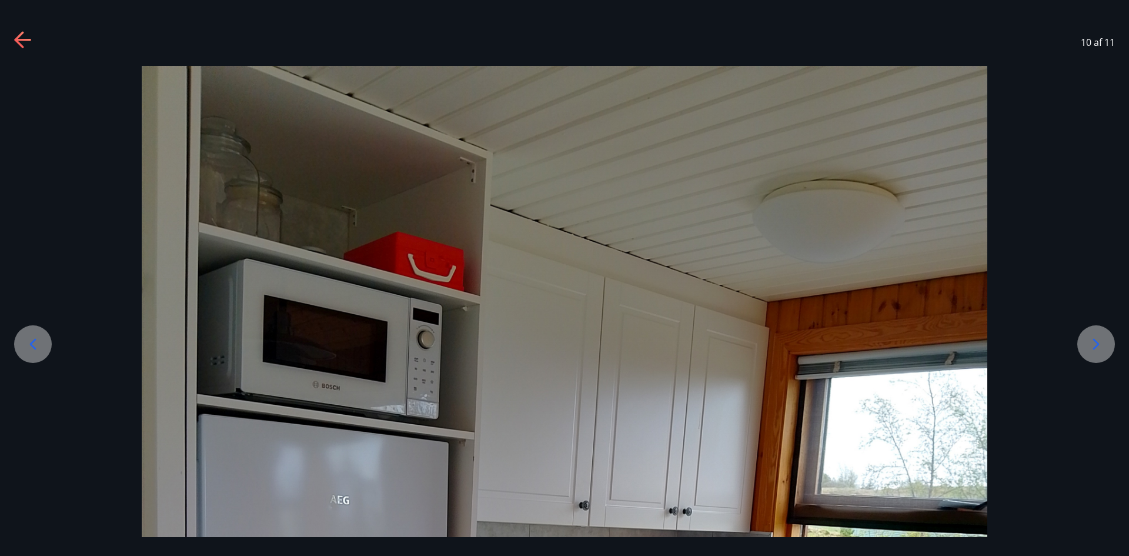
click at [1093, 340] on icon at bounding box center [1096, 344] width 19 height 19
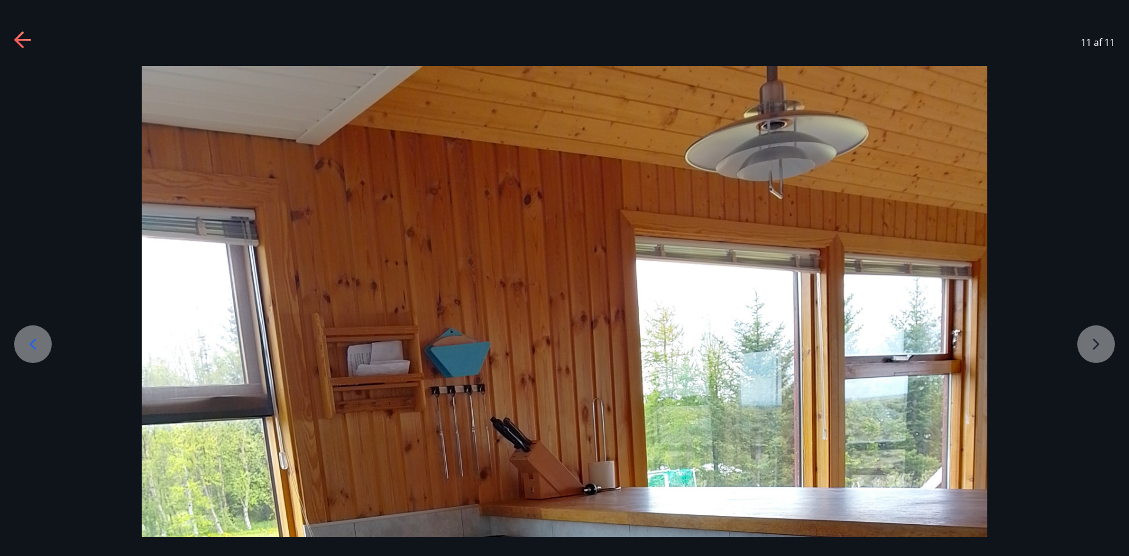
click at [17, 36] on icon at bounding box center [23, 40] width 19 height 19
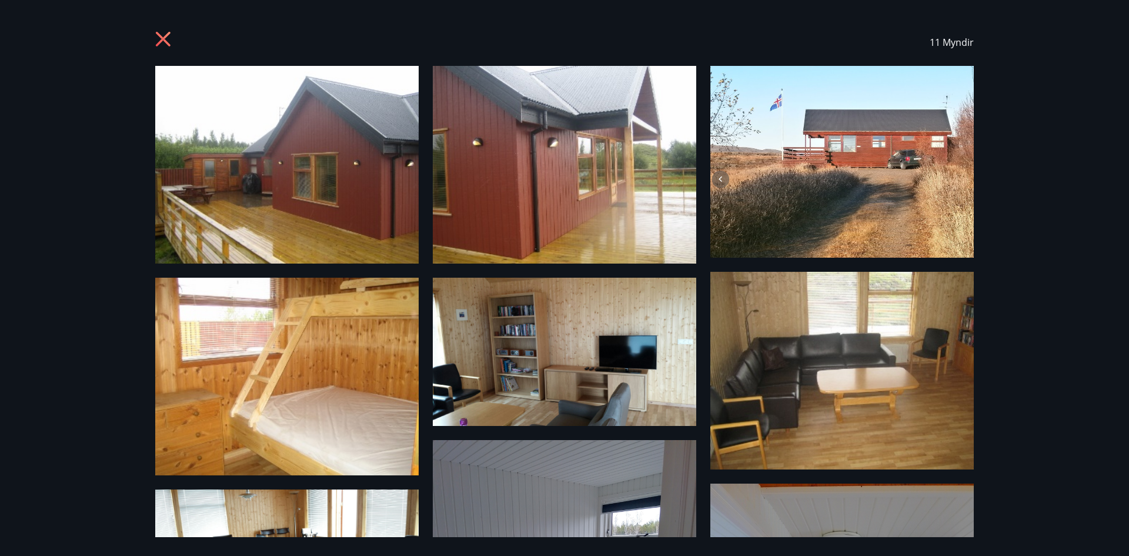
click at [159, 31] on icon at bounding box center [164, 40] width 19 height 19
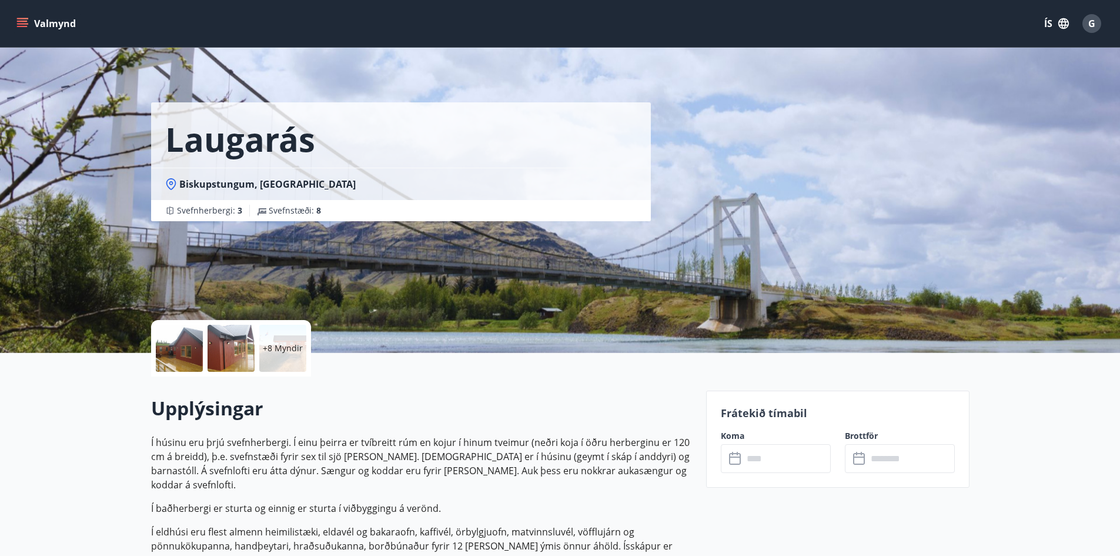
click at [19, 18] on icon "menu" at bounding box center [23, 18] width 13 height 1
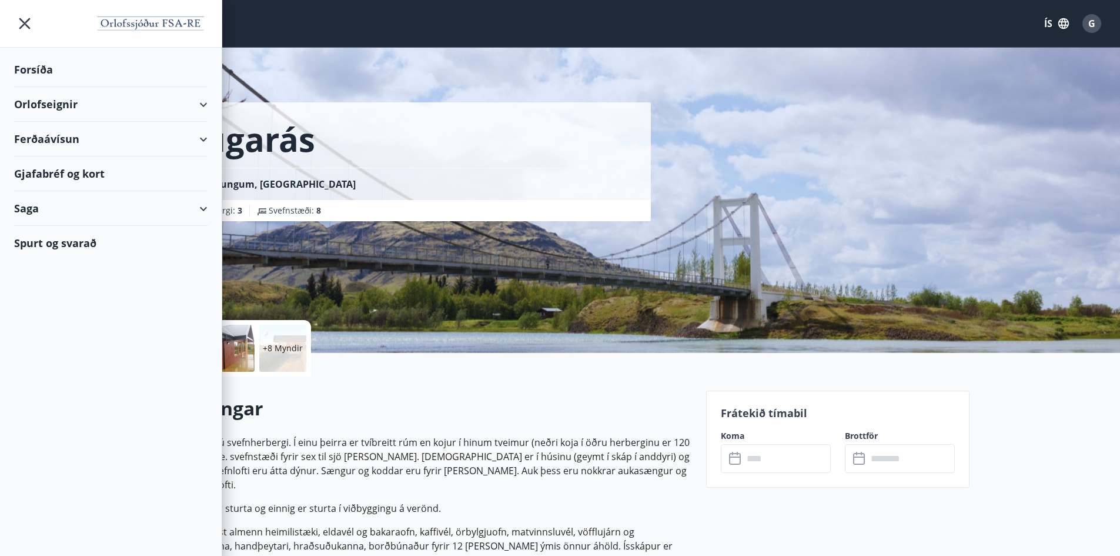
click at [205, 103] on div "Orlofseignir" at bounding box center [110, 104] width 193 height 35
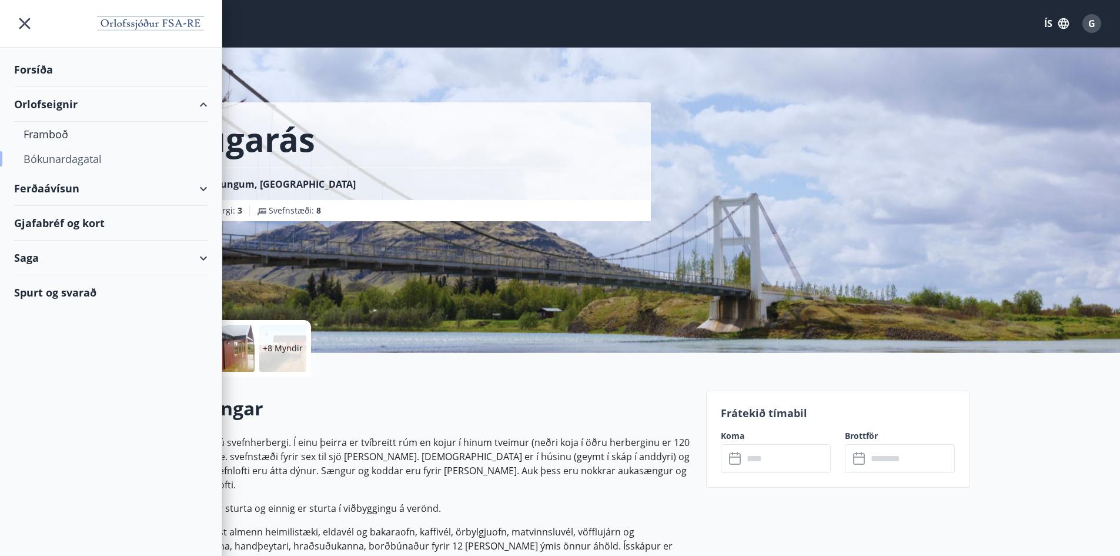
click at [69, 156] on div "Bókunardagatal" at bounding box center [111, 158] width 175 height 25
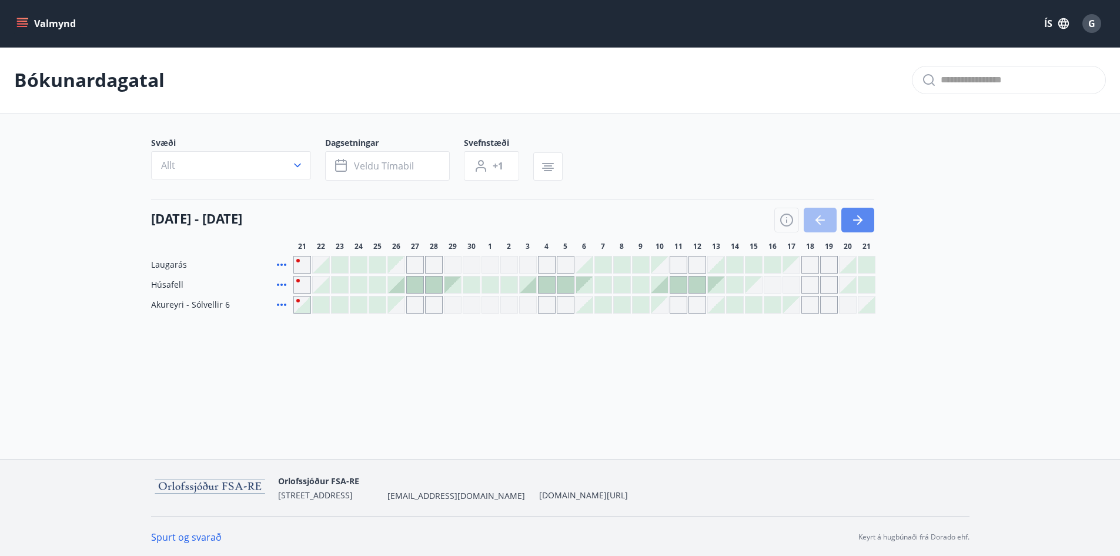
click at [860, 219] on icon "button" at bounding box center [857, 219] width 9 height 1
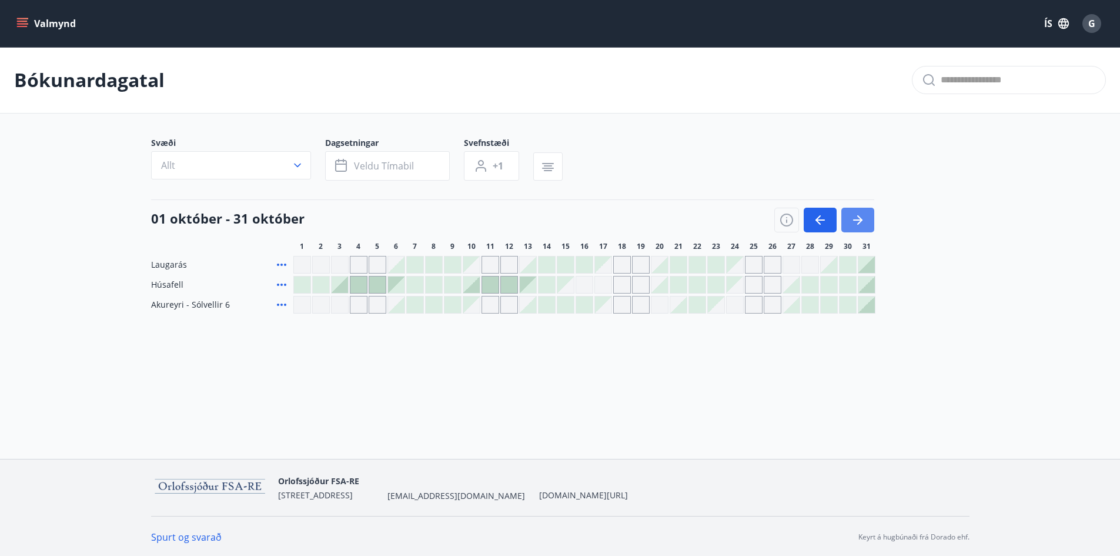
click at [863, 218] on icon "button" at bounding box center [858, 220] width 14 height 14
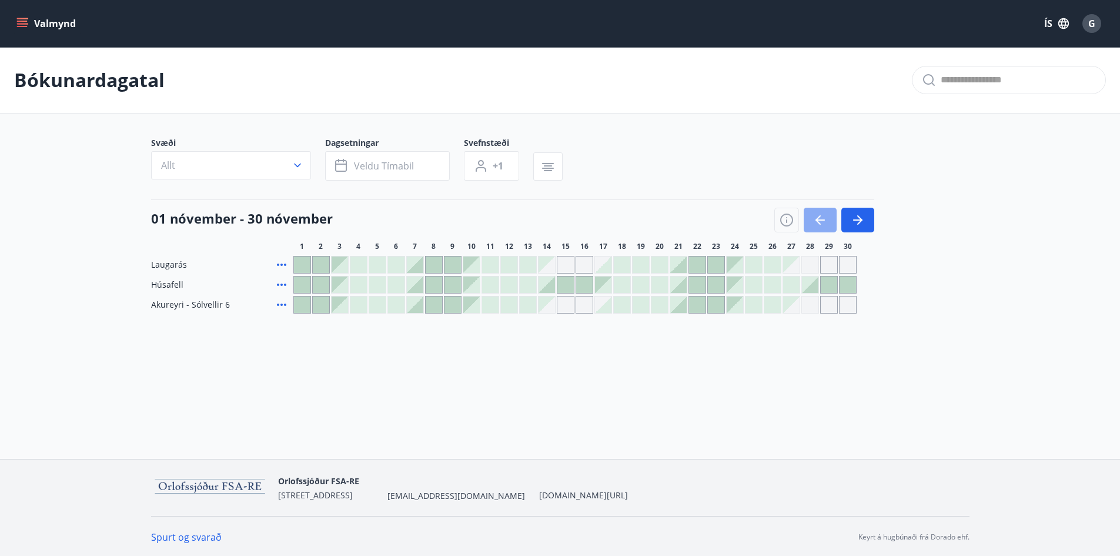
click at [823, 223] on icon "button" at bounding box center [820, 220] width 14 height 14
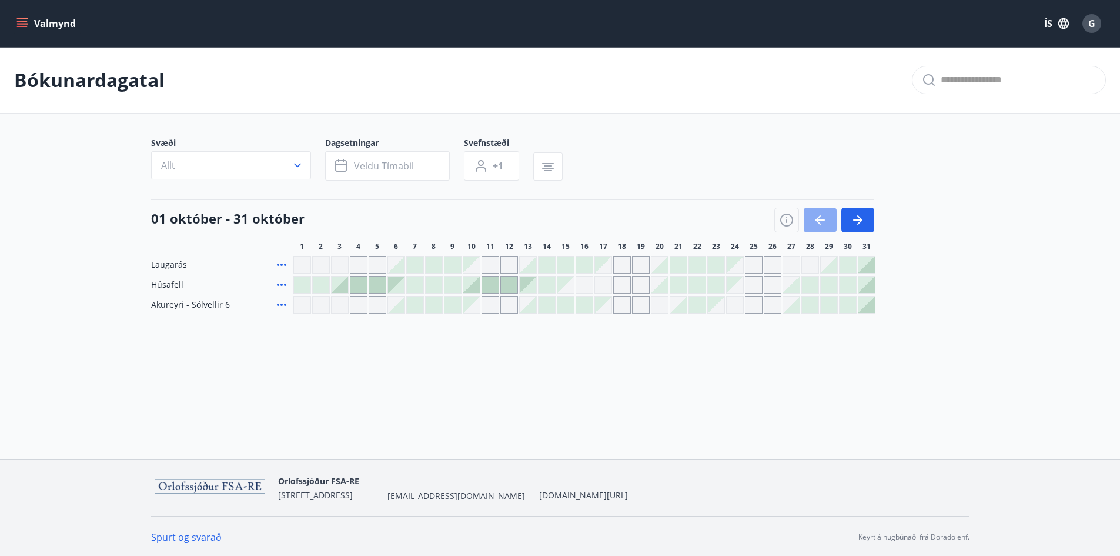
click at [818, 219] on icon "button" at bounding box center [820, 220] width 14 height 14
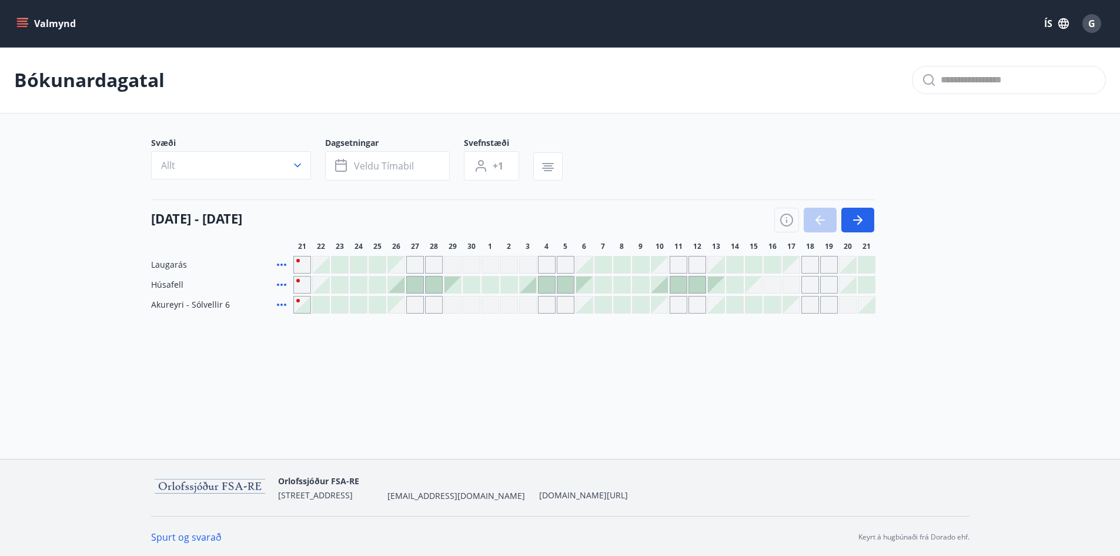
click at [818, 219] on div at bounding box center [824, 220] width 100 height 25
click at [862, 218] on icon "button" at bounding box center [858, 220] width 14 height 14
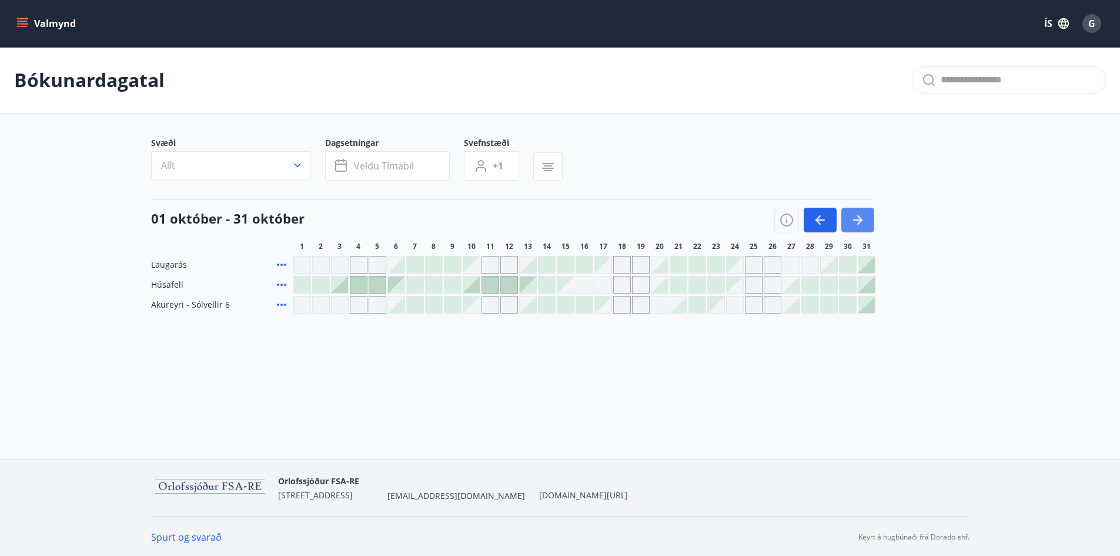
click at [860, 216] on icon "button" at bounding box center [858, 220] width 14 height 14
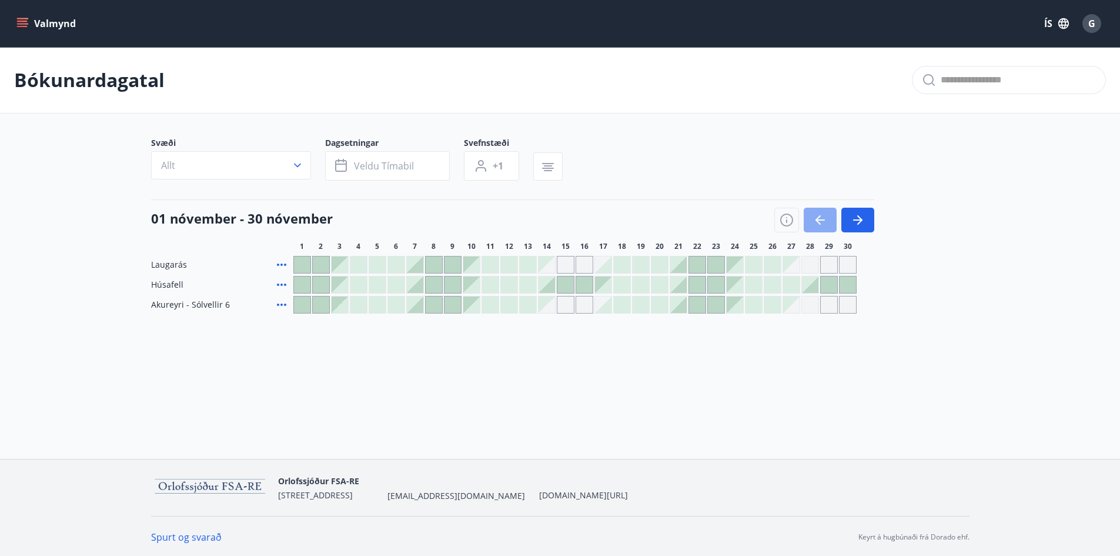
click at [824, 211] on button "button" at bounding box center [820, 220] width 33 height 25
